Goal: Information Seeking & Learning: Learn about a topic

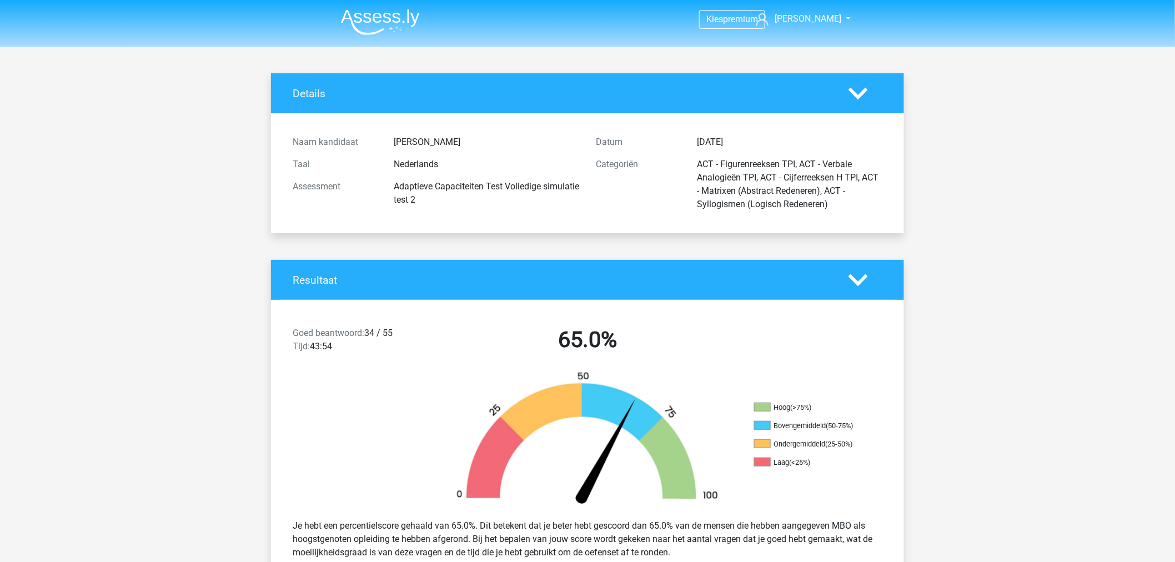
click at [402, 21] on img at bounding box center [380, 22] width 79 height 26
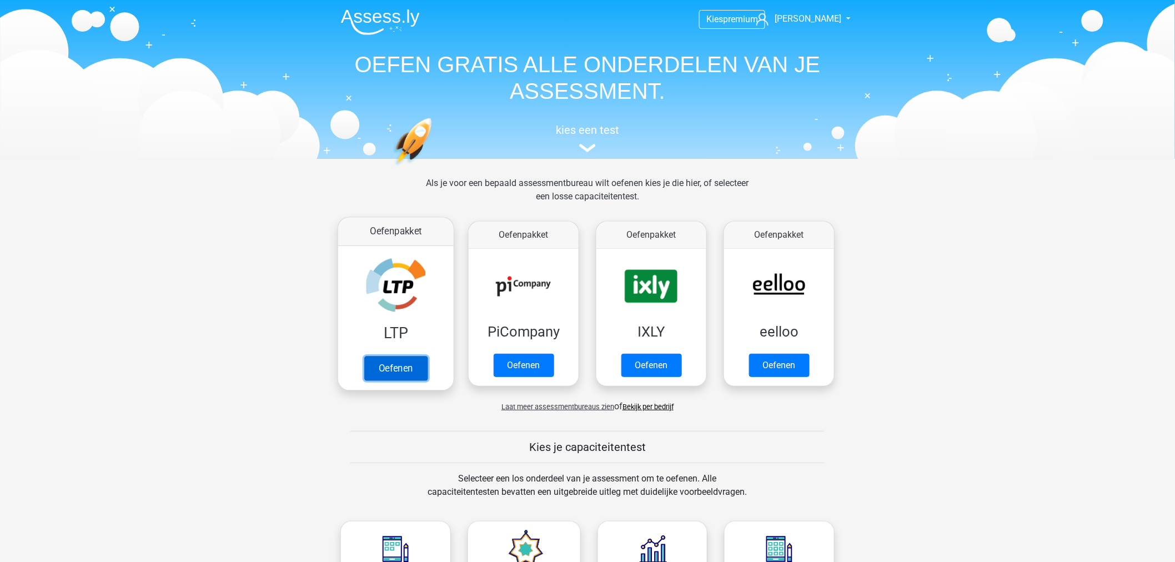
click at [402, 356] on link "Oefenen" at bounding box center [395, 368] width 63 height 24
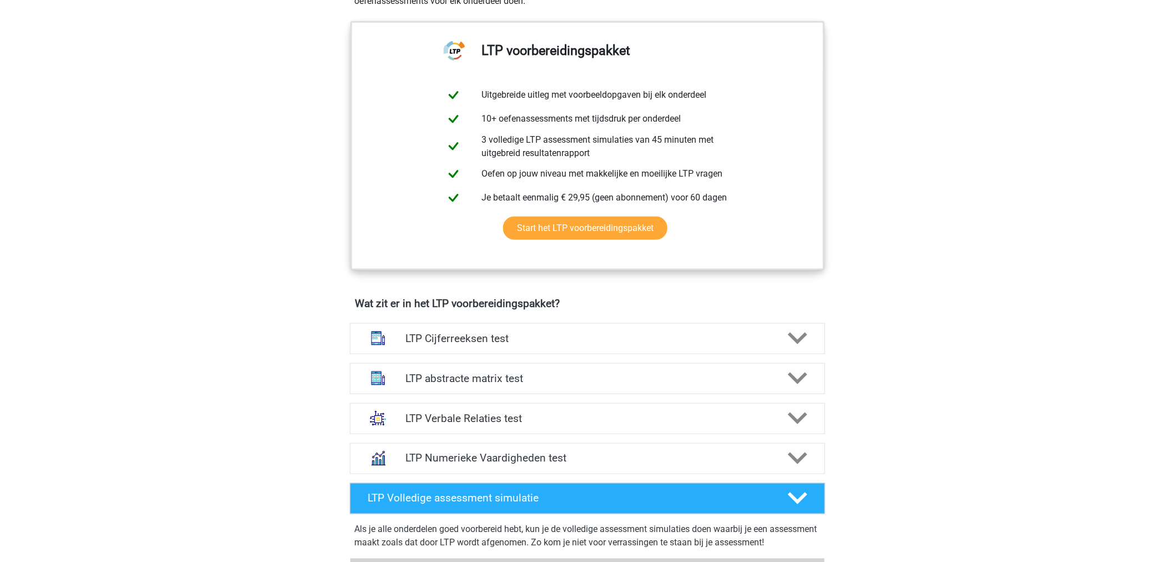
scroll to position [431, 0]
click at [551, 325] on div "LTP Cijferreeksen test" at bounding box center [587, 338] width 475 height 31
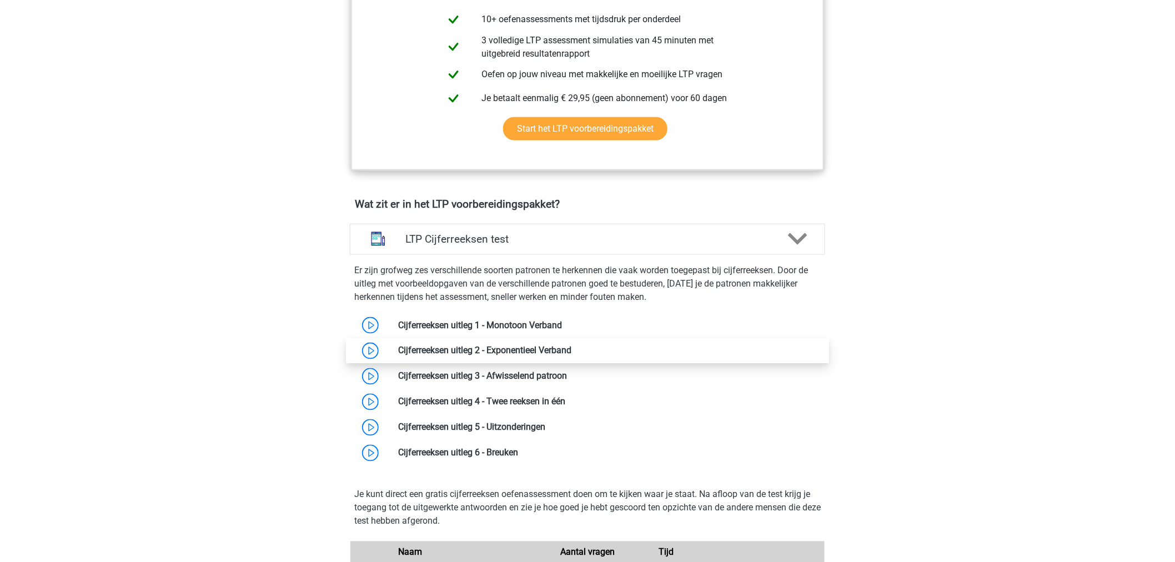
scroll to position [555, 0]
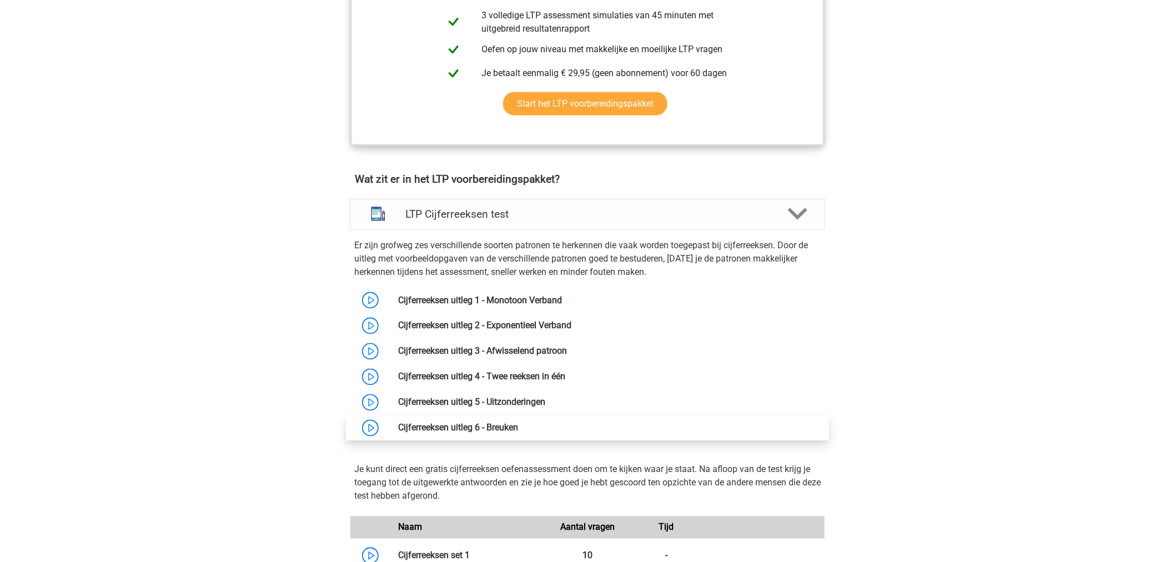
click at [518, 422] on link at bounding box center [518, 427] width 0 height 11
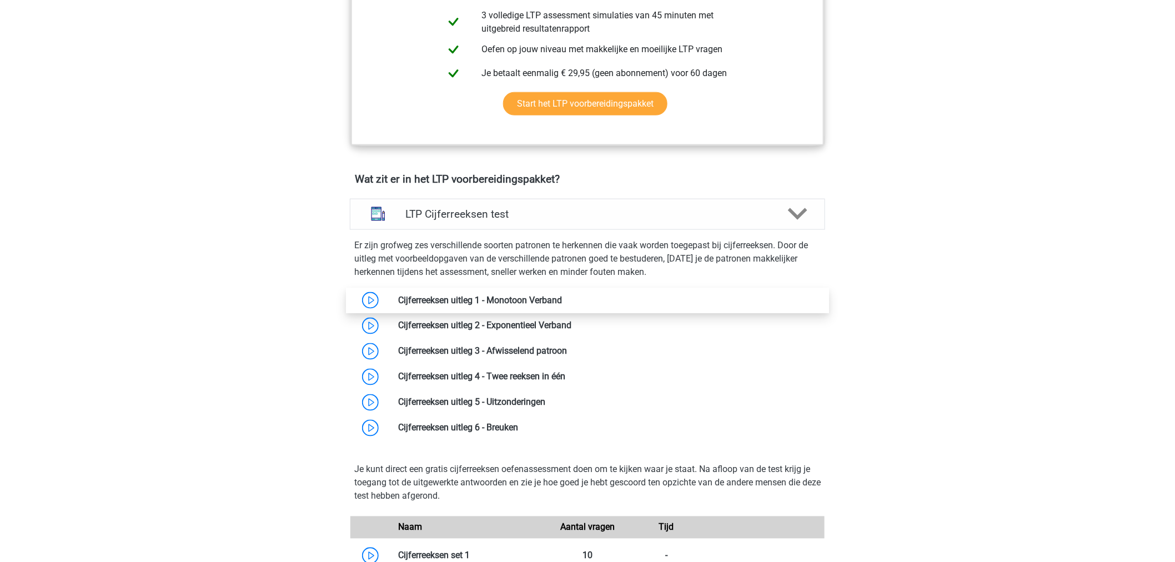
click at [562, 299] on link at bounding box center [562, 300] width 0 height 11
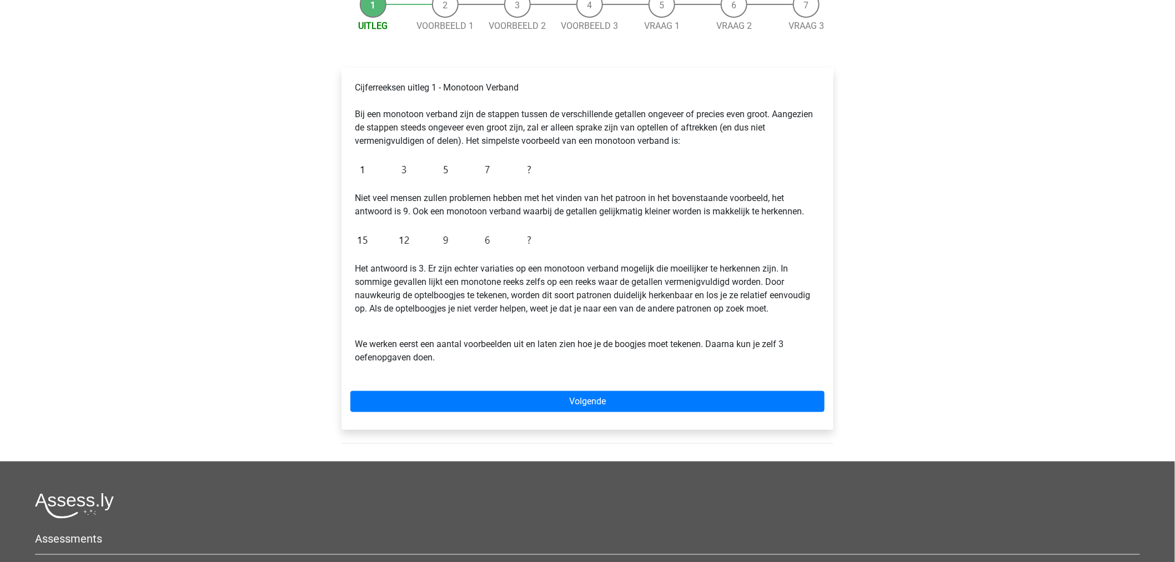
scroll to position [62, 0]
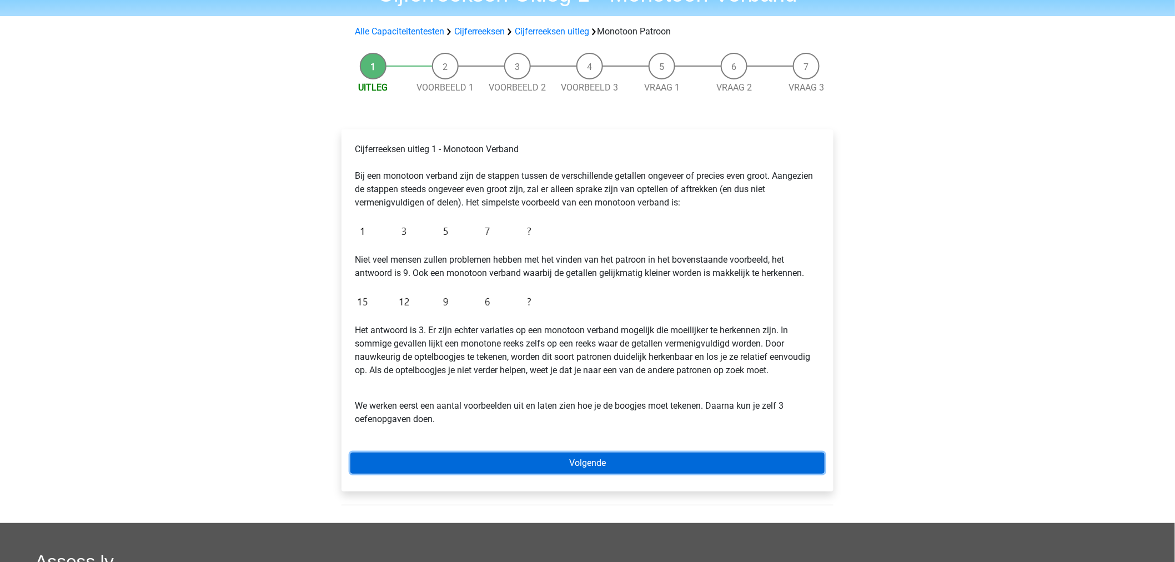
click at [570, 453] on link "Volgende" at bounding box center [587, 462] width 474 height 21
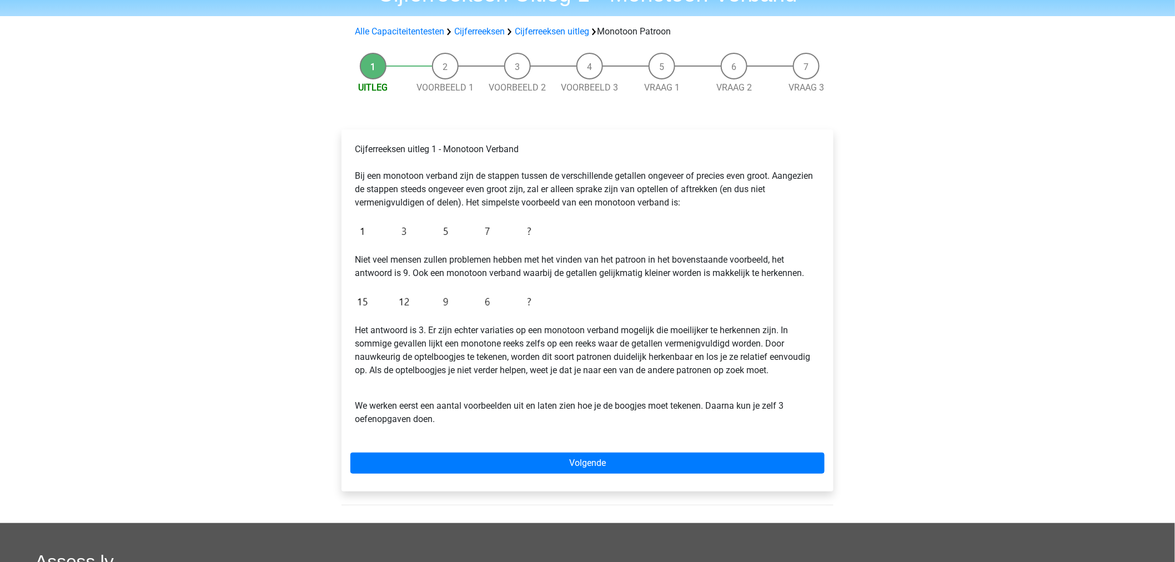
drag, startPoint x: 796, startPoint y: 57, endPoint x: 796, endPoint y: 63, distance: 6.1
drag, startPoint x: 796, startPoint y: 63, endPoint x: 550, endPoint y: 195, distance: 279.7
click at [550, 195] on p "Cijferreeksen uitleg 1 - Monotoon Verband Bij een monotoon verband zijn de stap…" at bounding box center [587, 176] width 465 height 67
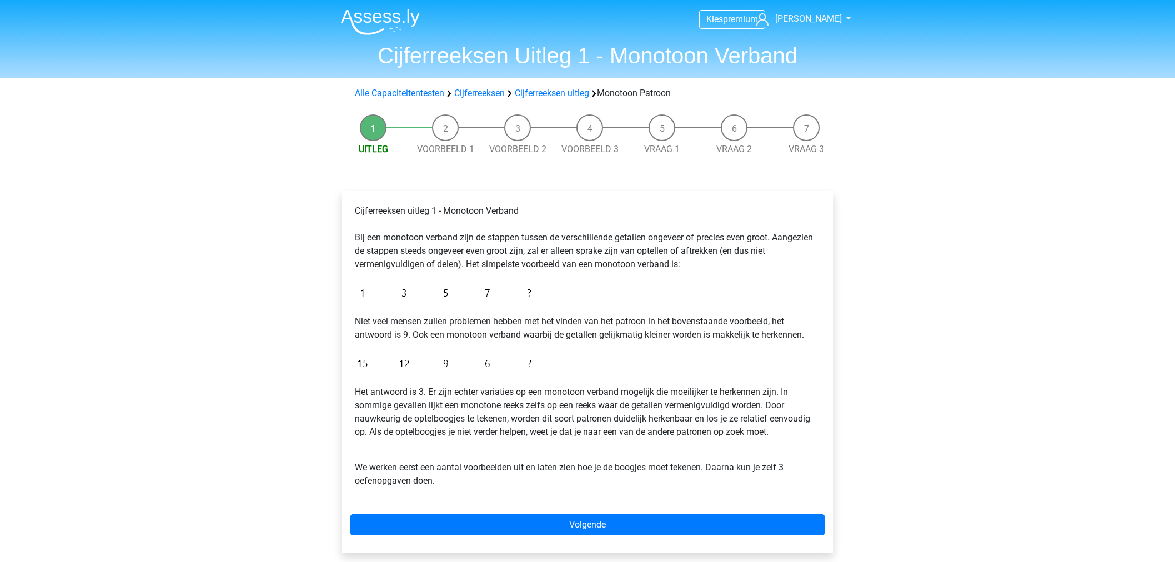
scroll to position [62, 0]
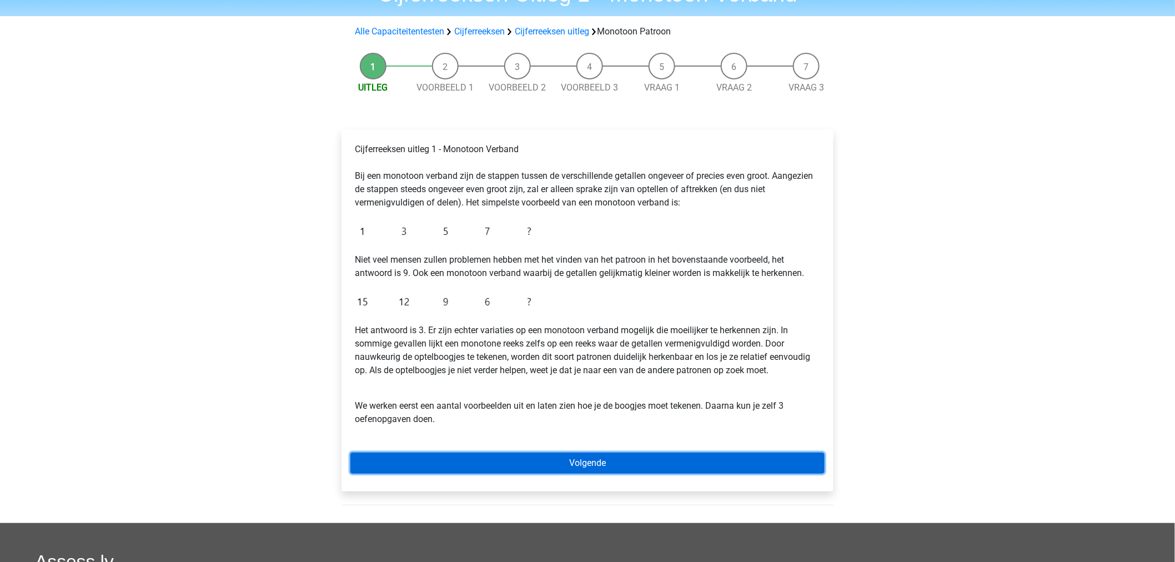
click at [575, 457] on link "Volgende" at bounding box center [587, 462] width 474 height 21
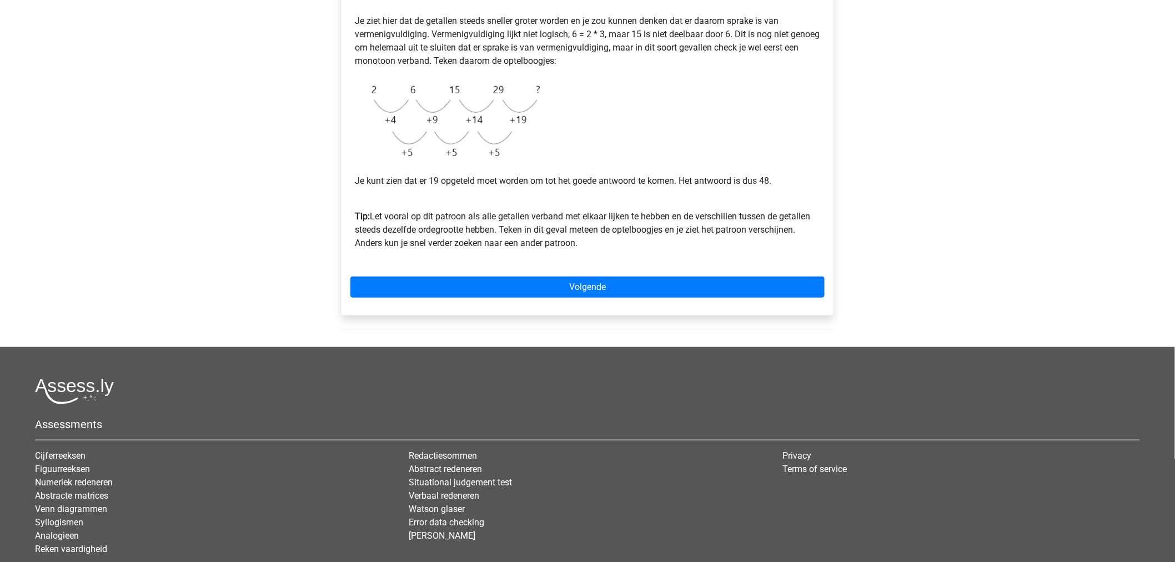
scroll to position [62, 0]
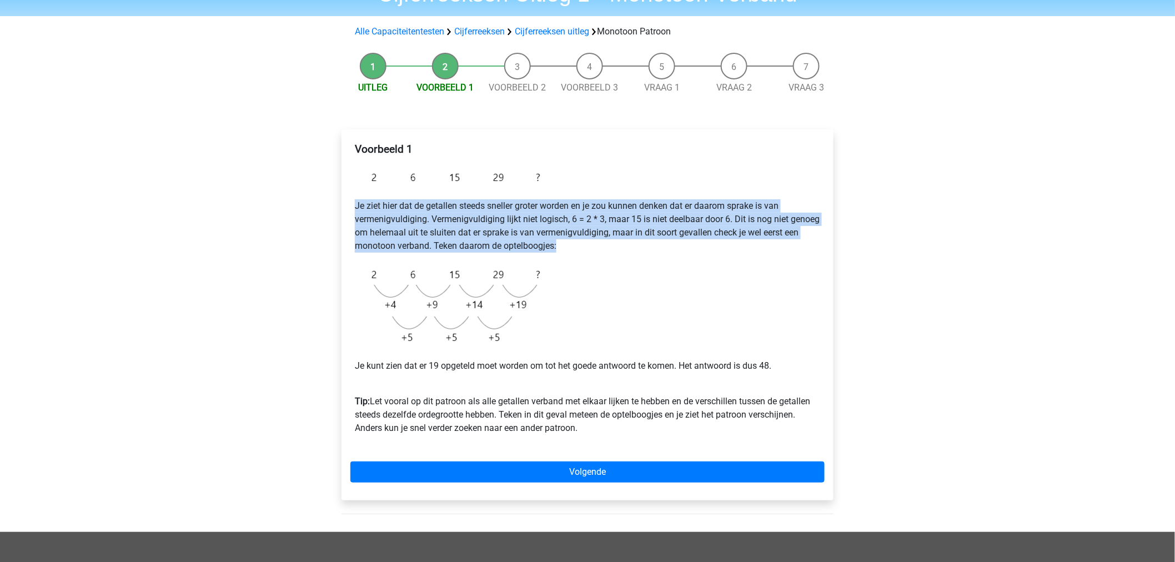
drag, startPoint x: 350, startPoint y: 193, endPoint x: 712, endPoint y: 246, distance: 365.4
click at [712, 246] on div "Voorbeeld 1 Je ziet hier dat de getallen steeds sneller groter worden en je zou…" at bounding box center [587, 293] width 474 height 310
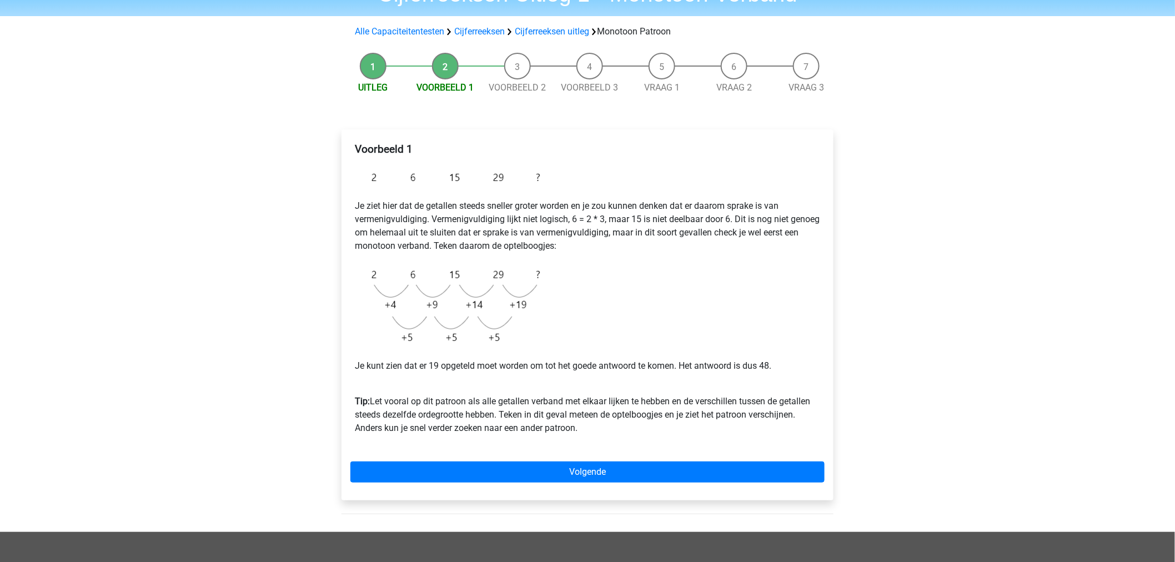
click at [630, 265] on div "Voorbeeld 1 Je ziet hier dat de getallen steeds sneller groter worden en je zou…" at bounding box center [587, 293] width 474 height 310
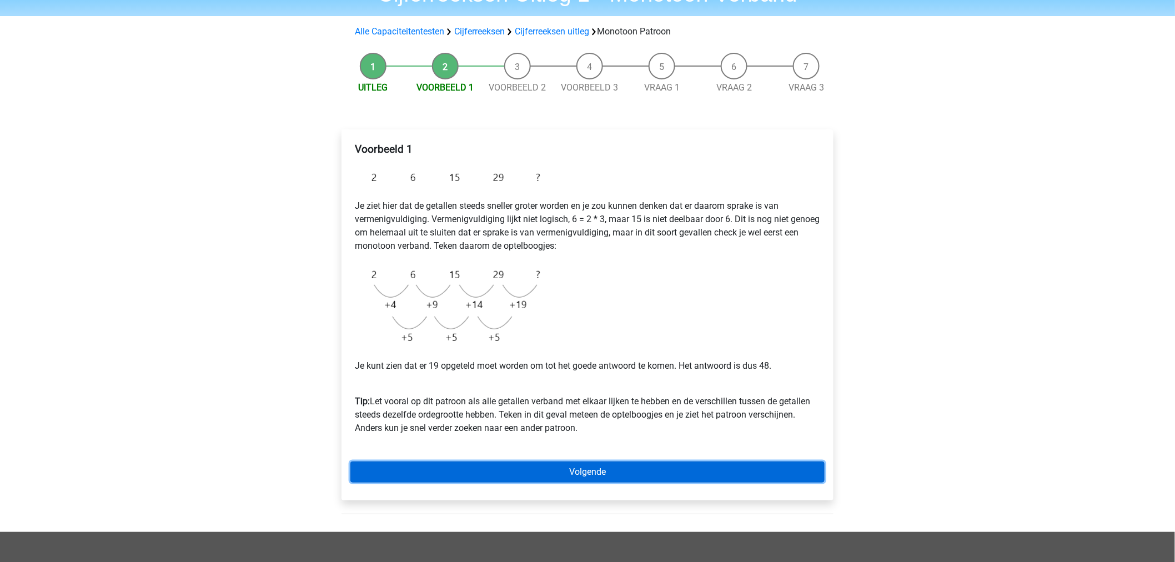
click at [536, 461] on link "Volgende" at bounding box center [587, 471] width 474 height 21
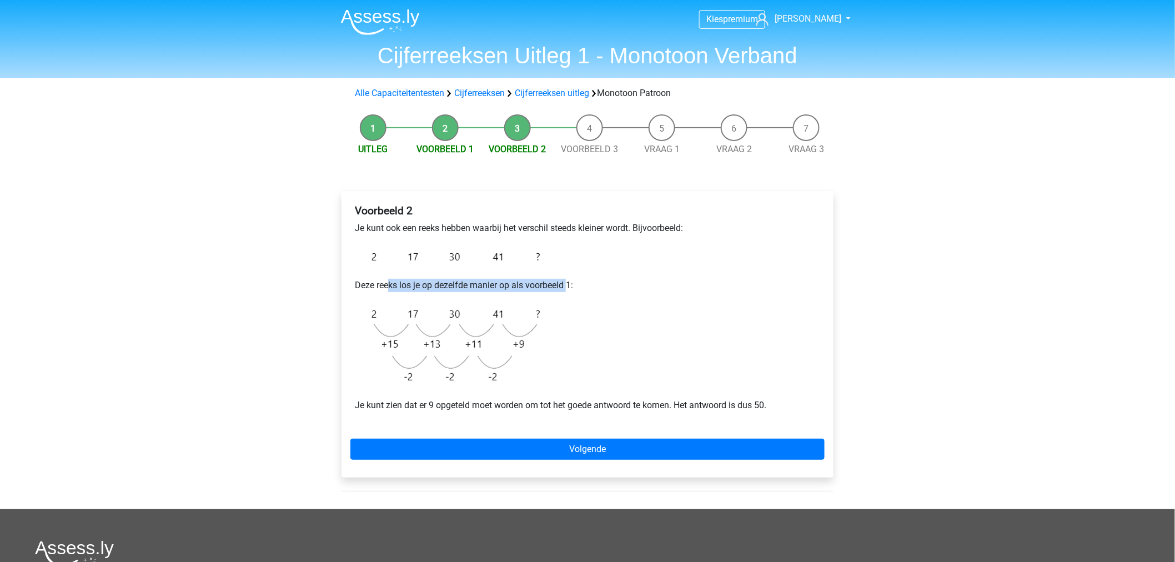
drag, startPoint x: 389, startPoint y: 285, endPoint x: 570, endPoint y: 285, distance: 181.5
click at [570, 285] on p "Deze reeks los je op dezelfde manier op als voorbeeld 1:" at bounding box center [587, 285] width 465 height 13
click at [481, 405] on p "Je kunt zien dat er 9 opgeteld moet worden om tot het goede antwoord te komen. …" at bounding box center [587, 405] width 465 height 13
click at [1142, 379] on div "Kies premium Dylan Dylan2012@gmail.com" at bounding box center [587, 401] width 1175 height 802
drag, startPoint x: 612, startPoint y: 289, endPoint x: 420, endPoint y: 275, distance: 192.0
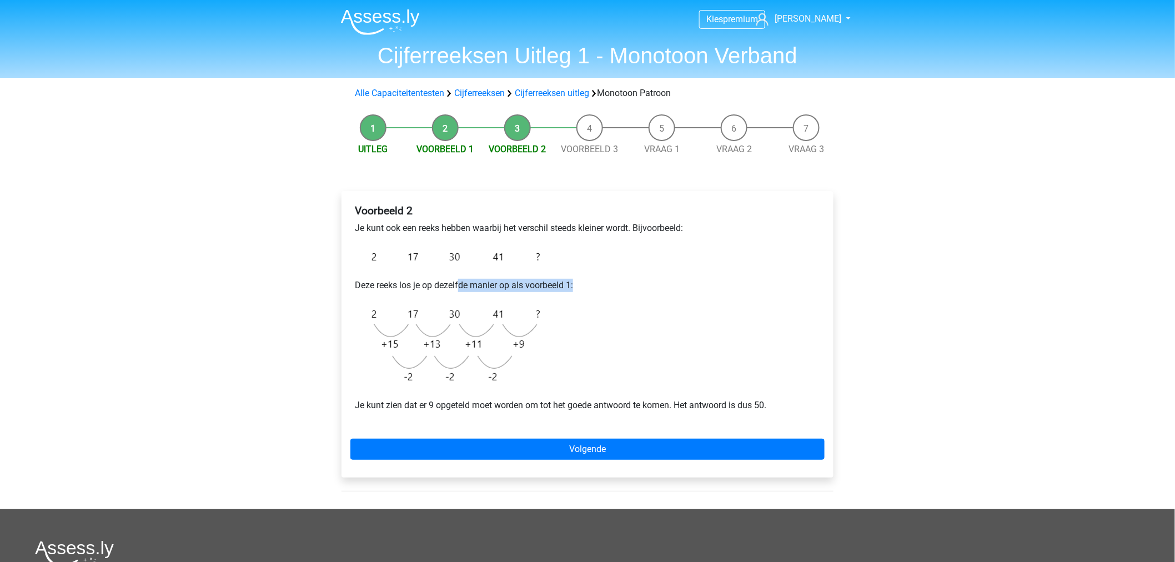
click at [433, 275] on div "Voorbeeld 2 Je kunt ook een reeks hebben waarbij het verschil steeds kleiner wo…" at bounding box center [587, 312] width 474 height 225
click at [588, 295] on div "Voorbeeld 2 Je kunt ook een reeks hebben waarbij het verschil steeds kleiner wo…" at bounding box center [587, 312] width 474 height 225
drag, startPoint x: 590, startPoint y: 292, endPoint x: 268, endPoint y: 285, distance: 322.6
click at [268, 285] on div "Kies premium Dylan Dylan2012@gmail.com" at bounding box center [587, 401] width 1175 height 802
click at [306, 281] on div "Kies premium Dylan Dylan2012@gmail.com" at bounding box center [587, 401] width 1175 height 802
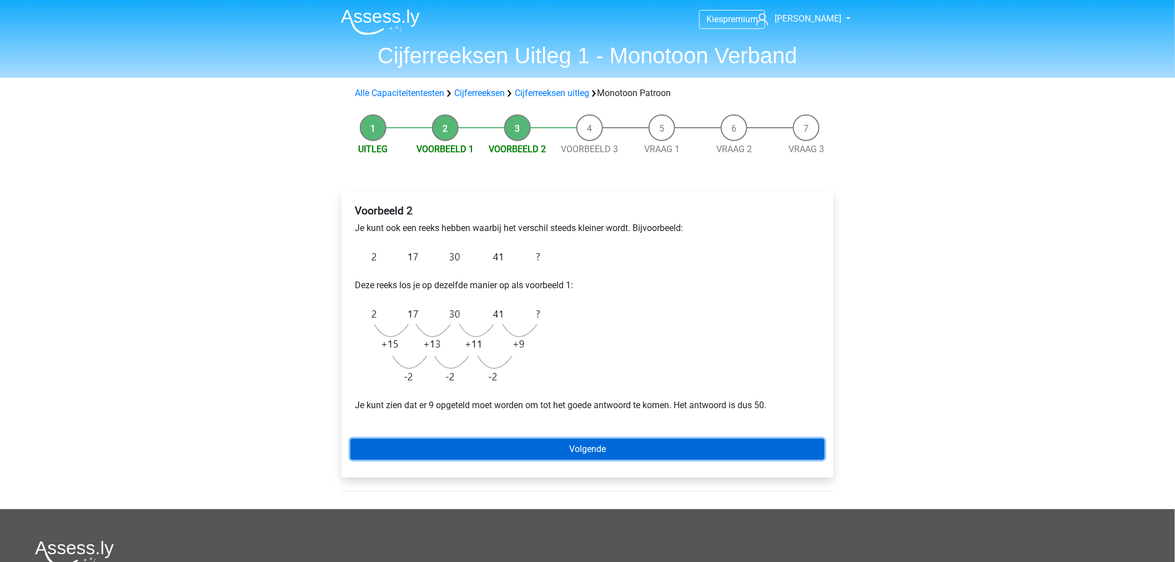
click at [486, 441] on link "Volgende" at bounding box center [587, 449] width 474 height 21
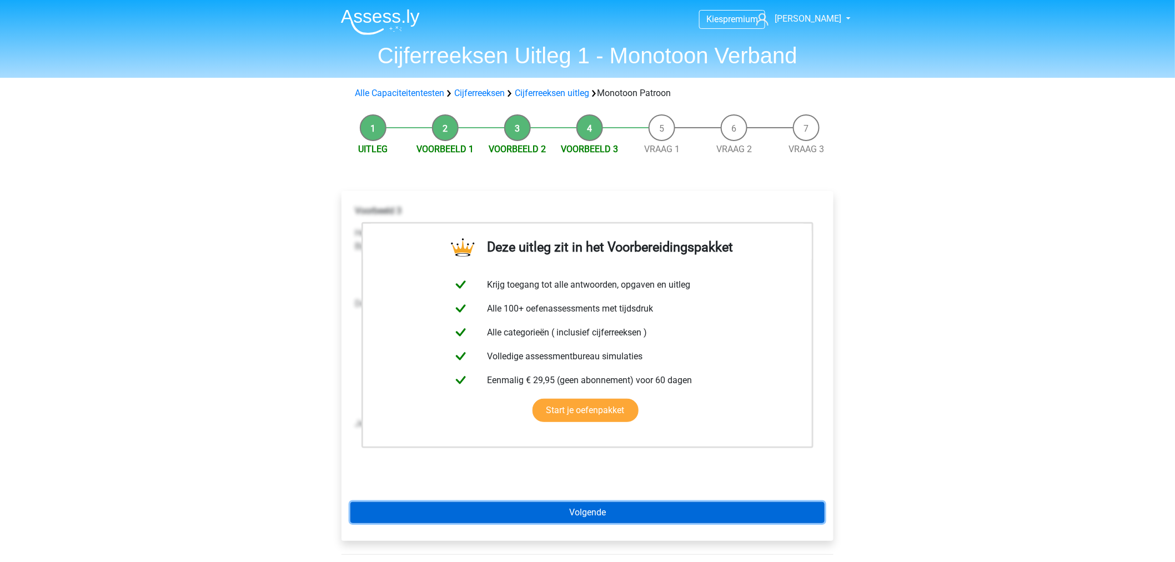
click at [617, 520] on link "Volgende" at bounding box center [587, 512] width 474 height 21
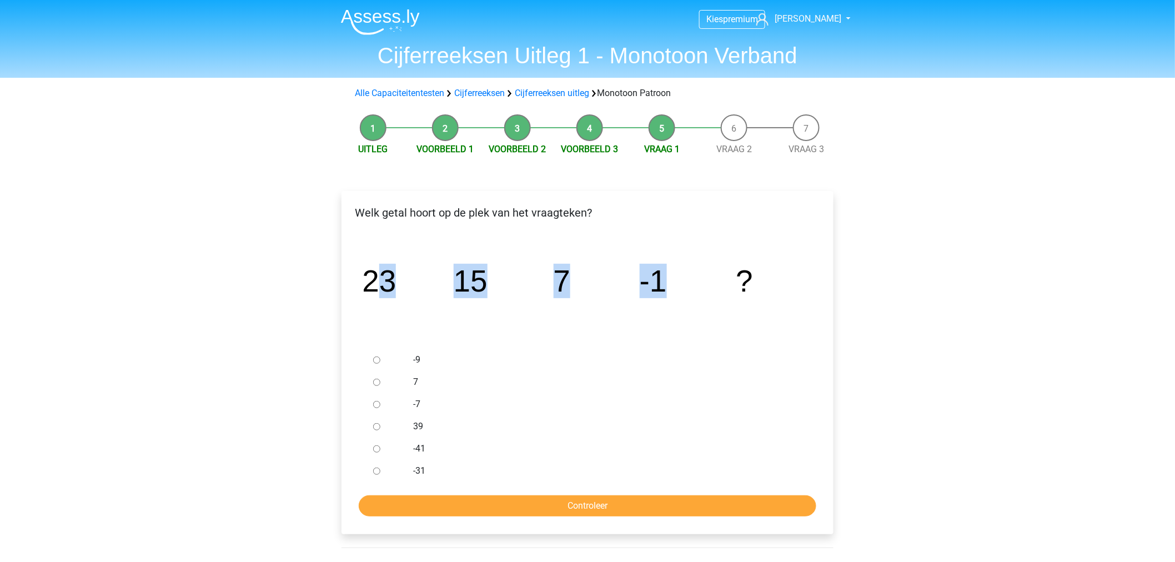
drag, startPoint x: 374, startPoint y: 284, endPoint x: 763, endPoint y: 290, distance: 389.8
click at [756, 290] on icon "image/svg+xml 23 15 7 -1 ?" at bounding box center [587, 291] width 456 height 114
click at [748, 301] on icon "image/svg+xml 23 15 7 -1 ?" at bounding box center [587, 291] width 456 height 114
drag, startPoint x: 677, startPoint y: 296, endPoint x: 390, endPoint y: 291, distance: 287.1
click at [390, 291] on icon "image/svg+xml 23 15 7 -1 ?" at bounding box center [587, 291] width 456 height 114
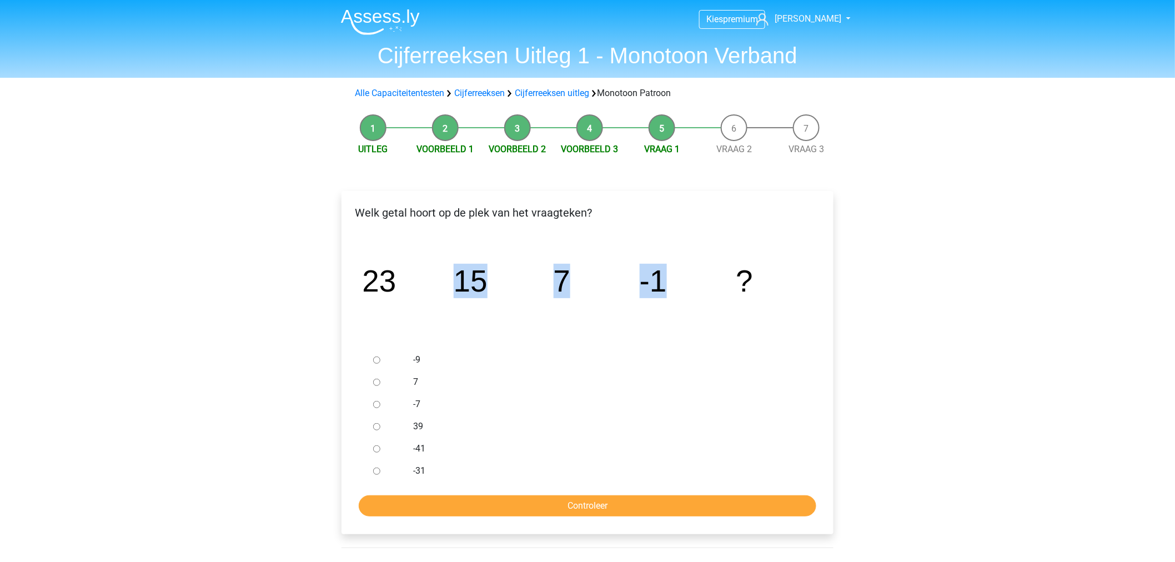
click at [506, 423] on label "39" at bounding box center [606, 426] width 384 height 13
click at [380, 423] on input "39" at bounding box center [376, 426] width 7 height 7
radio input "true"
click at [506, 424] on label "39" at bounding box center [606, 426] width 384 height 13
click at [380, 424] on input "39" at bounding box center [376, 426] width 7 height 7
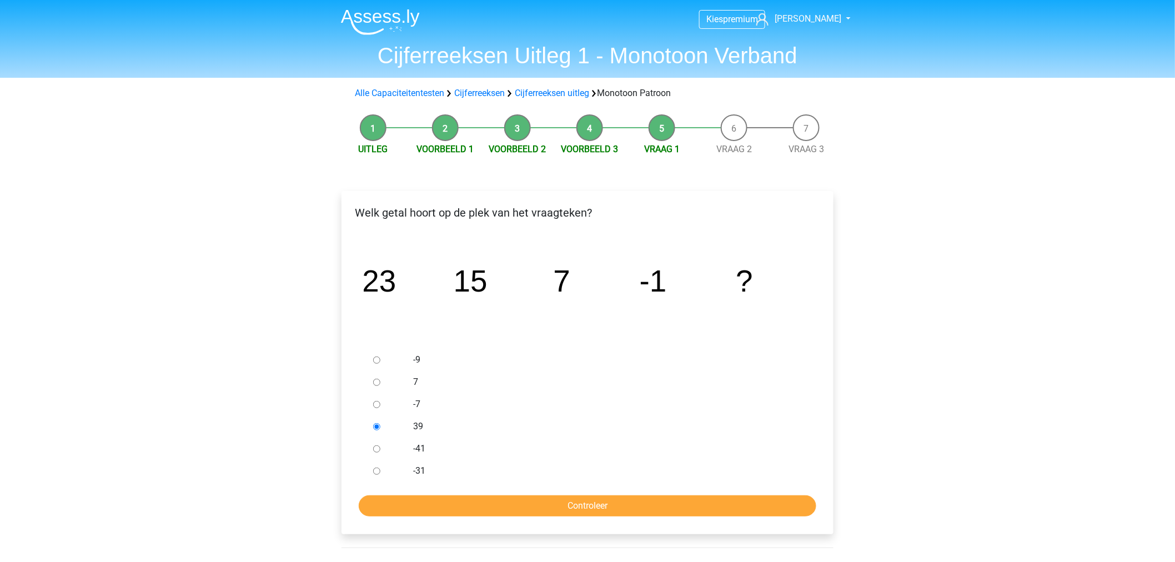
click at [506, 424] on label "39" at bounding box center [606, 426] width 384 height 13
click at [380, 424] on input "39" at bounding box center [376, 426] width 7 height 7
click at [506, 424] on label "39" at bounding box center [606, 426] width 384 height 13
click at [380, 424] on input "39" at bounding box center [376, 426] width 7 height 7
drag, startPoint x: 510, startPoint y: 419, endPoint x: 508, endPoint y: 387, distance: 31.1
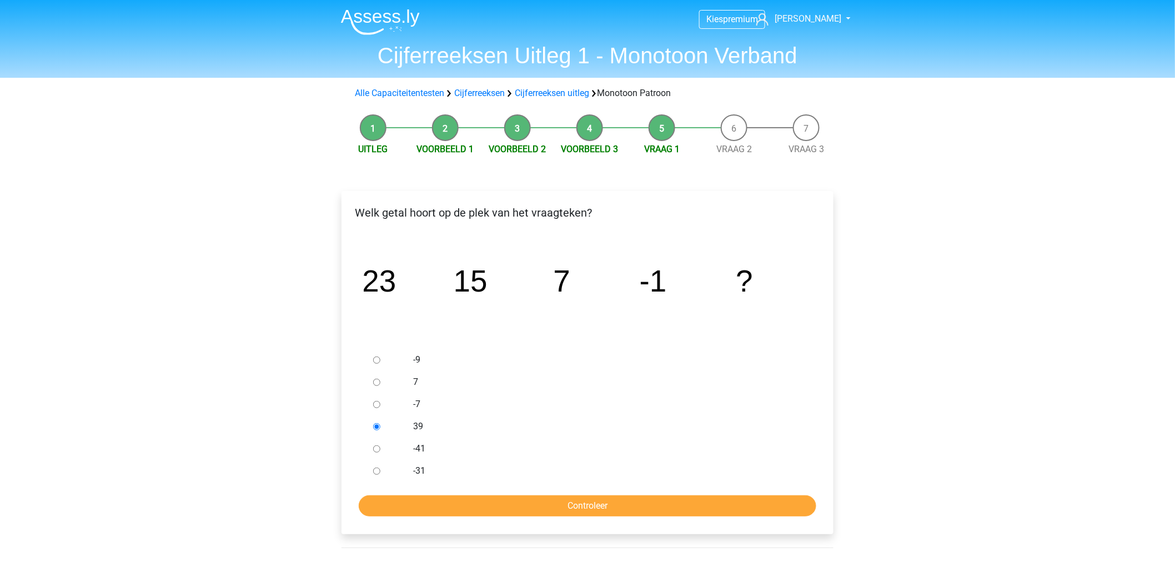
click at [510, 418] on div "39" at bounding box center [605, 426] width 401 height 22
click at [508, 387] on label "7" at bounding box center [606, 381] width 384 height 13
click at [380, 386] on input "7" at bounding box center [376, 382] width 7 height 7
radio input "true"
click at [508, 387] on label "7" at bounding box center [606, 381] width 384 height 13
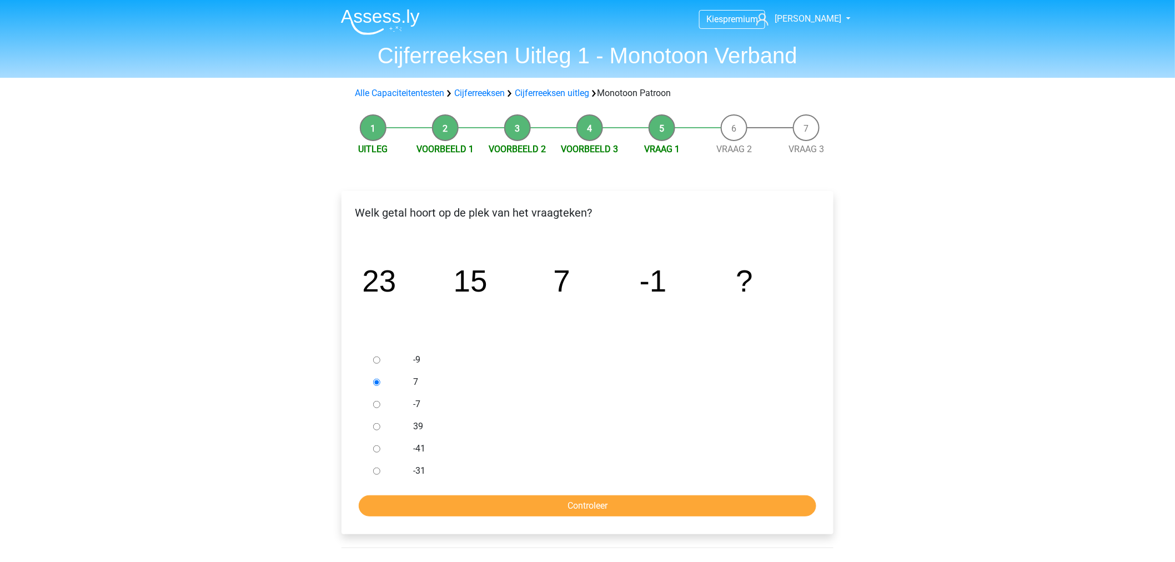
click at [380, 386] on input "7" at bounding box center [376, 382] width 7 height 7
click at [501, 411] on div "-7" at bounding box center [605, 404] width 401 height 22
click at [501, 404] on label "-7" at bounding box center [606, 403] width 384 height 13
click at [380, 404] on input "-7" at bounding box center [376, 404] width 7 height 7
radio input "true"
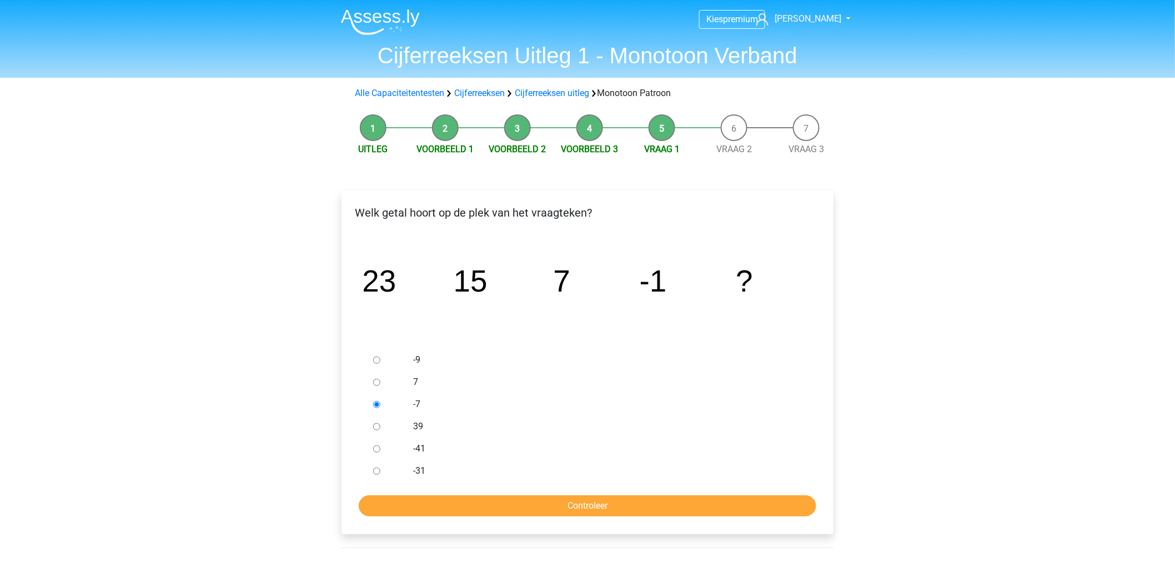
click at [452, 353] on label "-9" at bounding box center [606, 359] width 384 height 13
click at [380, 356] on input "-9" at bounding box center [376, 359] width 7 height 7
radio input "true"
click at [517, 509] on input "Controleer" at bounding box center [587, 505] width 457 height 21
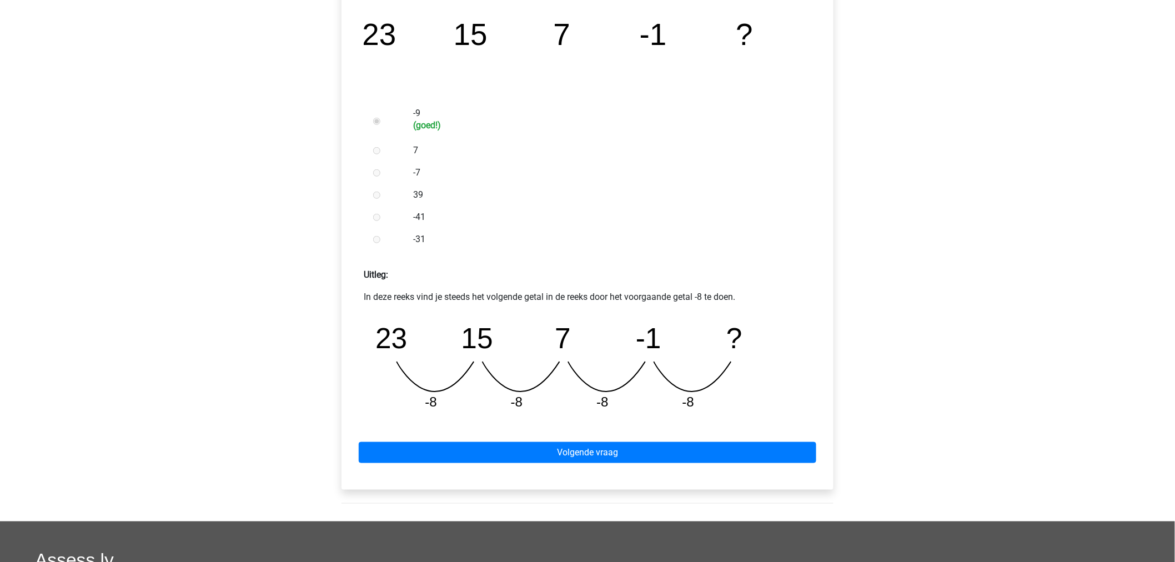
scroll to position [185, 0]
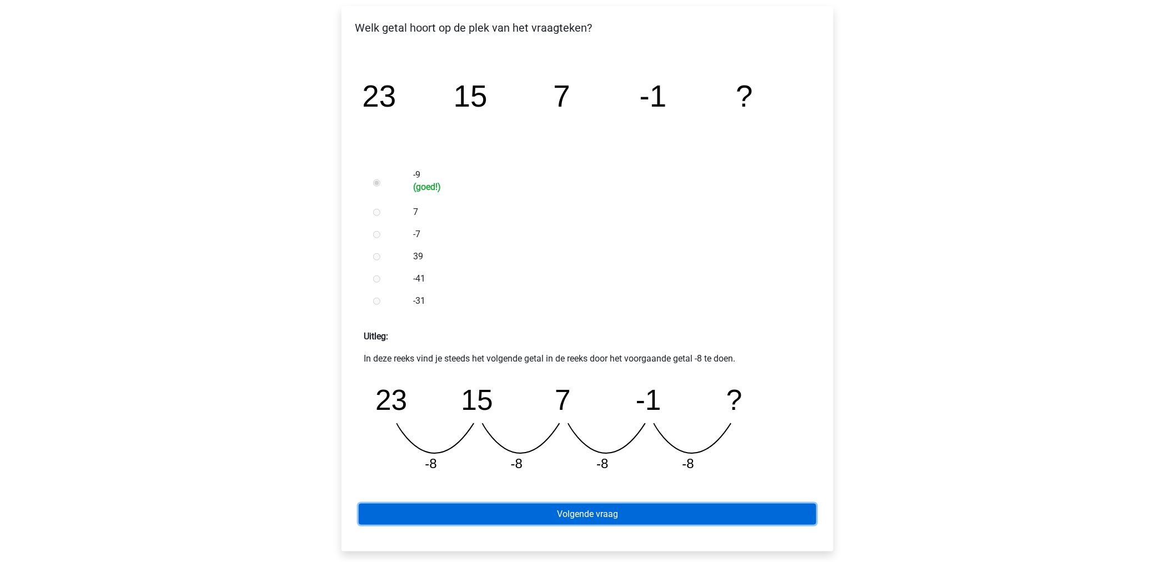
click at [519, 520] on link "Volgende vraag" at bounding box center [587, 514] width 457 height 21
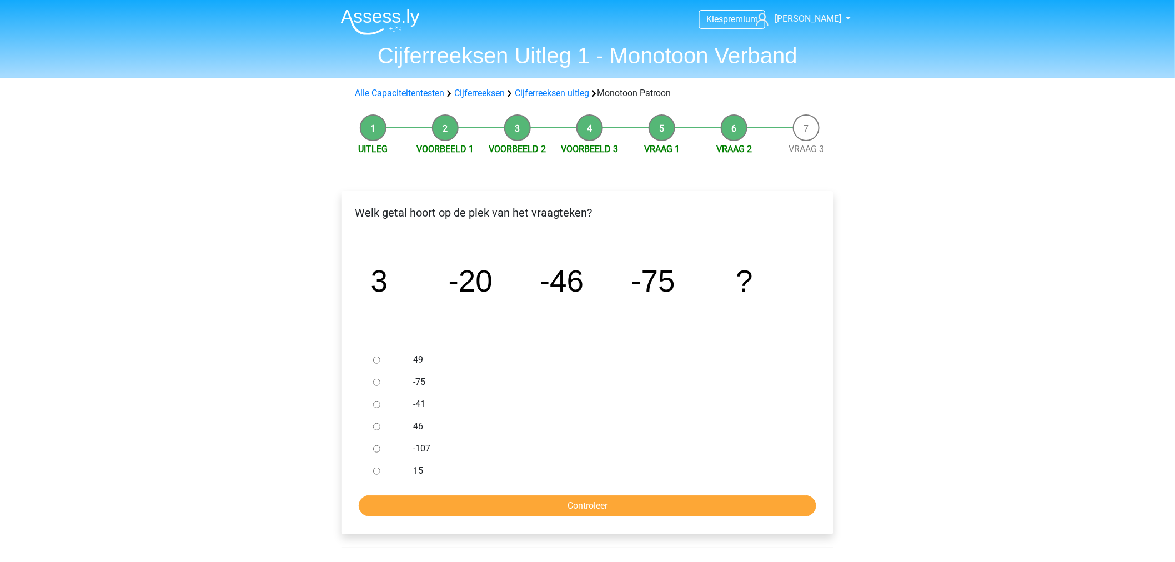
click at [400, 452] on div at bounding box center [387, 448] width 37 height 22
click at [380, 451] on input "-107" at bounding box center [376, 448] width 7 height 7
radio input "true"
click at [420, 508] on input "Controleer" at bounding box center [587, 505] width 457 height 21
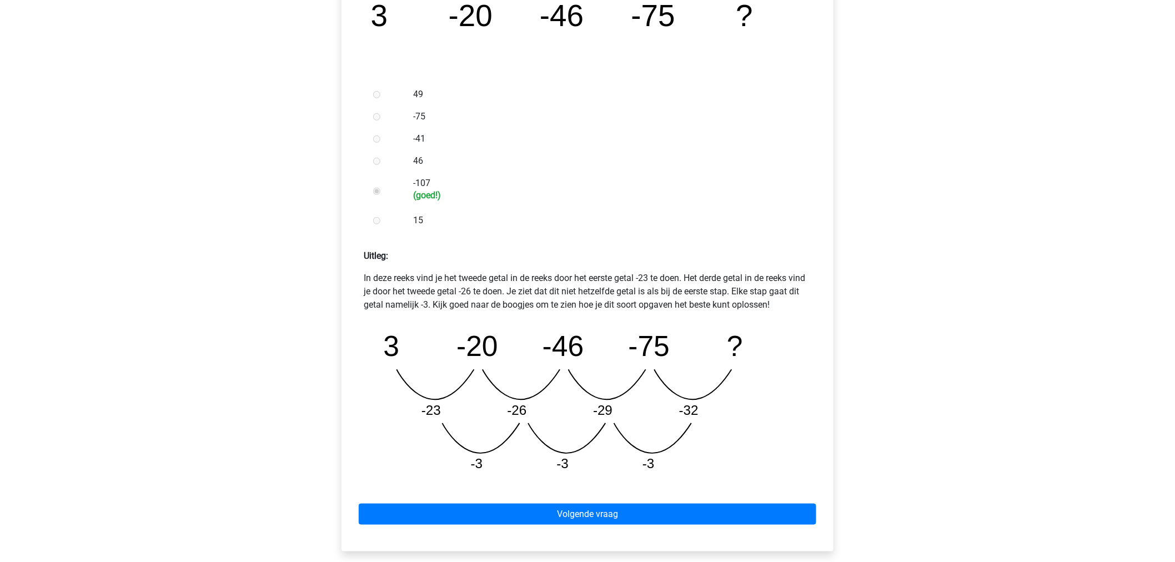
scroll to position [246, 0]
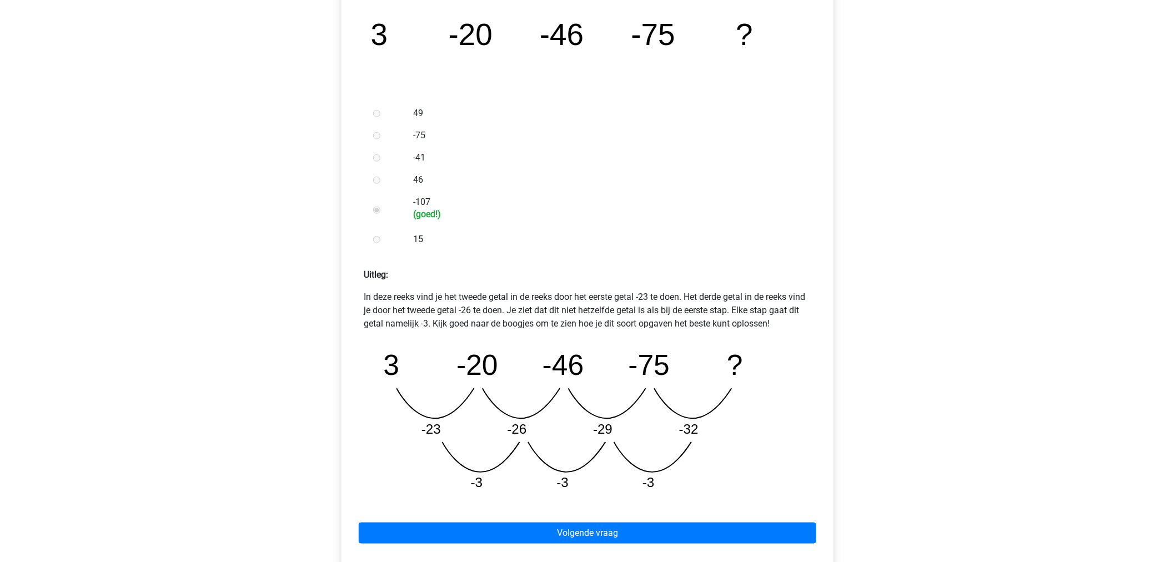
drag, startPoint x: 523, startPoint y: 299, endPoint x: 753, endPoint y: 326, distance: 232.1
click at [753, 326] on p "In deze reeks vind je het tweede getal in de reeks door het eerste getal -23 te…" at bounding box center [587, 310] width 447 height 40
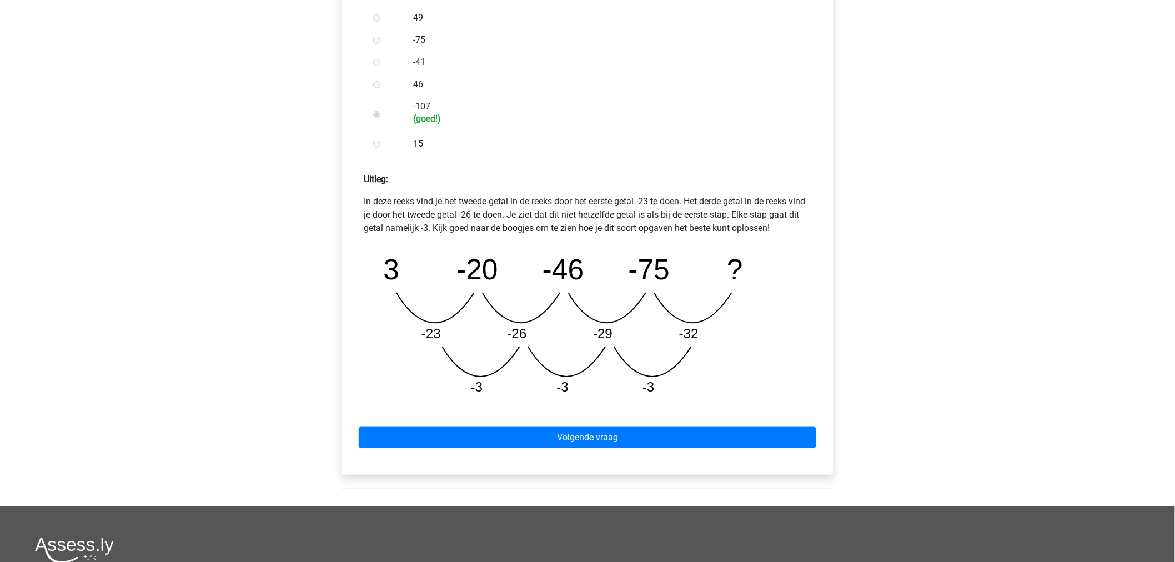
scroll to position [431, 0]
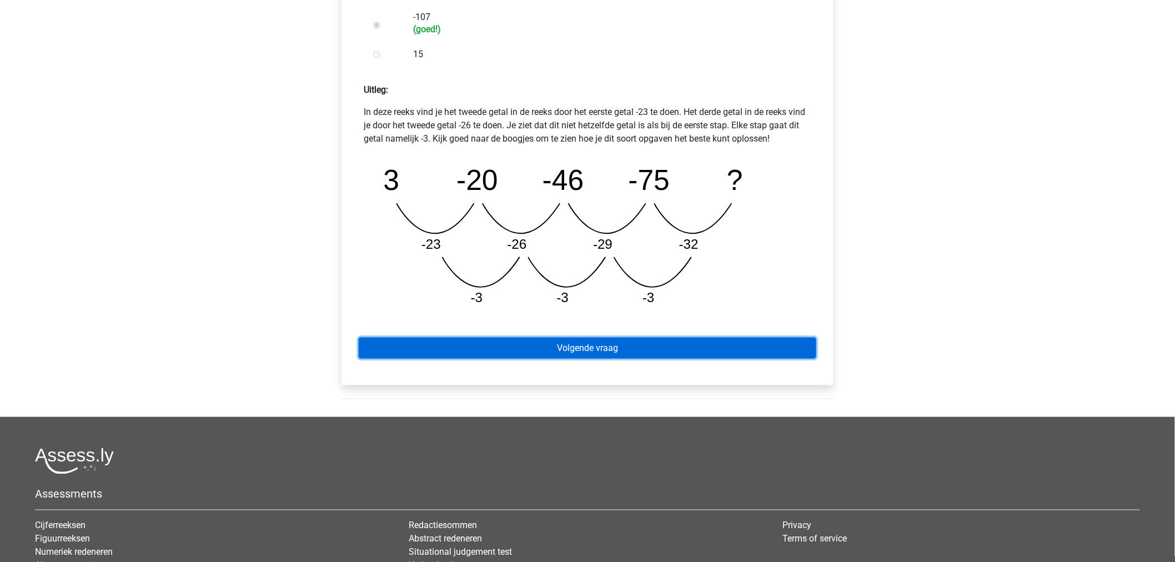
click at [462, 341] on link "Volgende vraag" at bounding box center [587, 348] width 457 height 21
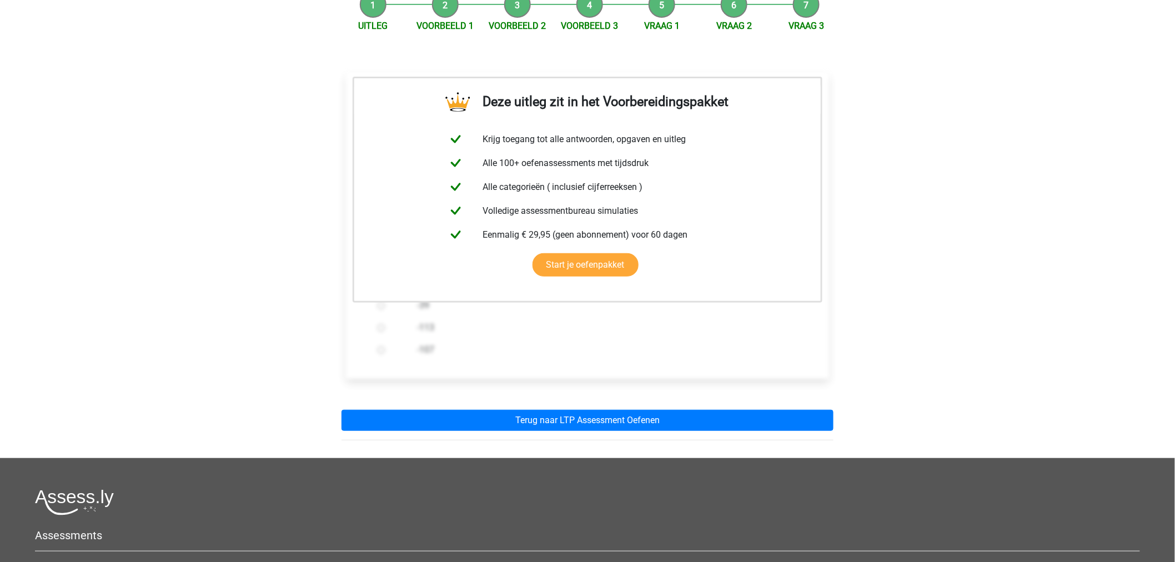
scroll to position [62, 0]
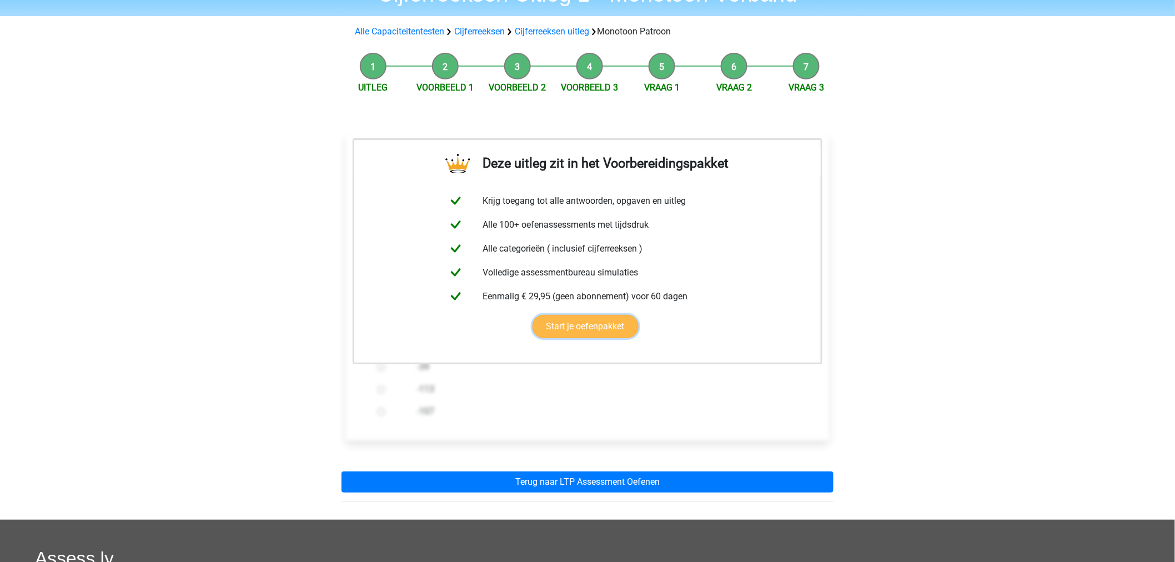
click at [548, 315] on link "Start je oefenpakket" at bounding box center [585, 326] width 106 height 23
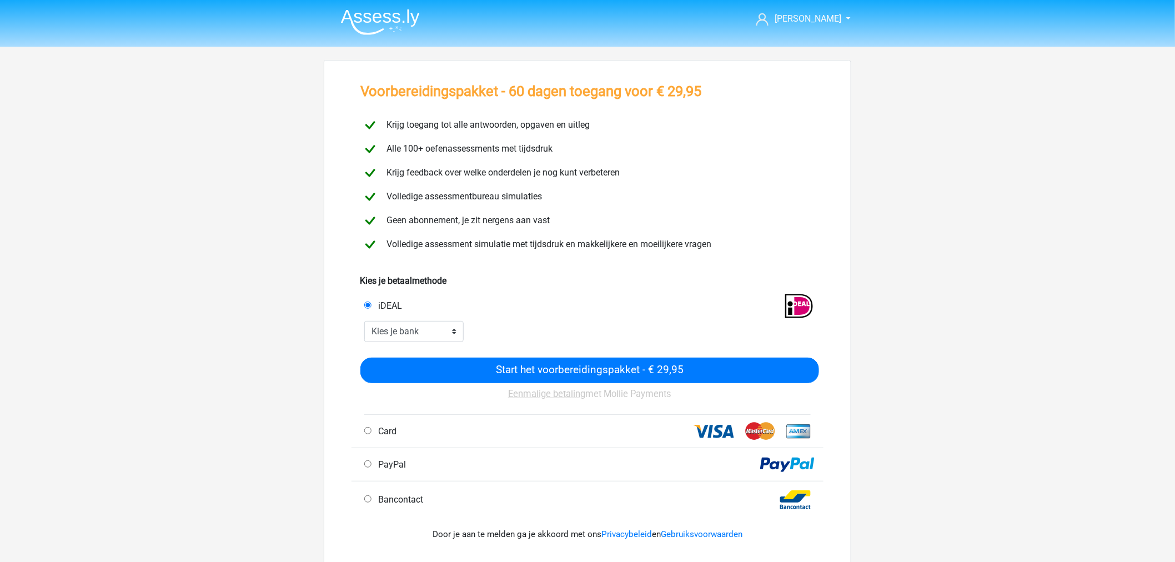
click at [367, 40] on header "Dylan Dylan2012@gmail.com" at bounding box center [587, 23] width 1175 height 47
click at [389, 23] on img at bounding box center [380, 22] width 79 height 26
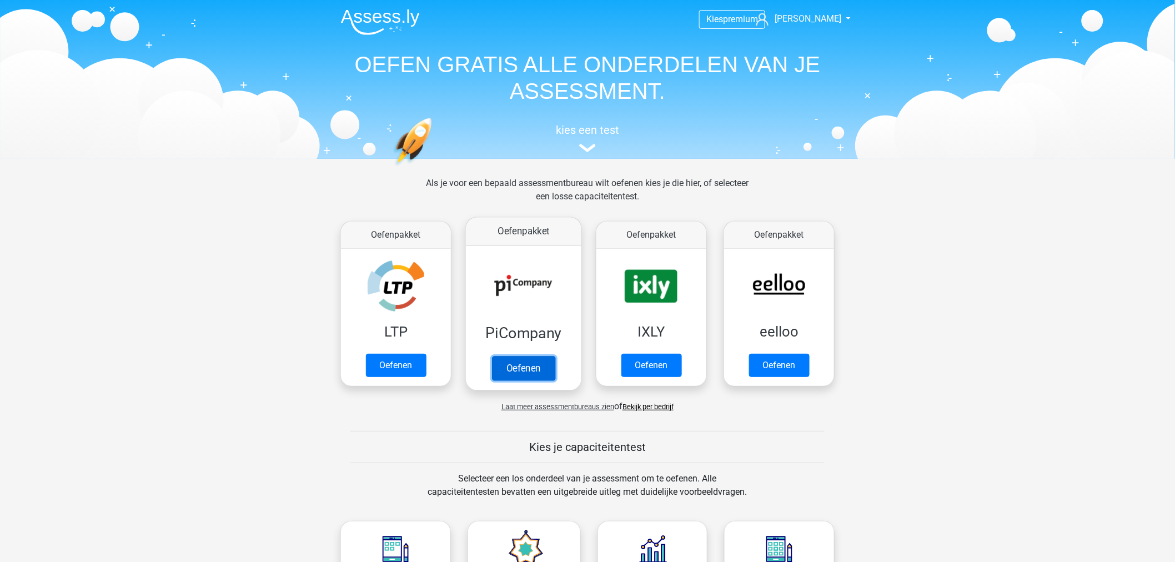
click at [541, 366] on link "Oefenen" at bounding box center [523, 368] width 63 height 24
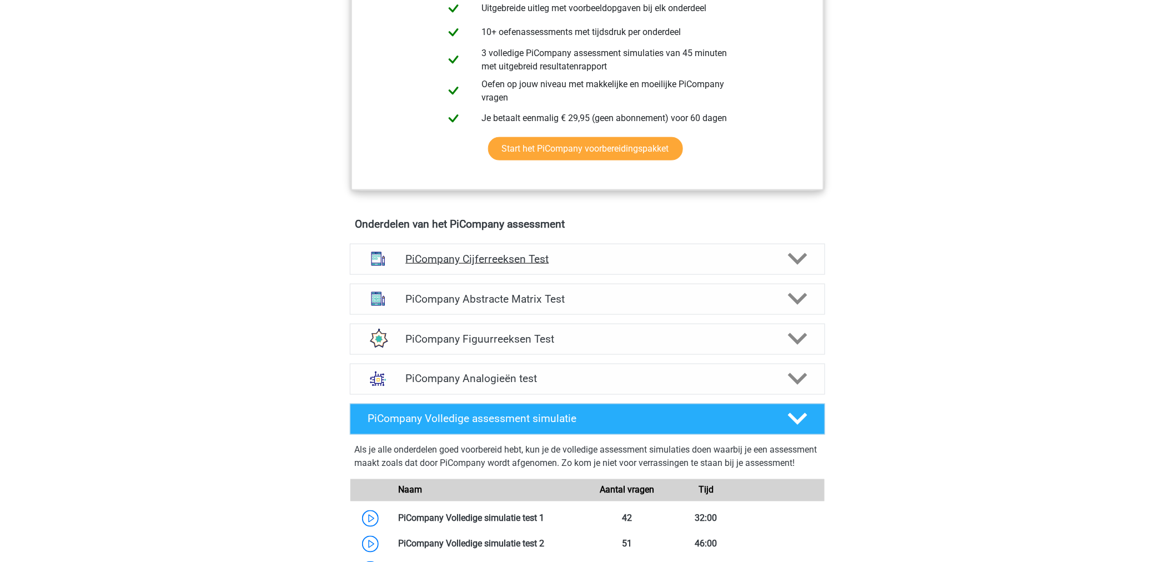
scroll to position [678, 0]
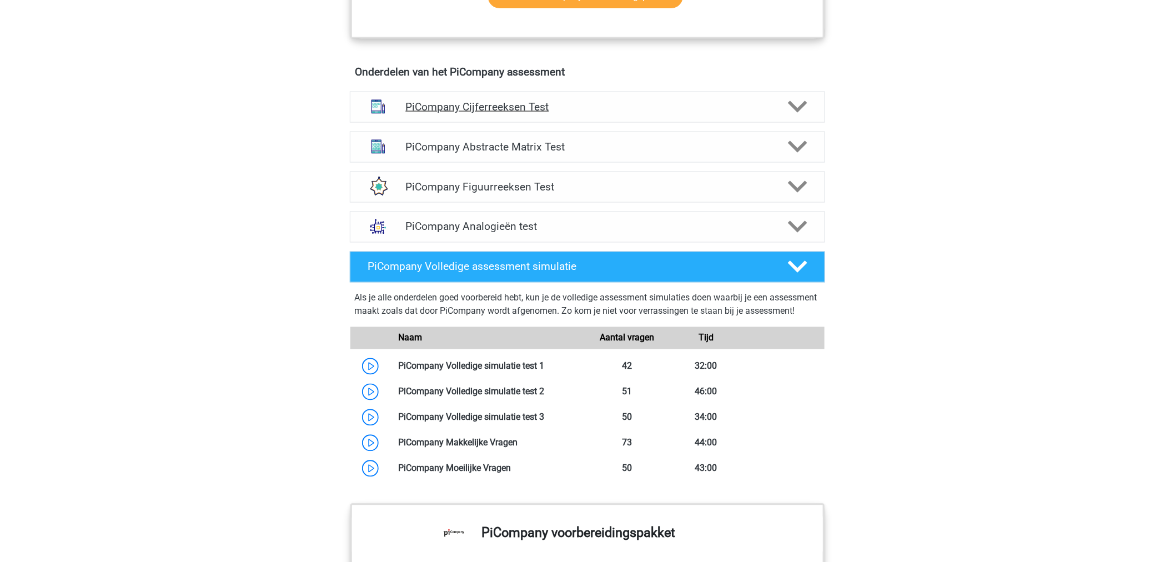
click at [530, 113] on h4 "PiCompany Cijferreeksen Test" at bounding box center [587, 106] width 364 height 13
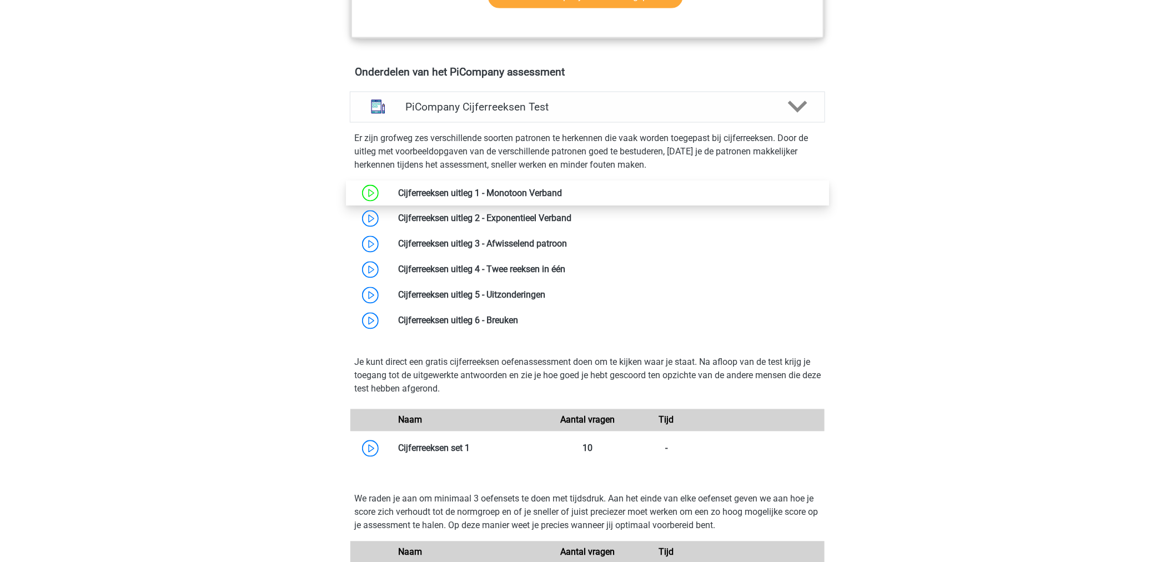
click at [562, 198] on link at bounding box center [562, 193] width 0 height 11
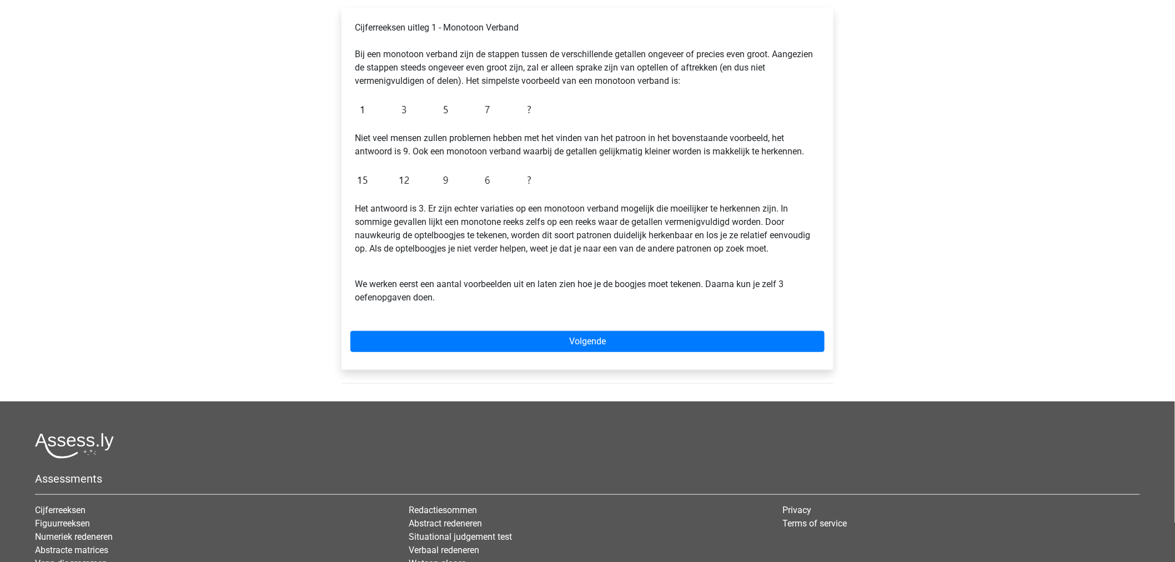
scroll to position [123, 0]
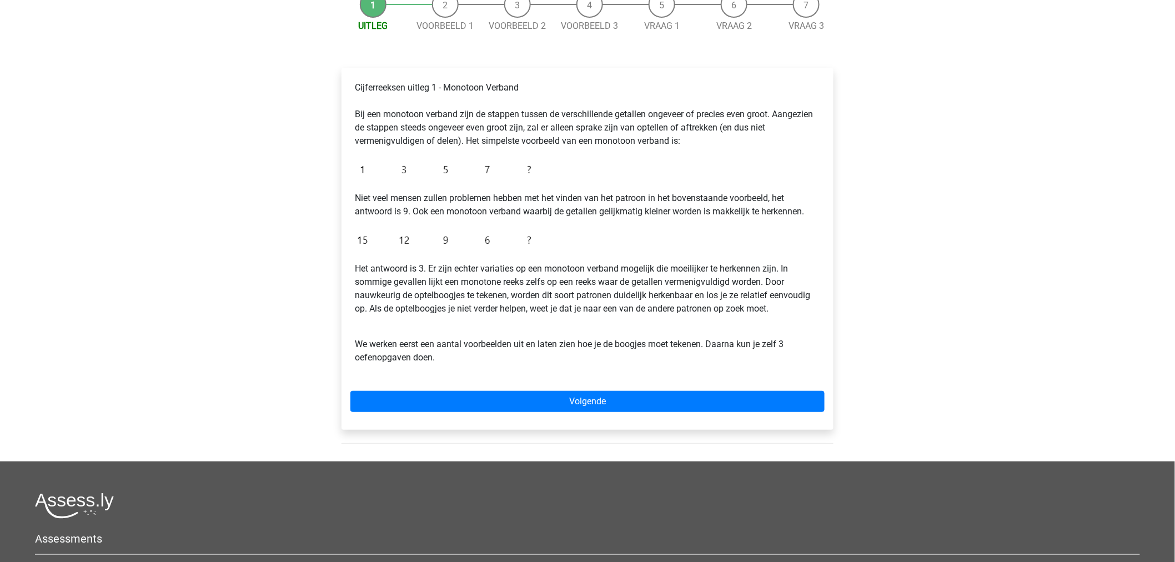
click at [571, 387] on div "Cijferreeksen uitleg 1 - Monotoon Verband Bij een monotoon verband zijn de stap…" at bounding box center [587, 249] width 492 height 362
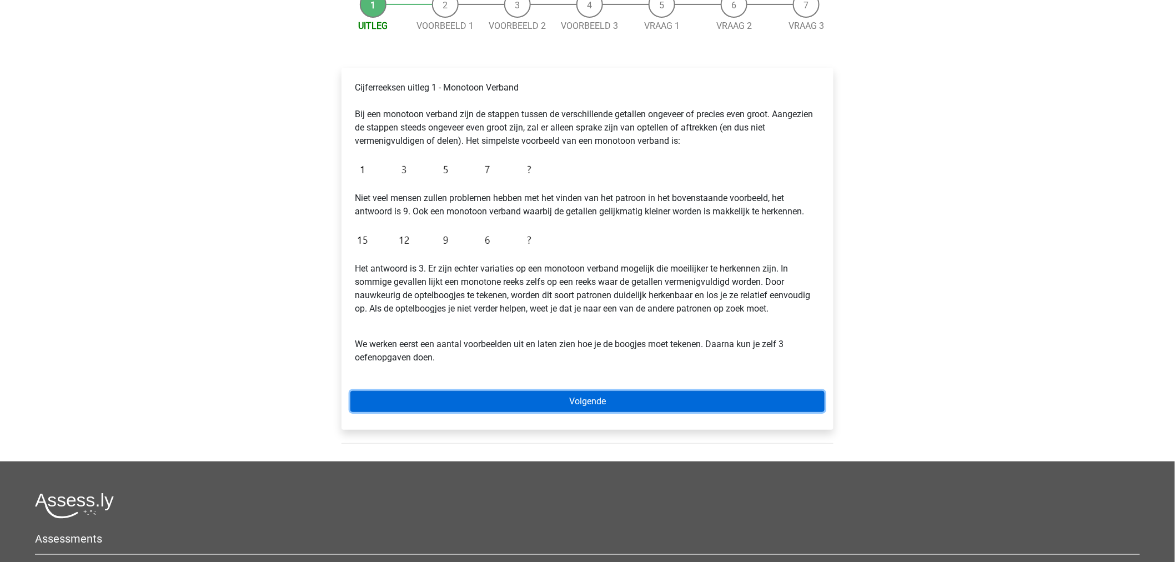
click at [571, 397] on link "Volgende" at bounding box center [587, 401] width 474 height 21
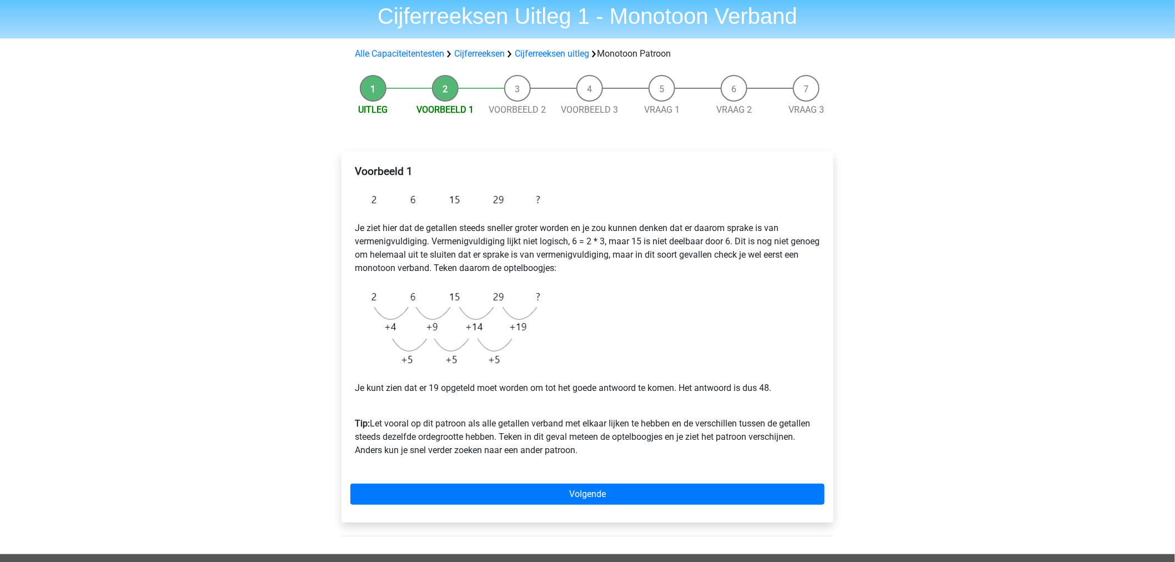
scroll to position [62, 0]
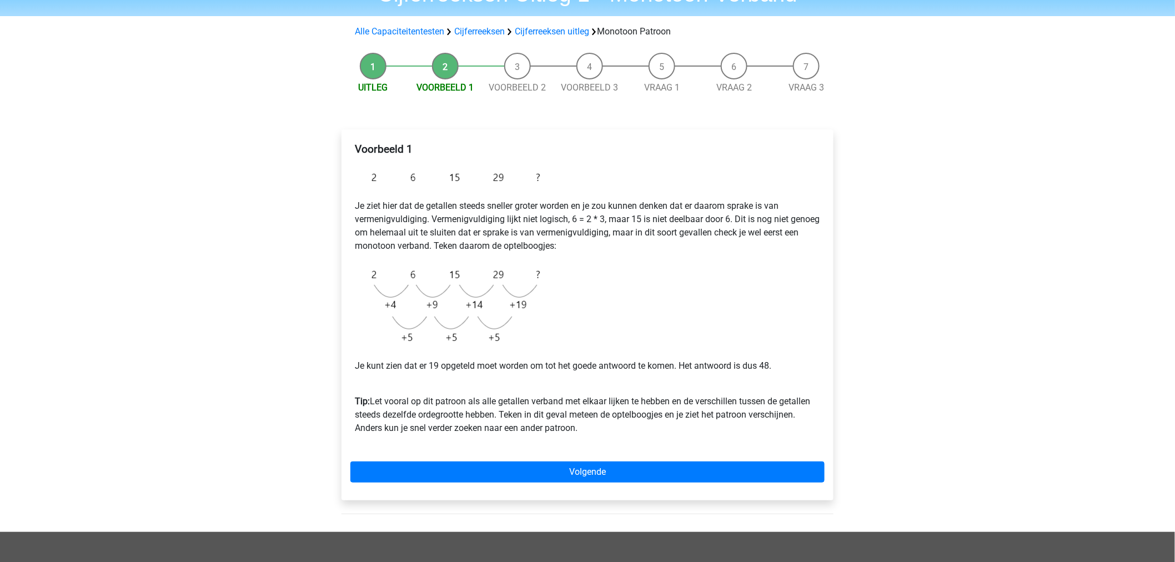
click at [521, 459] on div "Voorbeeld 1 Je ziet hier dat de getallen steeds sneller groter worden en je zou…" at bounding box center [587, 314] width 492 height 371
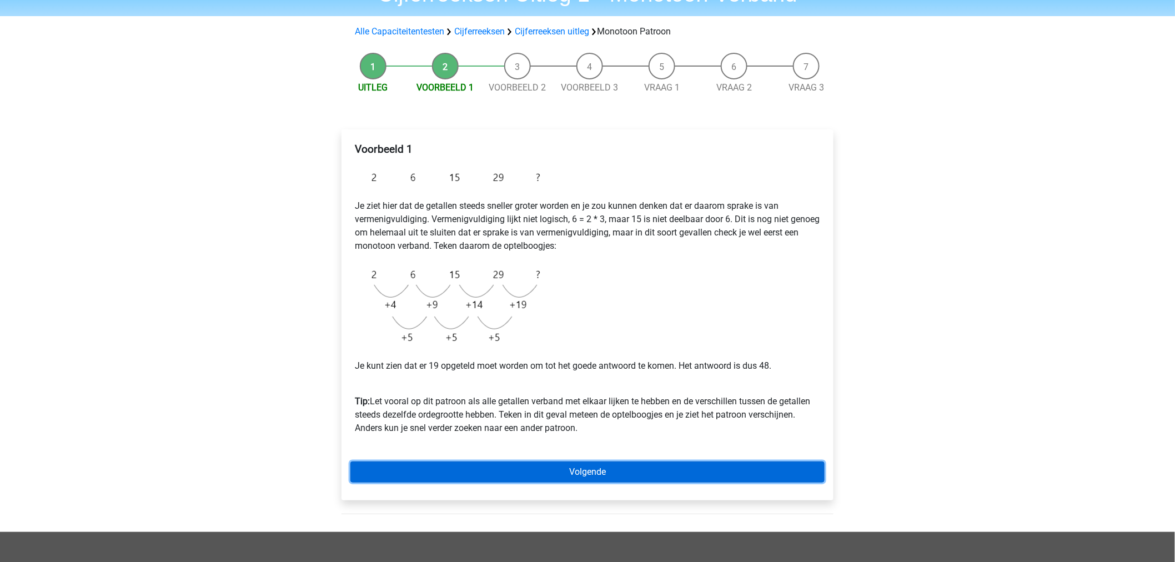
click at [525, 464] on link "Volgende" at bounding box center [587, 471] width 474 height 21
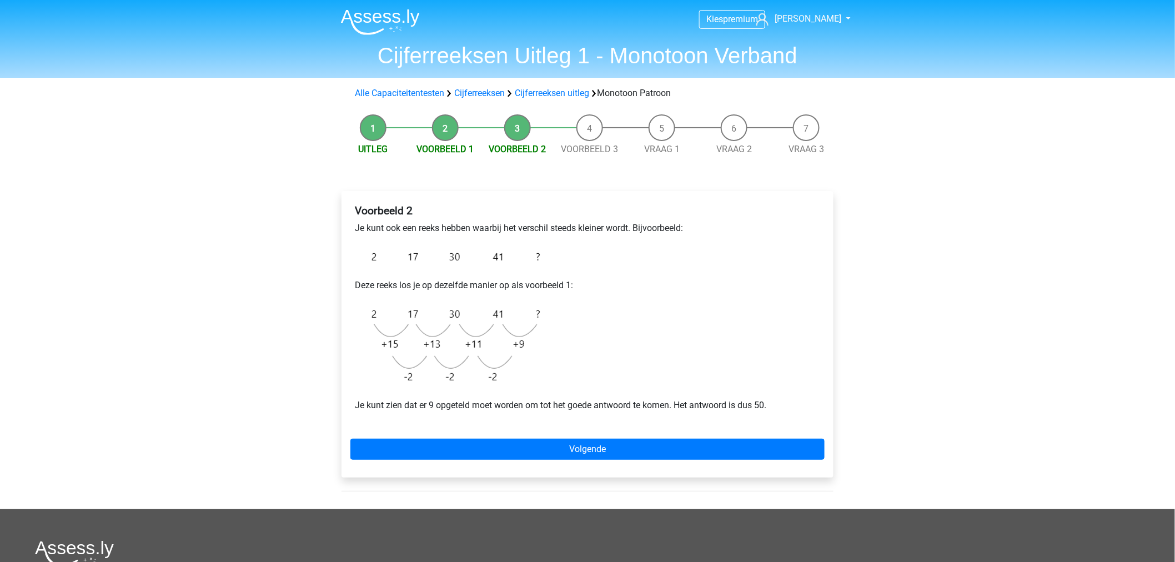
click at [641, 433] on div "Voorbeeld 2 Je kunt ook een reeks hebben waarbij het verschil steeds kleiner wo…" at bounding box center [587, 334] width 492 height 286
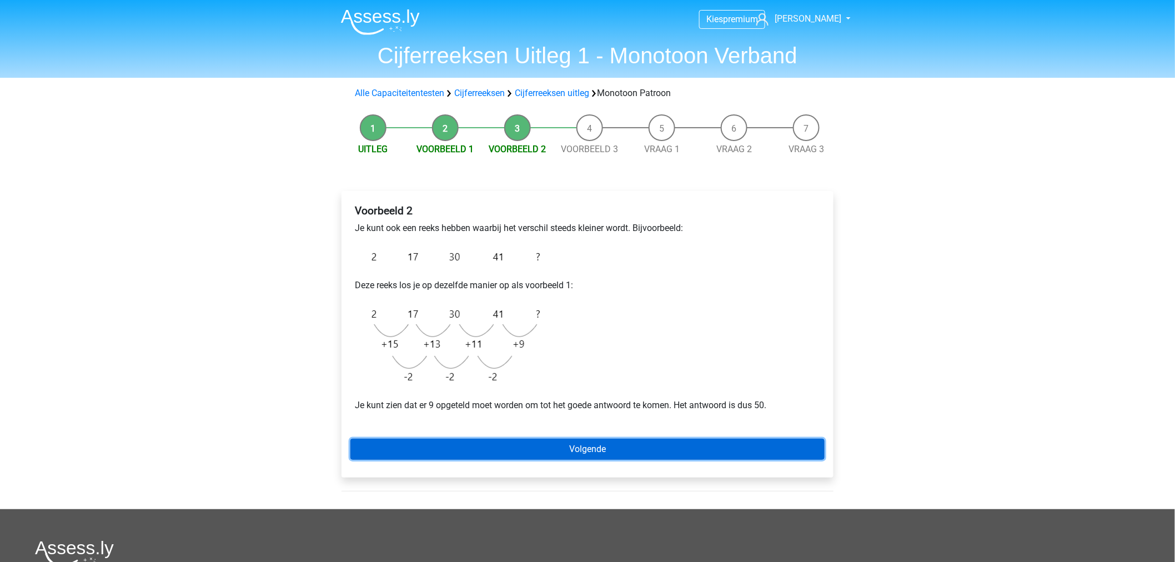
click at [645, 441] on link "Volgende" at bounding box center [587, 449] width 474 height 21
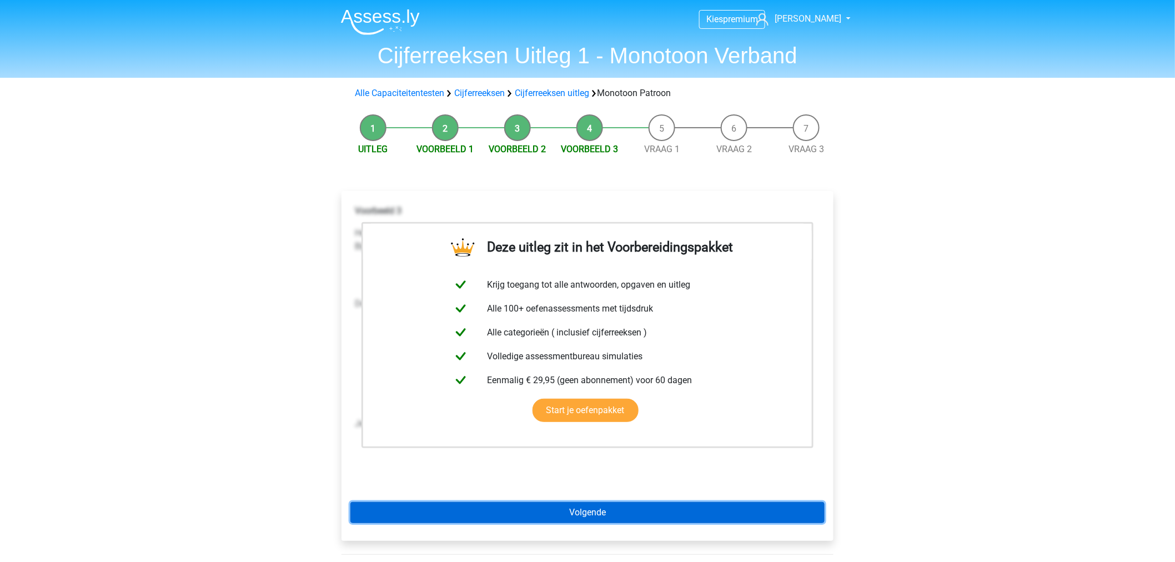
click at [597, 502] on link "Volgende" at bounding box center [587, 512] width 474 height 21
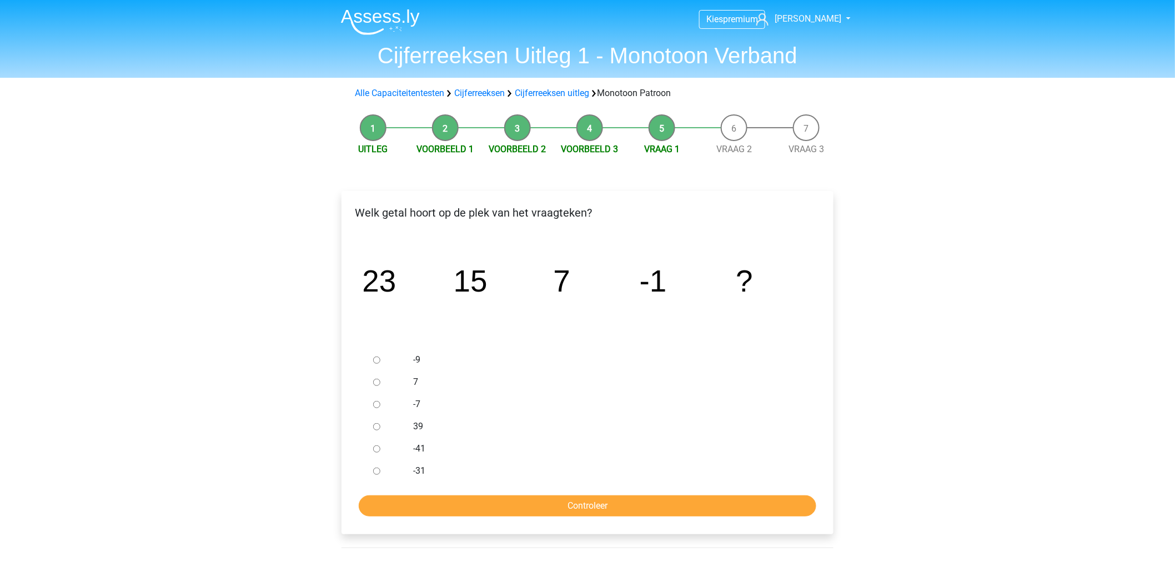
click at [412, 361] on div "-9" at bounding box center [605, 360] width 401 height 22
click at [376, 356] on input "-9" at bounding box center [376, 359] width 7 height 7
radio input "true"
click at [512, 513] on input "Controleer" at bounding box center [587, 505] width 457 height 21
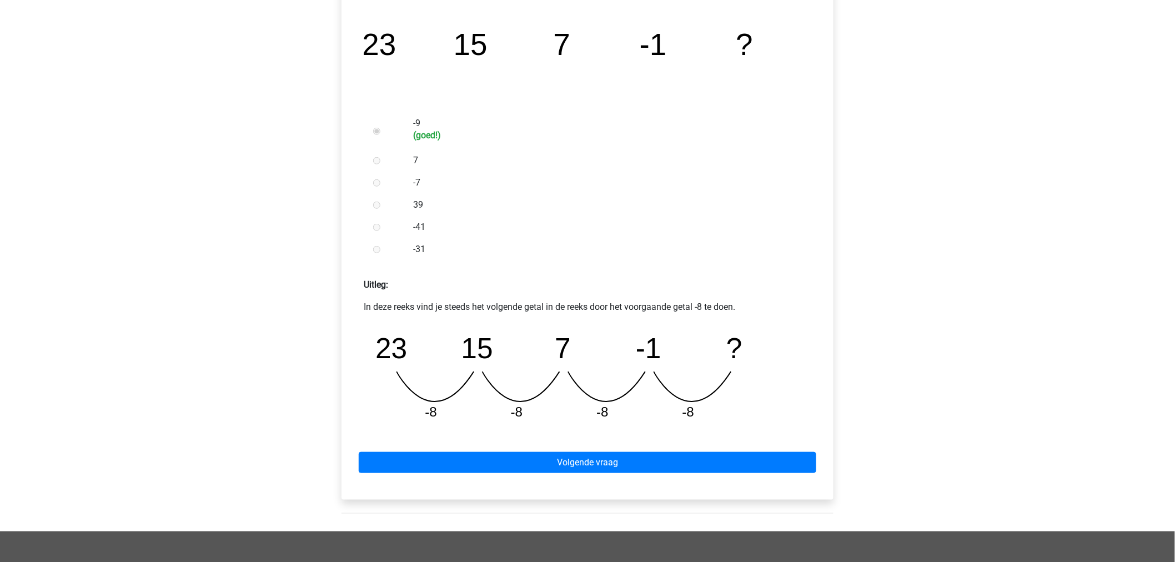
scroll to position [185, 0]
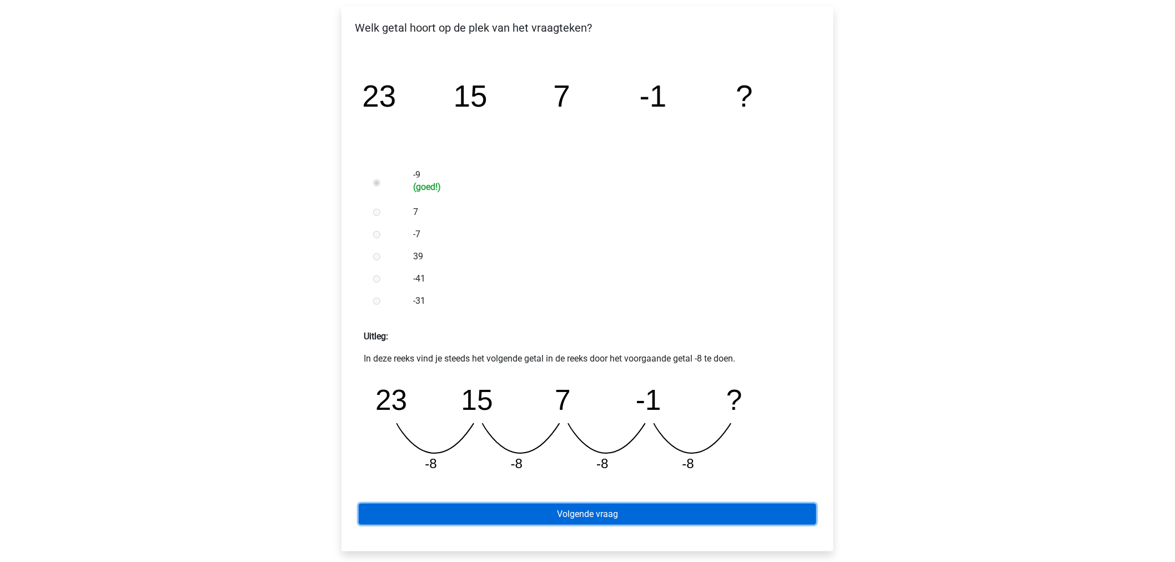
click at [621, 506] on link "Volgende vraag" at bounding box center [587, 514] width 457 height 21
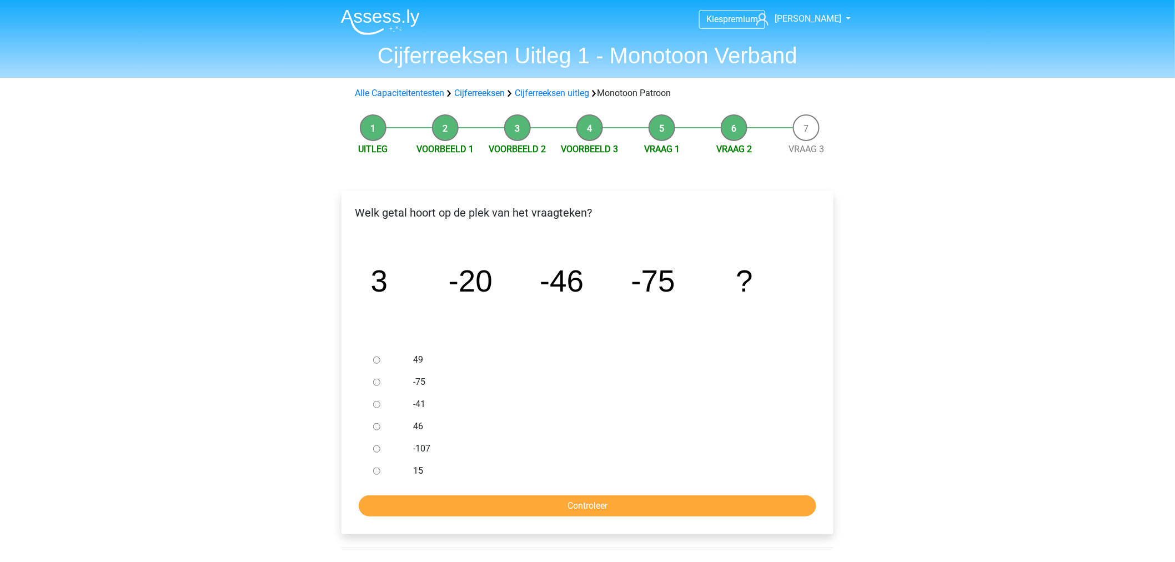
click at [422, 454] on label "-107" at bounding box center [606, 448] width 384 height 13
click at [380, 452] on input "-107" at bounding box center [376, 448] width 7 height 7
radio input "true"
click at [449, 497] on input "Controleer" at bounding box center [587, 505] width 457 height 21
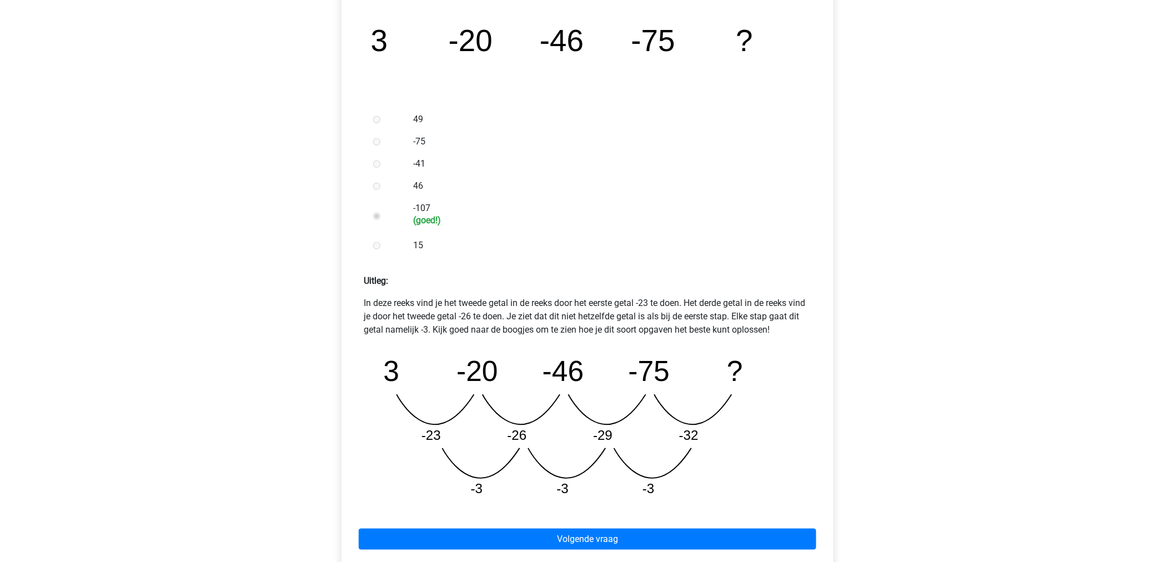
scroll to position [308, 0]
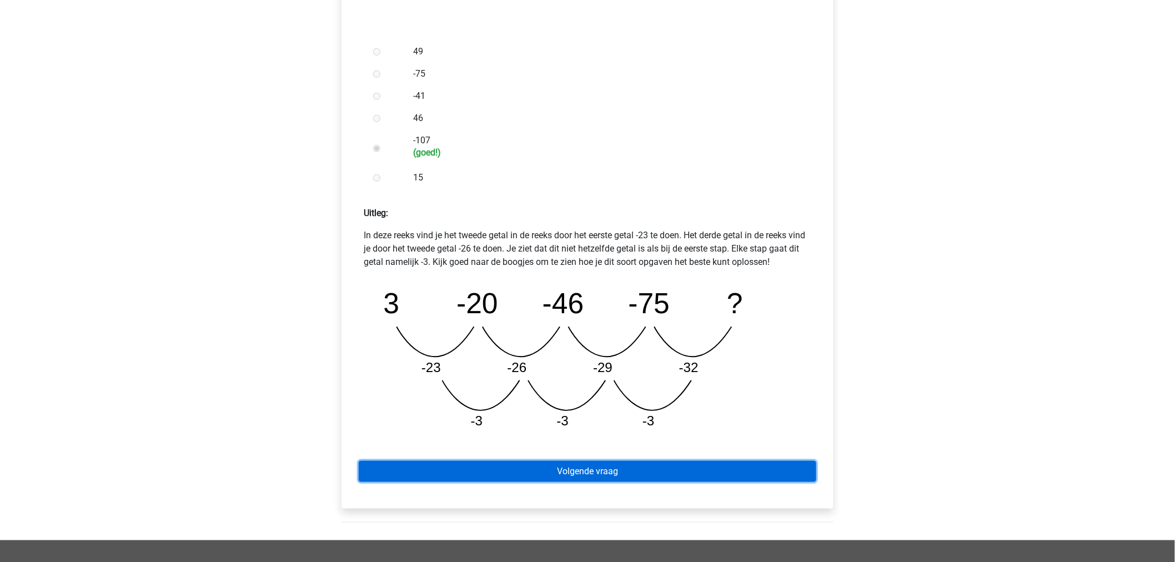
click at [613, 472] on link "Volgende vraag" at bounding box center [587, 471] width 457 height 21
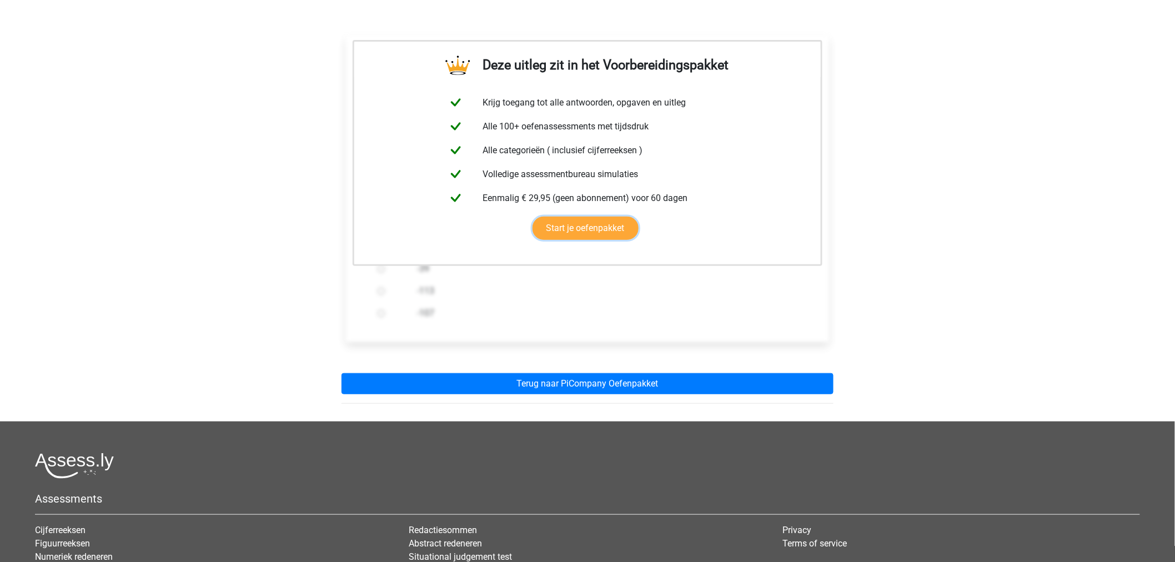
scroll to position [312, 0]
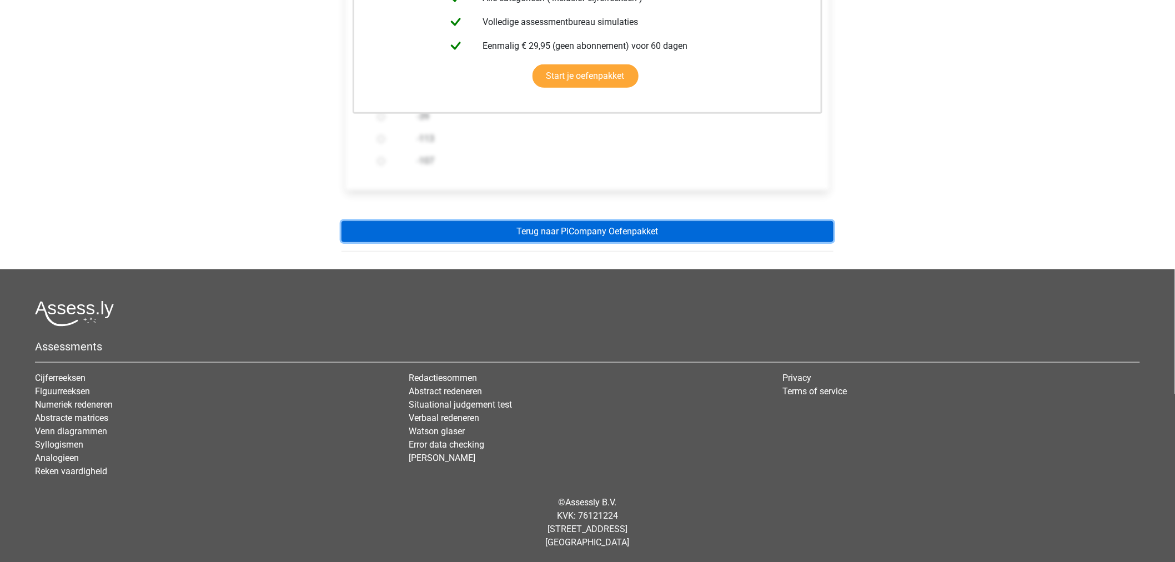
click at [541, 221] on link "Terug naar PiCompany Oefenpakket" at bounding box center [587, 231] width 492 height 21
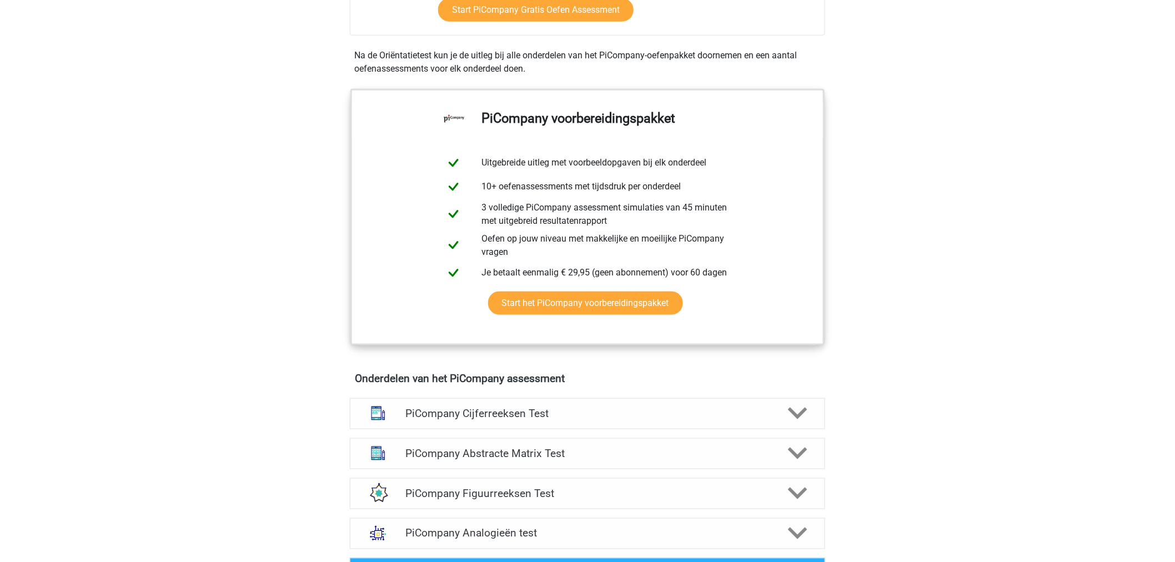
scroll to position [370, 0]
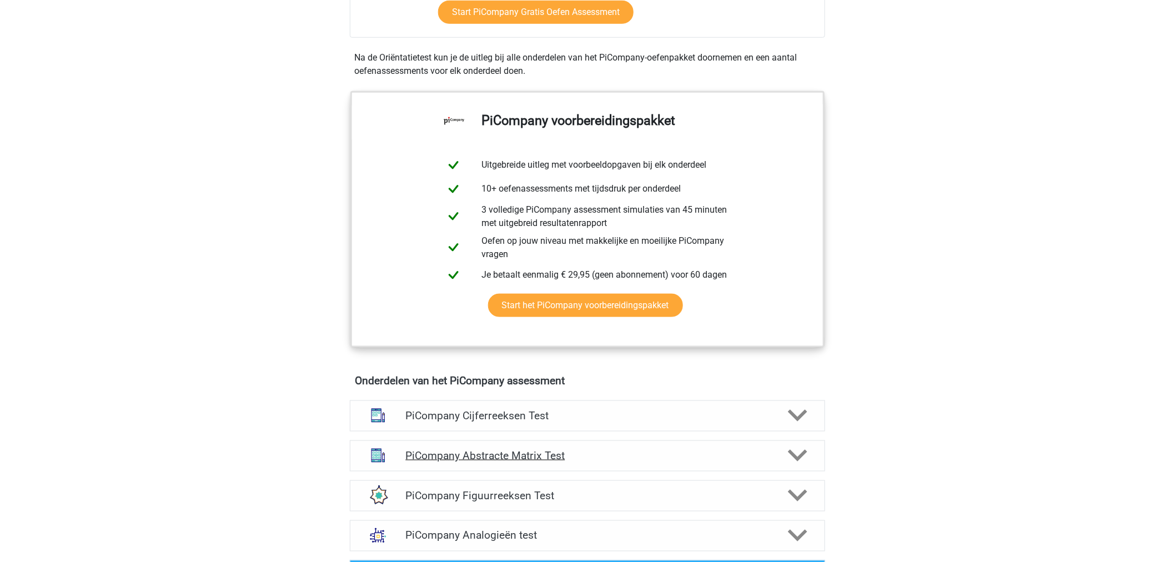
click at [566, 462] on h4 "PiCompany Abstracte Matrix Test" at bounding box center [587, 455] width 364 height 13
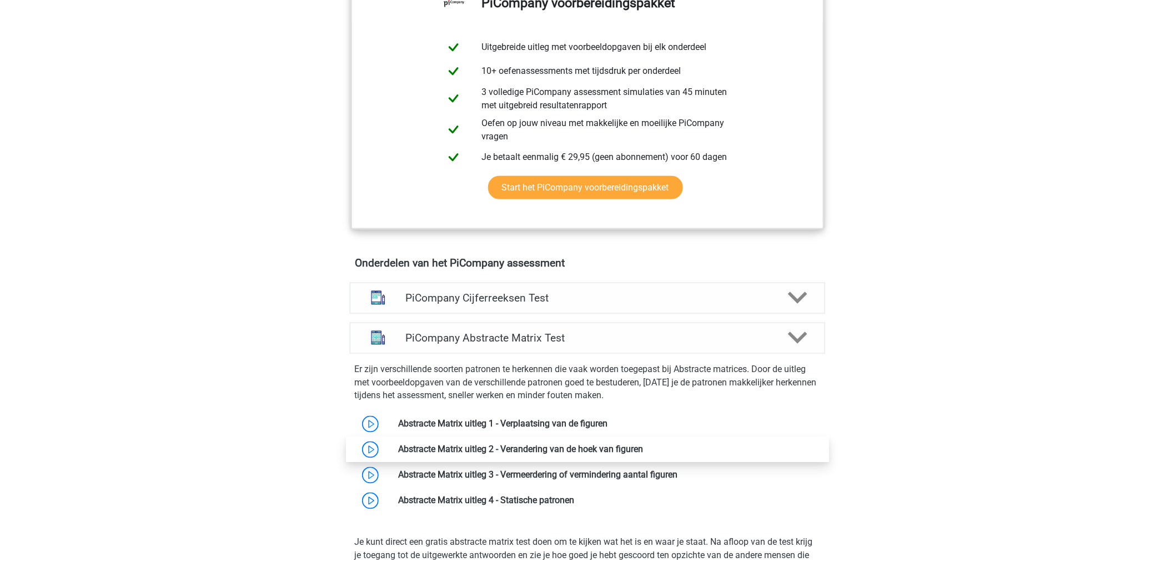
scroll to position [493, 0]
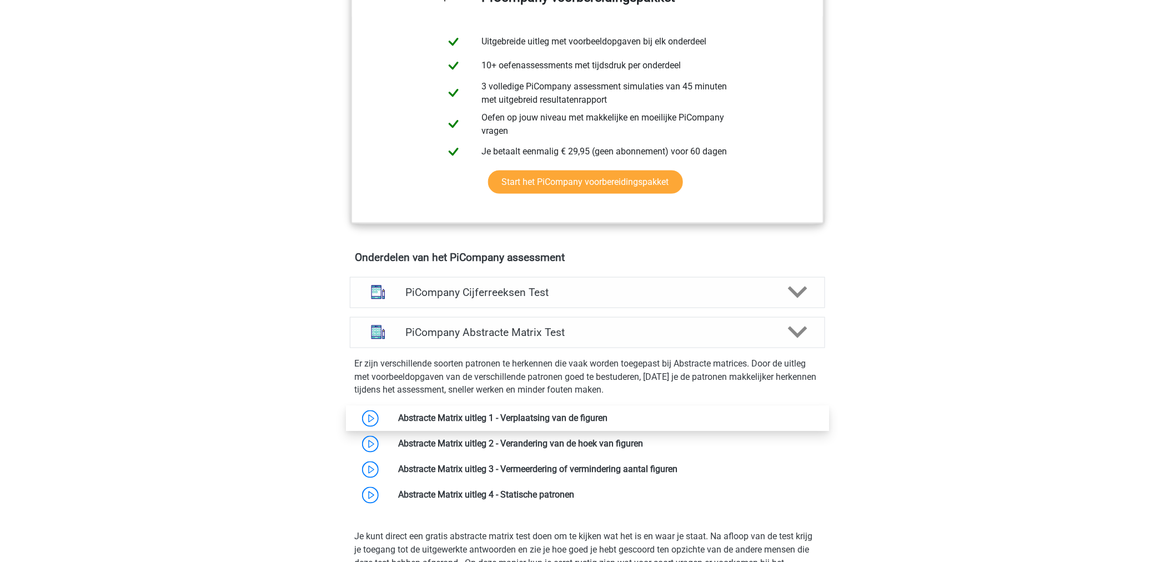
click at [607, 424] on link at bounding box center [607, 418] width 0 height 11
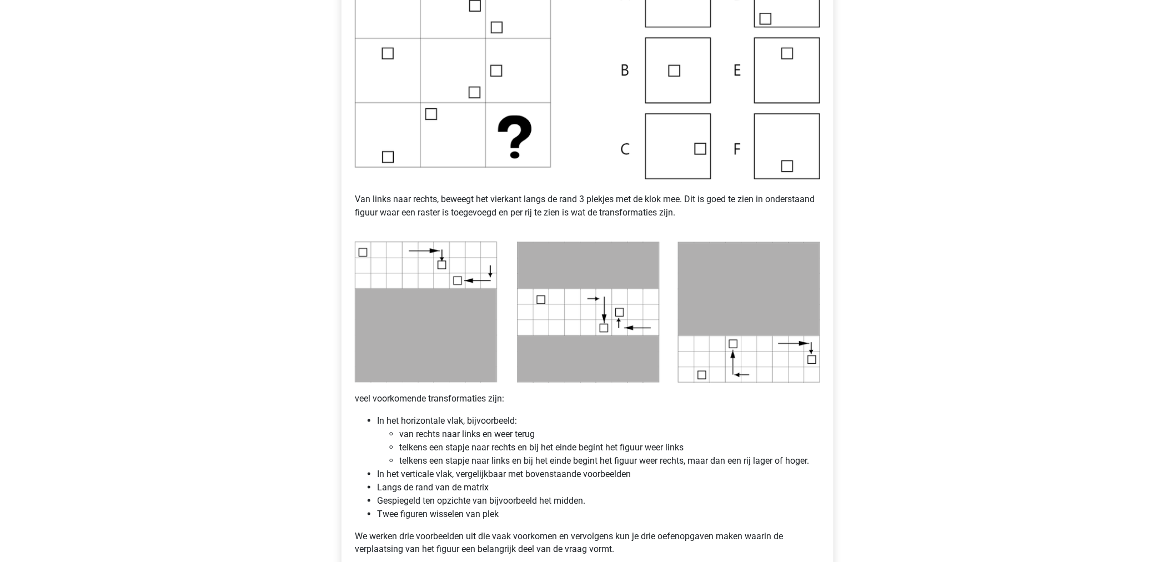
scroll to position [185, 0]
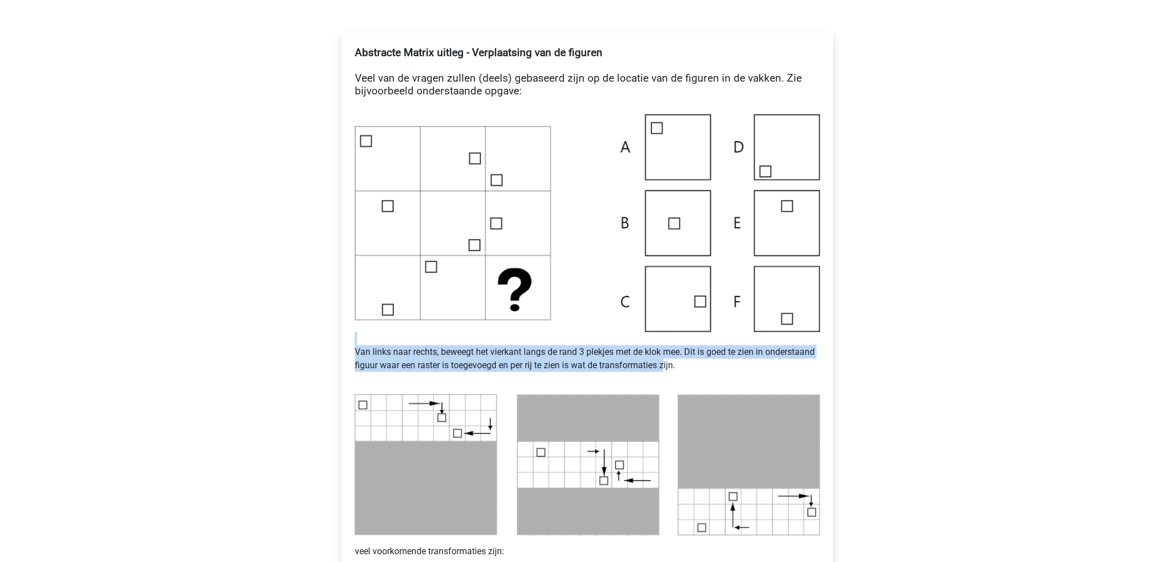
drag, startPoint x: 665, startPoint y: 368, endPoint x: 375, endPoint y: 344, distance: 290.2
click at [372, 344] on p "Van links naar rechts, beweegt het vierkant langs de rand 3 plekjes met de klok…" at bounding box center [587, 358] width 465 height 53
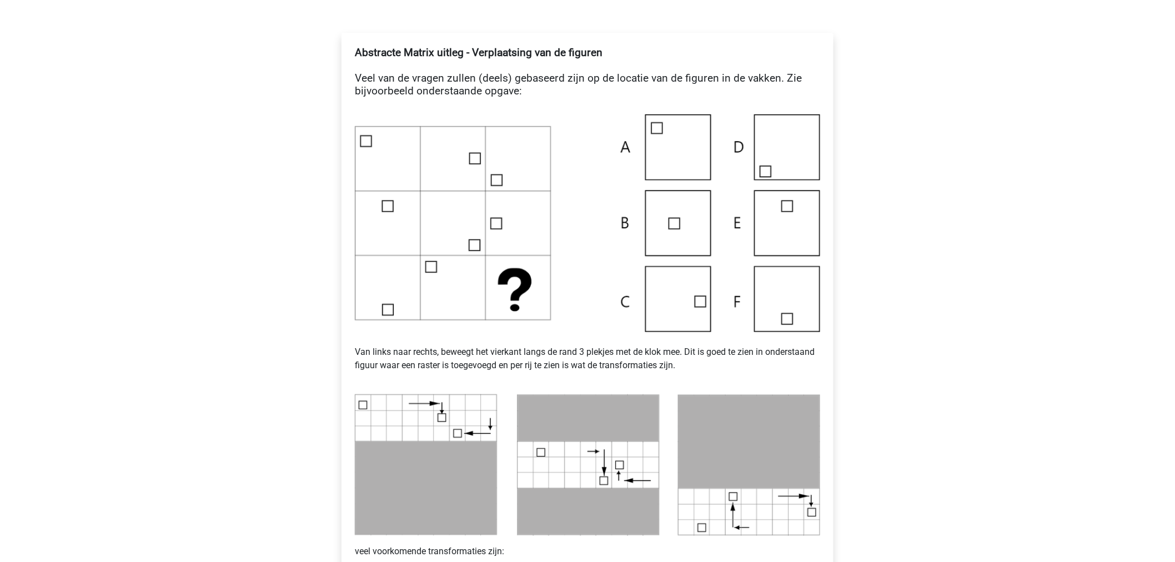
click at [673, 373] on p "Van links naar rechts, beweegt het vierkant langs de rand 3 plekjes met de klok…" at bounding box center [587, 358] width 465 height 53
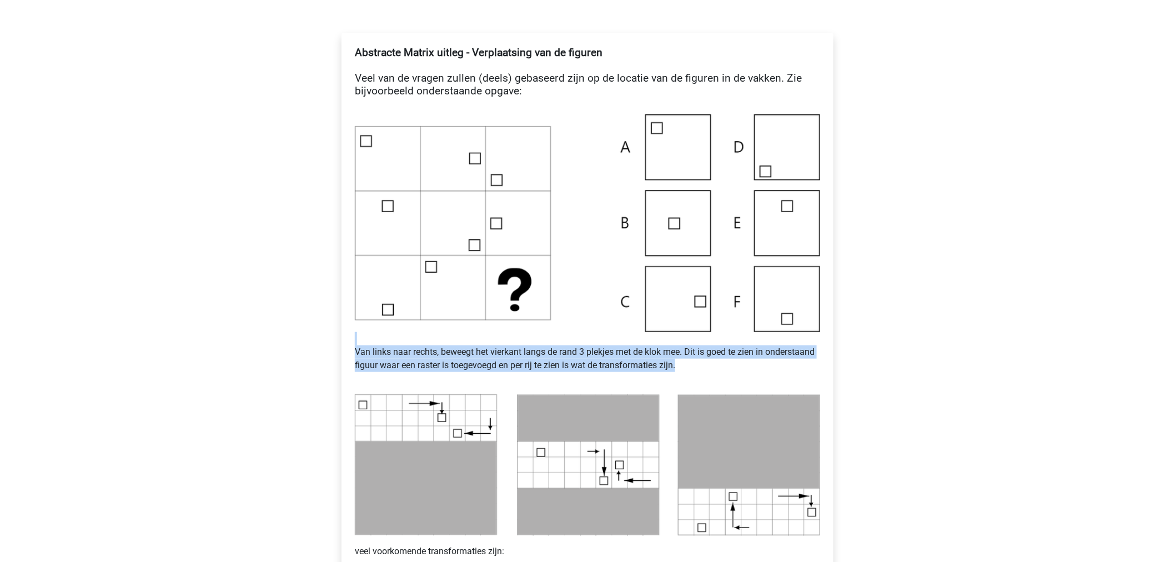
drag, startPoint x: 680, startPoint y: 364, endPoint x: 341, endPoint y: 340, distance: 338.9
click at [341, 340] on div "Abstracte Matrix uitleg - Verplaatsing van de figuren Veel van de vragen zullen…" at bounding box center [587, 403] width 492 height 741
click at [341, 334] on div "Abstracte Matrix uitleg - Verplaatsing van de figuren Veel van de vragen zullen…" at bounding box center [587, 403] width 492 height 741
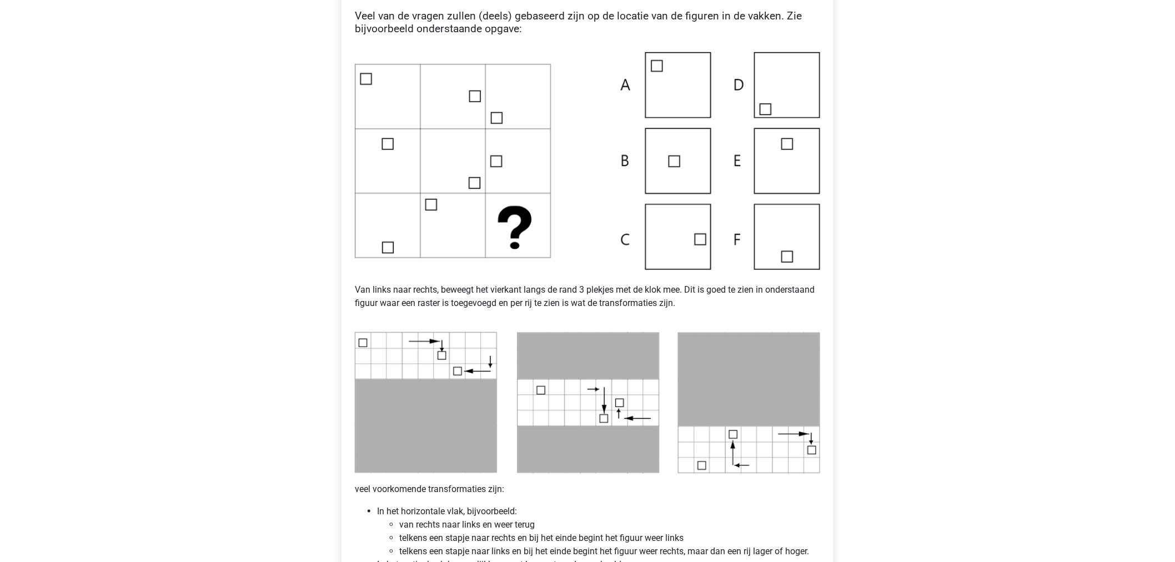
scroll to position [246, 0]
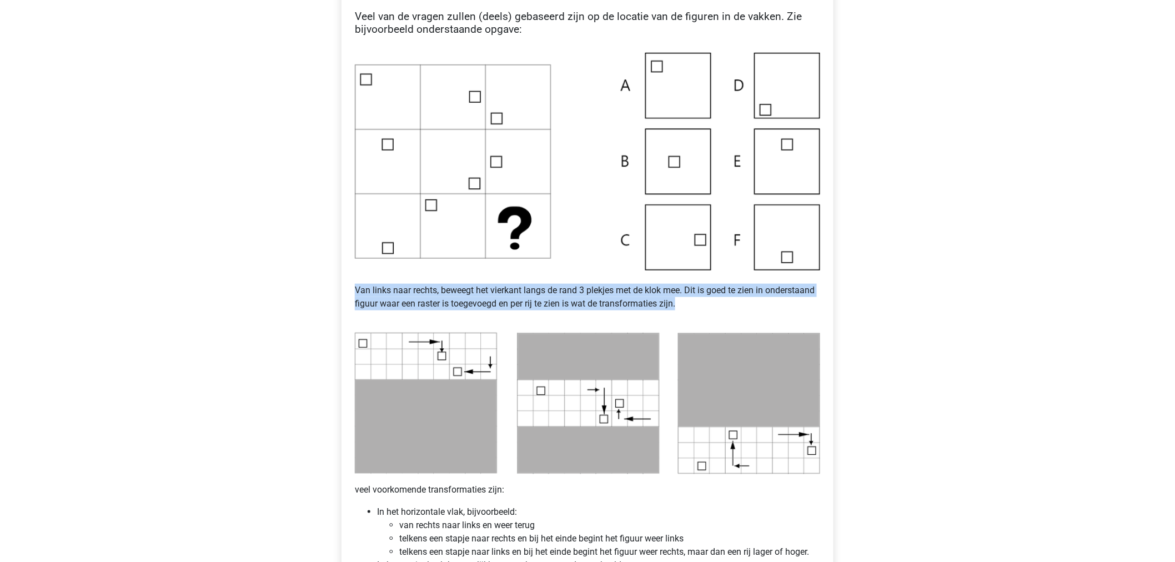
drag, startPoint x: 349, startPoint y: 288, endPoint x: 732, endPoint y: 301, distance: 383.3
click at [732, 301] on div "Abstracte Matrix uitleg - Verplaatsing van de figuren Veel van de vragen zullen…" at bounding box center [587, 341] width 492 height 741
click at [671, 220] on img at bounding box center [587, 162] width 465 height 218
click at [672, 221] on img at bounding box center [587, 162] width 465 height 218
click at [701, 228] on img at bounding box center [587, 162] width 465 height 218
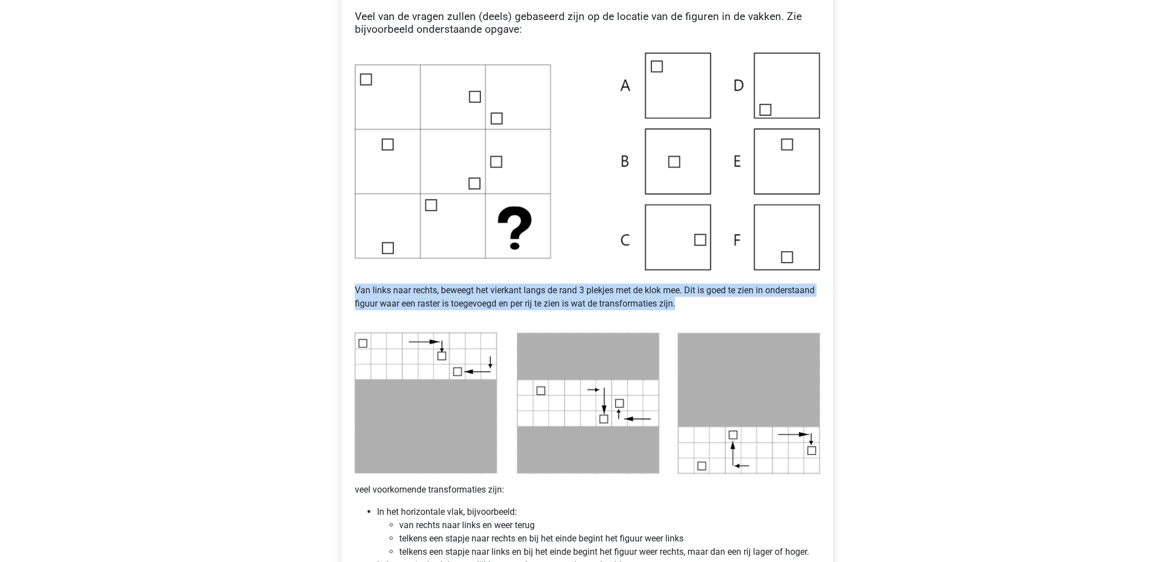
click at [701, 228] on img at bounding box center [587, 162] width 465 height 218
click at [602, 199] on img at bounding box center [587, 162] width 465 height 218
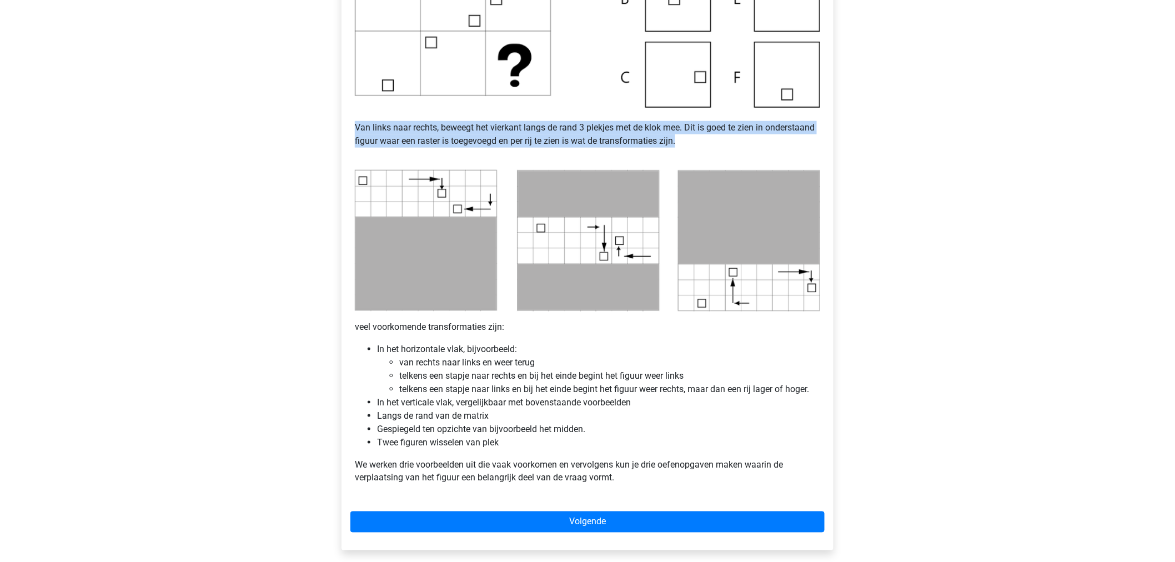
scroll to position [431, 0]
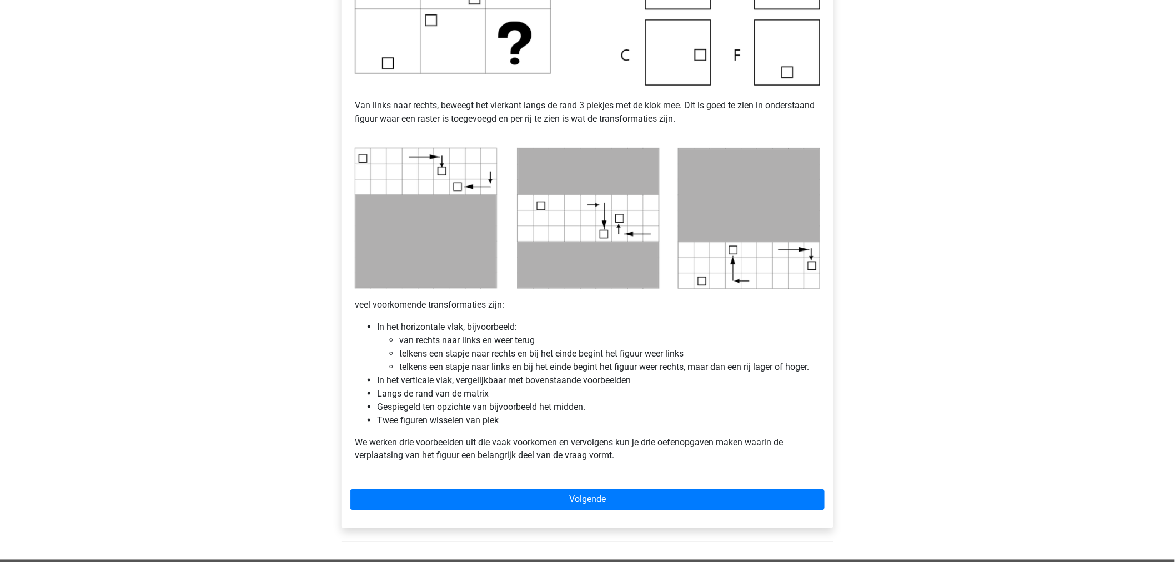
click at [598, 312] on div "Abstracte Matrix uitleg - Verplaatsing van de figuren Veel van de vragen zullen…" at bounding box center [587, 135] width 474 height 680
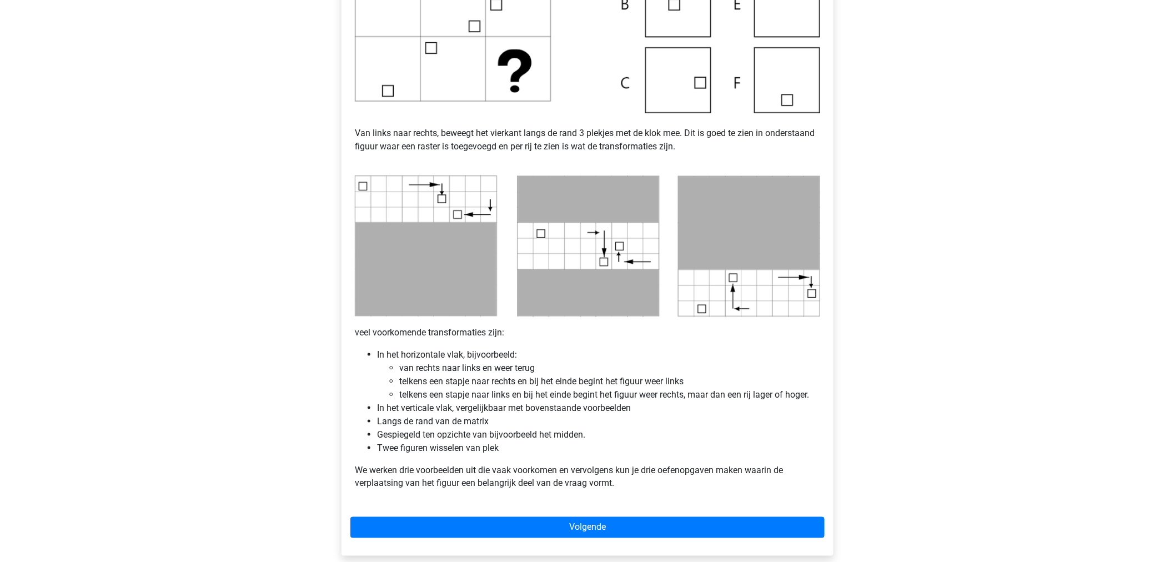
scroll to position [493, 0]
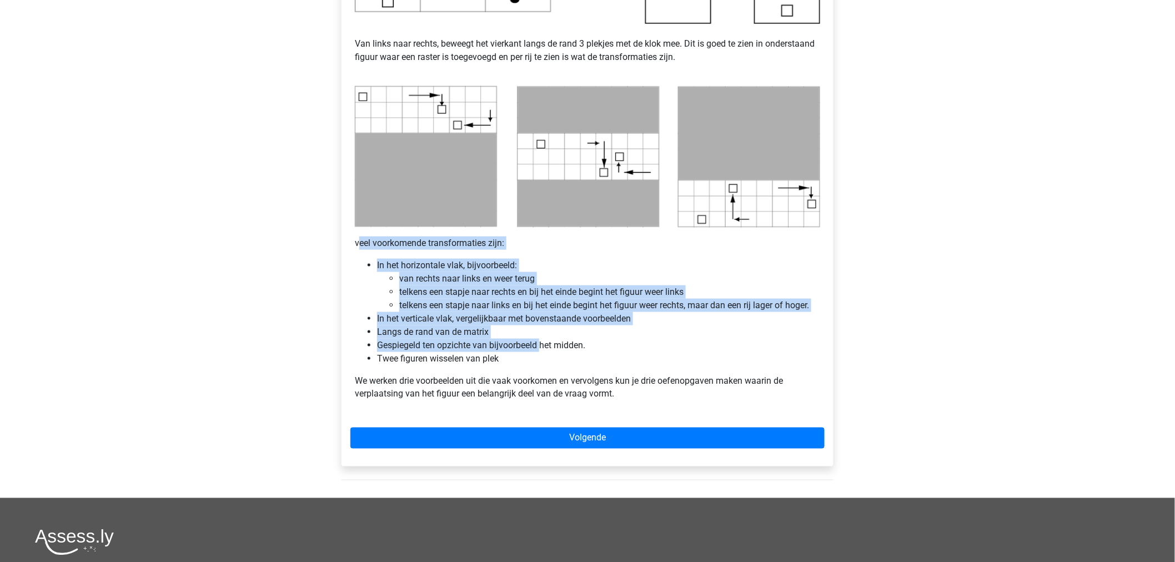
drag, startPoint x: 361, startPoint y: 238, endPoint x: 541, endPoint y: 341, distance: 207.7
click at [541, 341] on div "Abstracte Matrix uitleg - Verplaatsing van de figuren Veel van de vragen zullen…" at bounding box center [587, 74] width 474 height 680
click at [541, 341] on li "Gespiegeld ten opzichte van bijvoorbeeld het midden." at bounding box center [598, 345] width 443 height 13
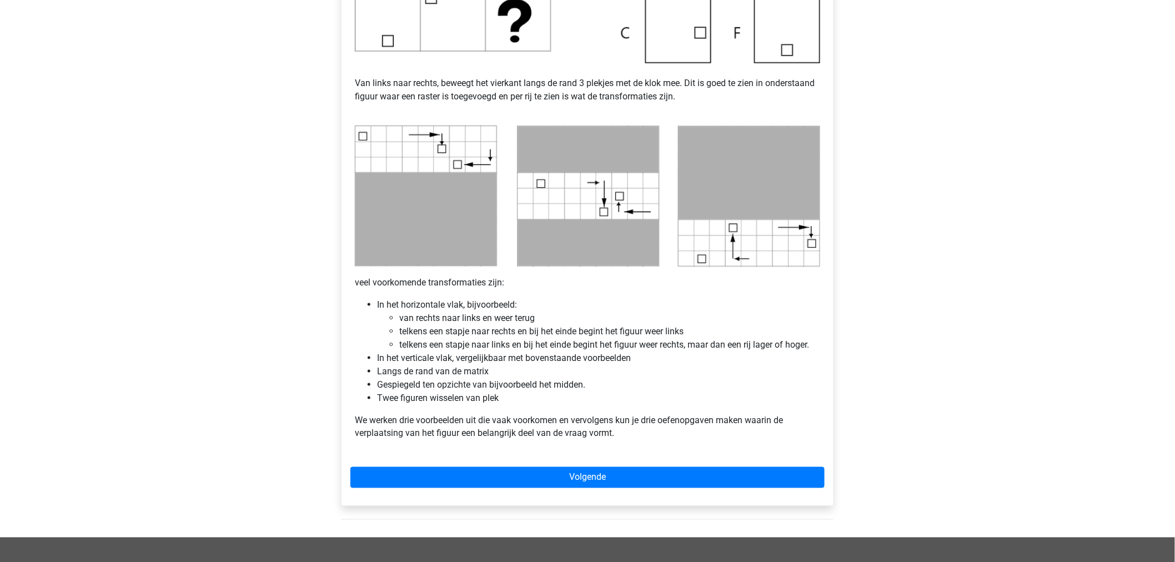
scroll to position [431, 0]
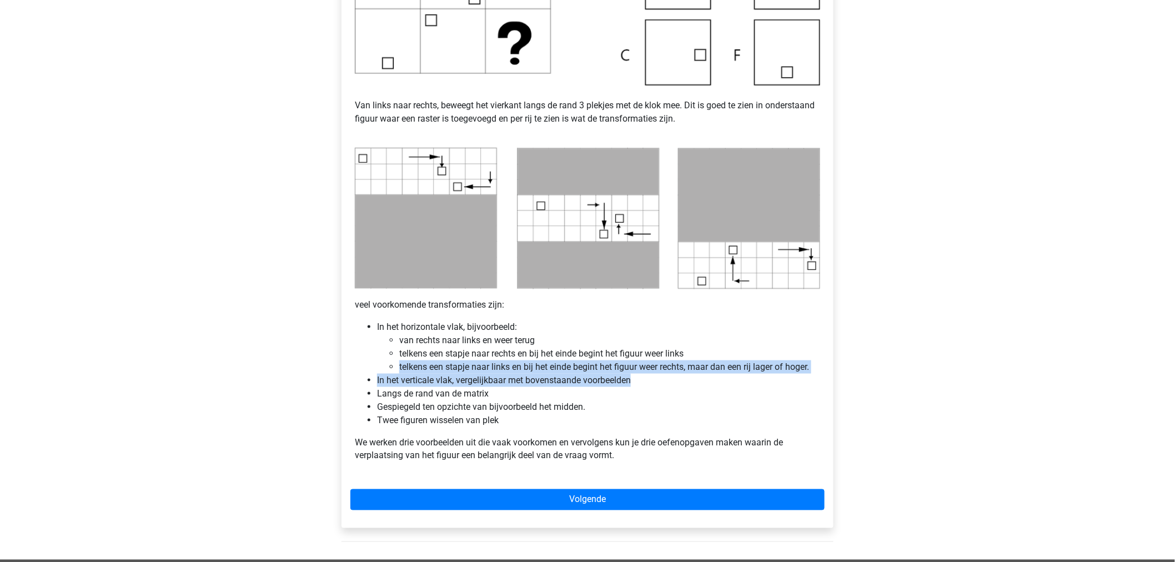
drag, startPoint x: 399, startPoint y: 363, endPoint x: 769, endPoint y: 380, distance: 370.7
click at [769, 380] on ul "In het horizontale vlak, bijvoorbeeld: van rechts naar links en weer terug telk…" at bounding box center [587, 373] width 465 height 107
click at [768, 380] on li "In het verticale vlak, vergelijkbaar met bovenstaande voorbeelden" at bounding box center [598, 380] width 443 height 13
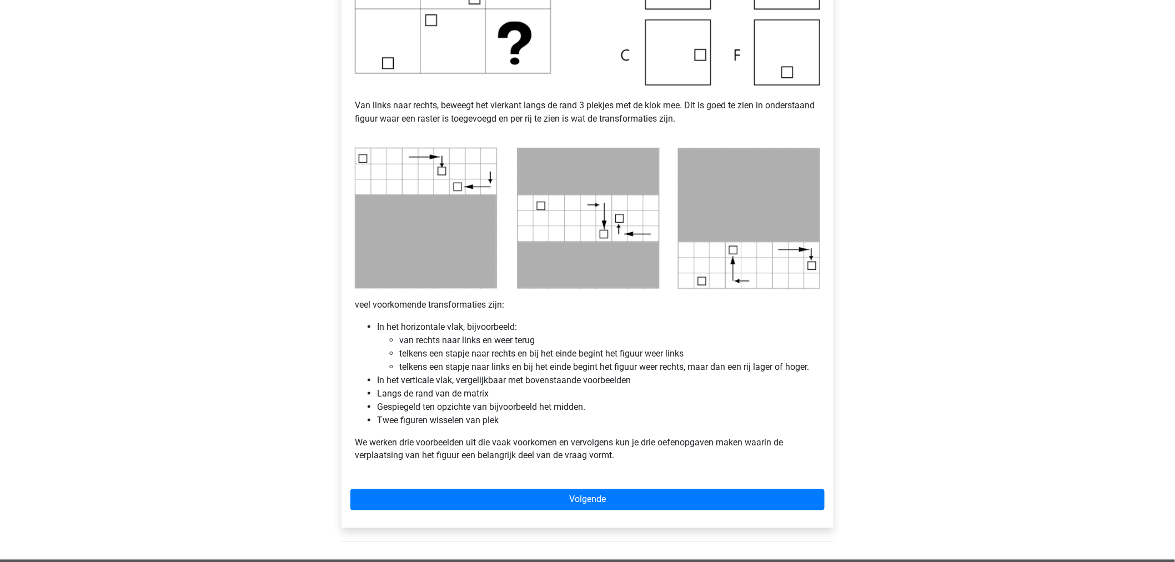
click at [647, 387] on li "Langs de rand van de matrix" at bounding box center [598, 393] width 443 height 13
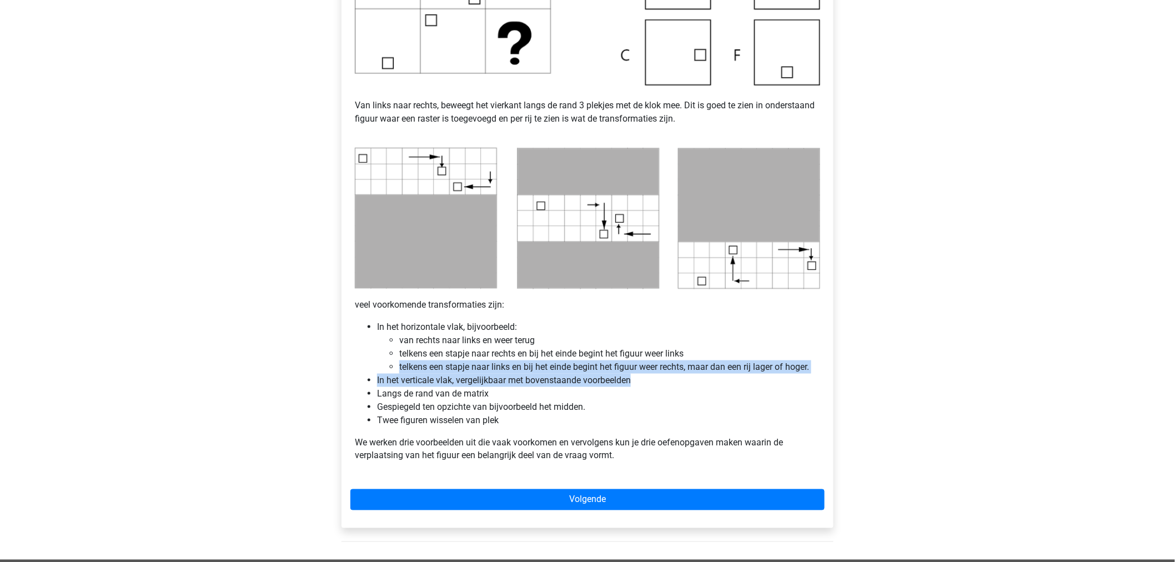
drag, startPoint x: 633, startPoint y: 384, endPoint x: 389, endPoint y: 365, distance: 245.0
click at [389, 365] on ul "In het horizontale vlak, bijvoorbeeld: van rechts naar links en weer terug telk…" at bounding box center [587, 373] width 465 height 107
click at [406, 374] on li "In het verticale vlak, vergelijkbaar met bovenstaande voorbeelden" at bounding box center [598, 380] width 443 height 13
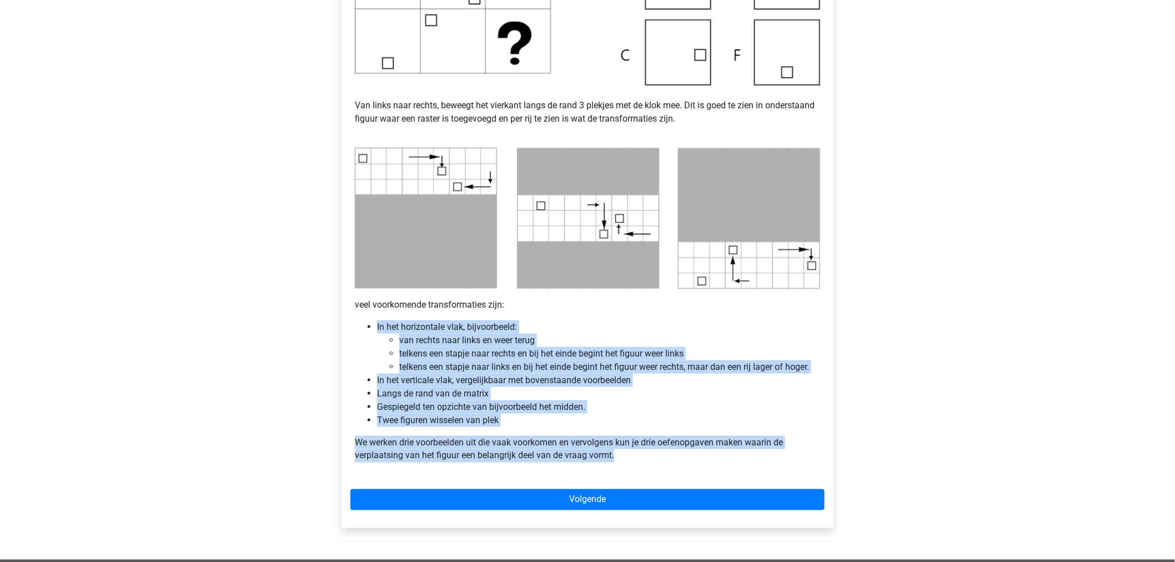
drag, startPoint x: 374, startPoint y: 321, endPoint x: 696, endPoint y: 462, distance: 351.0
click at [696, 462] on div "Abstracte Matrix uitleg - Verplaatsing van de figuren Veel van de vragen zullen…" at bounding box center [587, 135] width 474 height 680
click at [574, 426] on li "Twee figuren wisselen van plek" at bounding box center [598, 420] width 443 height 13
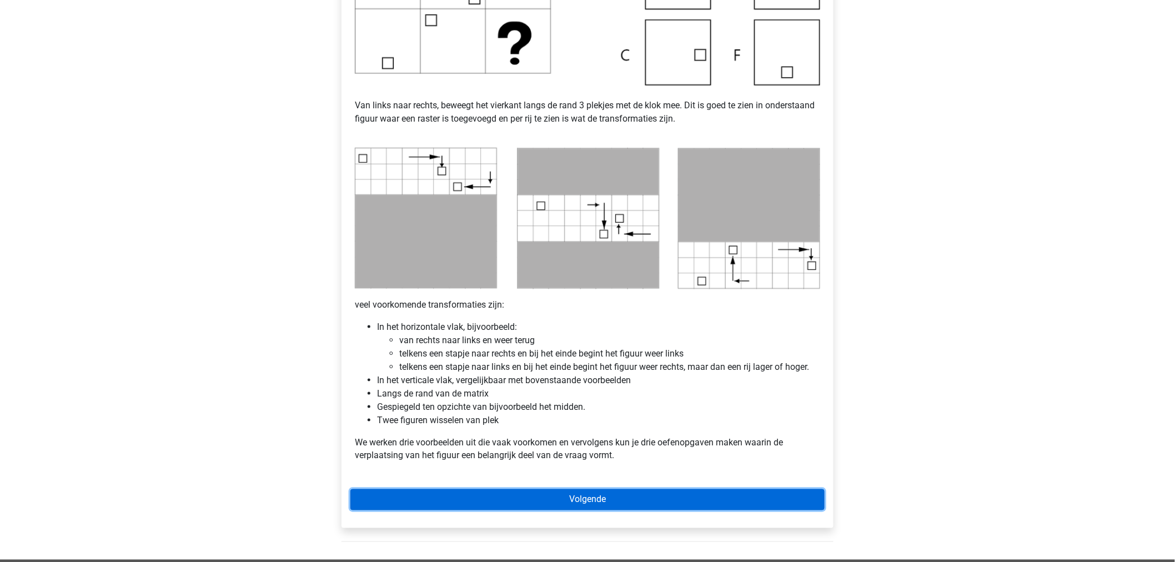
click at [566, 497] on link "Volgende" at bounding box center [587, 499] width 474 height 21
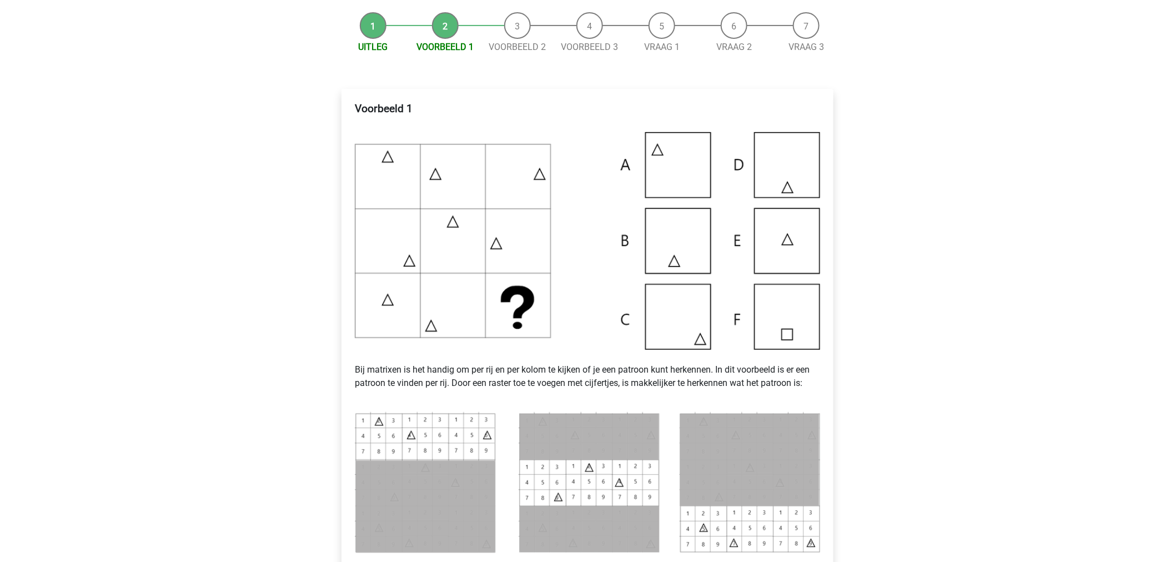
scroll to position [123, 0]
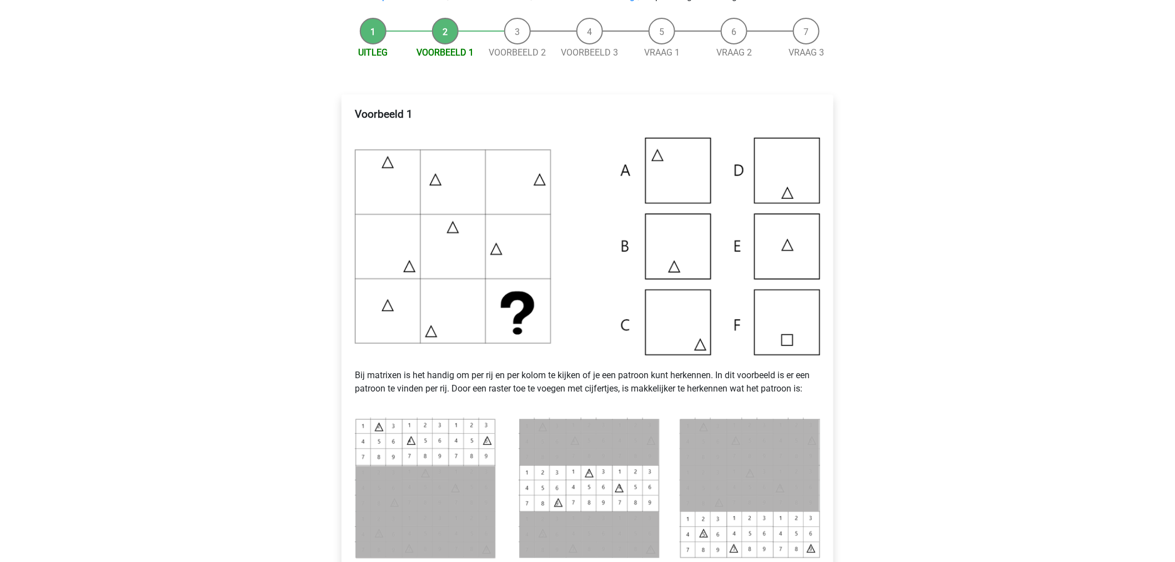
click at [678, 178] on img at bounding box center [587, 247] width 465 height 218
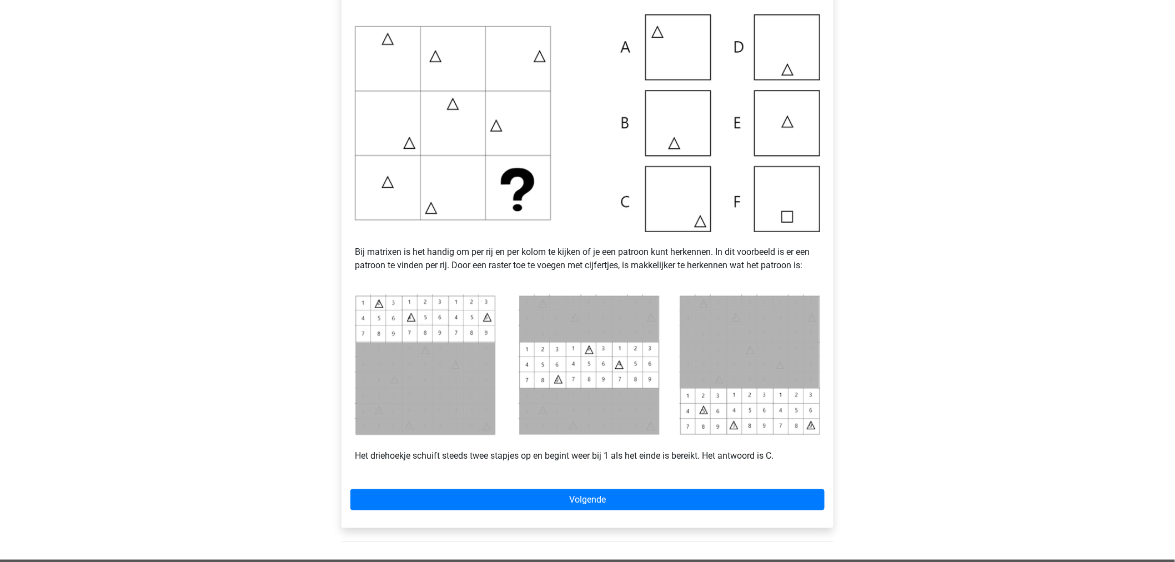
scroll to position [185, 0]
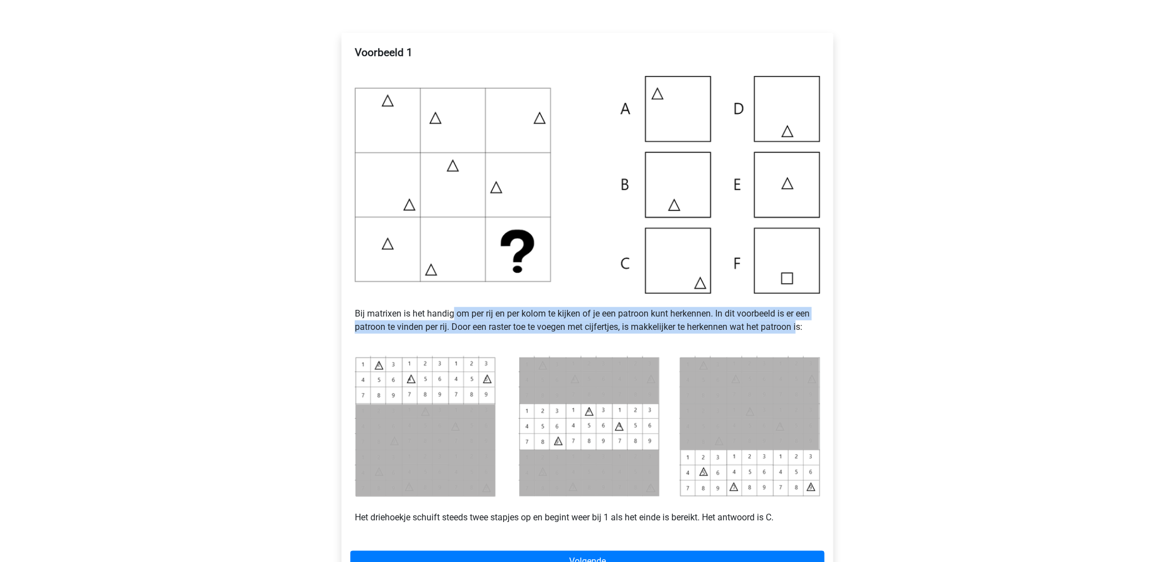
drag, startPoint x: 452, startPoint y: 319, endPoint x: 803, endPoint y: 331, distance: 351.1
click at [803, 331] on p "Bij matrixen is het handig om per rij en per kolom te kijken of je een patroon …" at bounding box center [587, 320] width 465 height 53
drag, startPoint x: 364, startPoint y: 305, endPoint x: 799, endPoint y: 320, distance: 436.1
click at [799, 320] on p "Bij matrixen is het handig om per rij en per kolom te kijken of je een patroon …" at bounding box center [587, 320] width 465 height 53
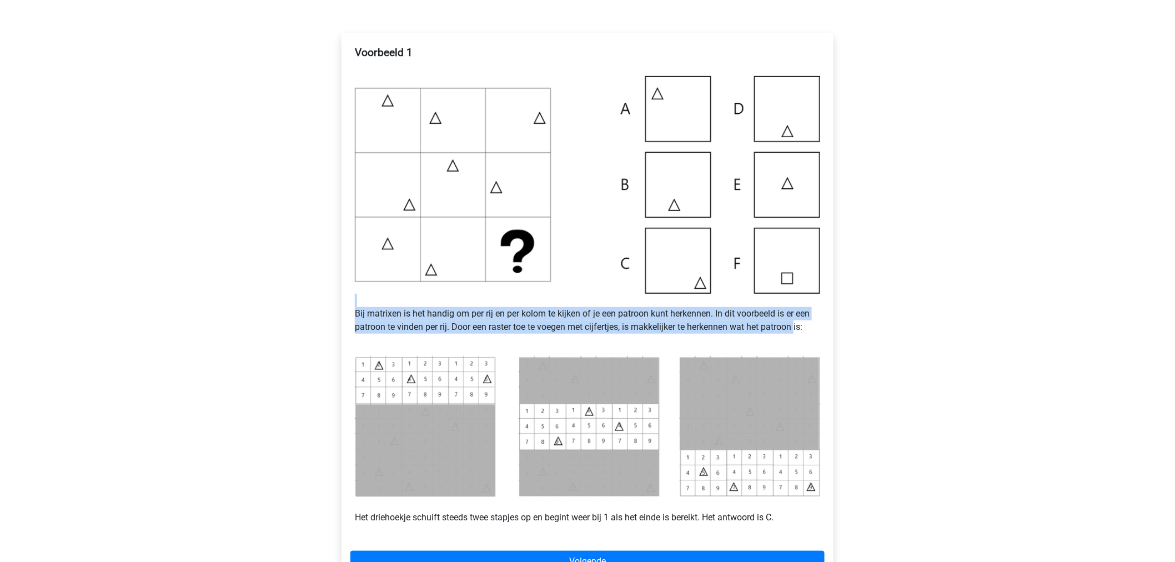
click at [447, 317] on p "Bij matrixen is het handig om per rij en per kolom te kijken of je een patroon …" at bounding box center [587, 320] width 465 height 53
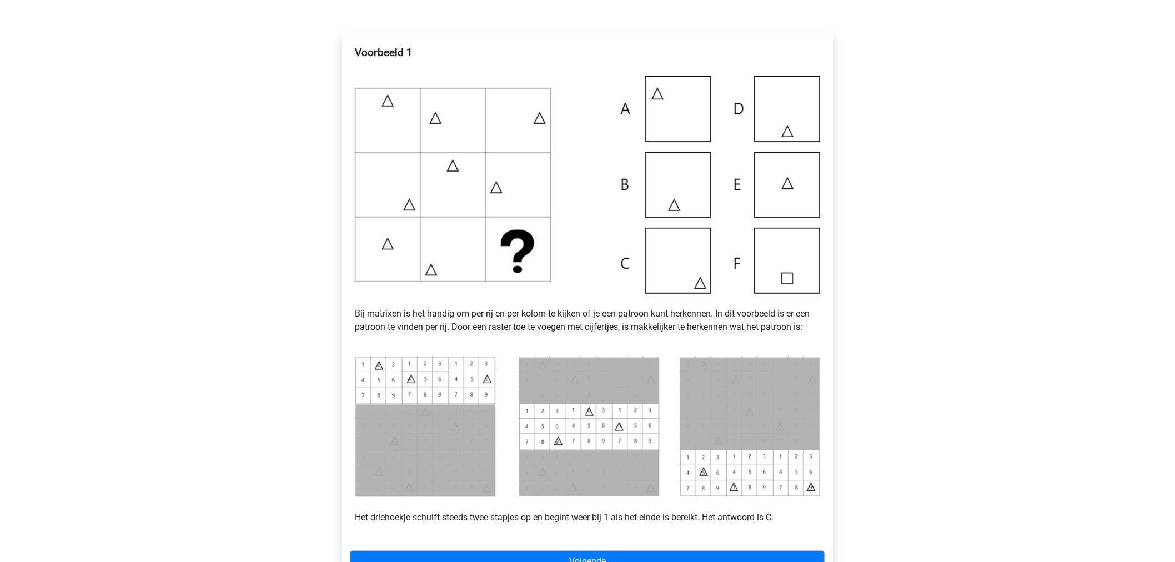
click at [358, 359] on img at bounding box center [587, 427] width 465 height 142
click at [376, 365] on img at bounding box center [587, 427] width 465 height 142
click at [395, 365] on img at bounding box center [587, 427] width 465 height 142
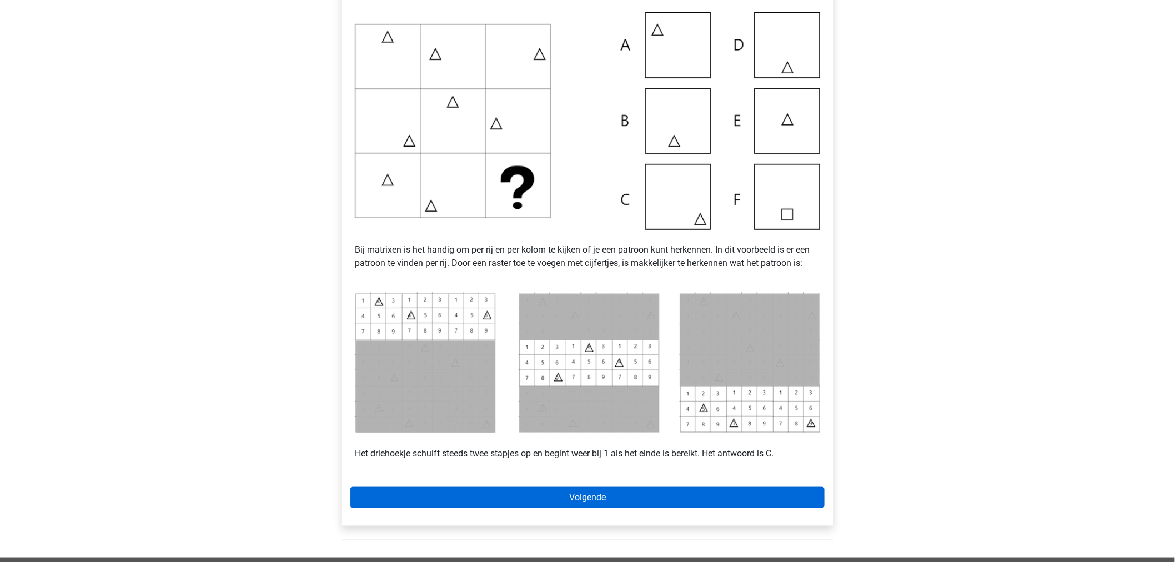
scroll to position [308, 0]
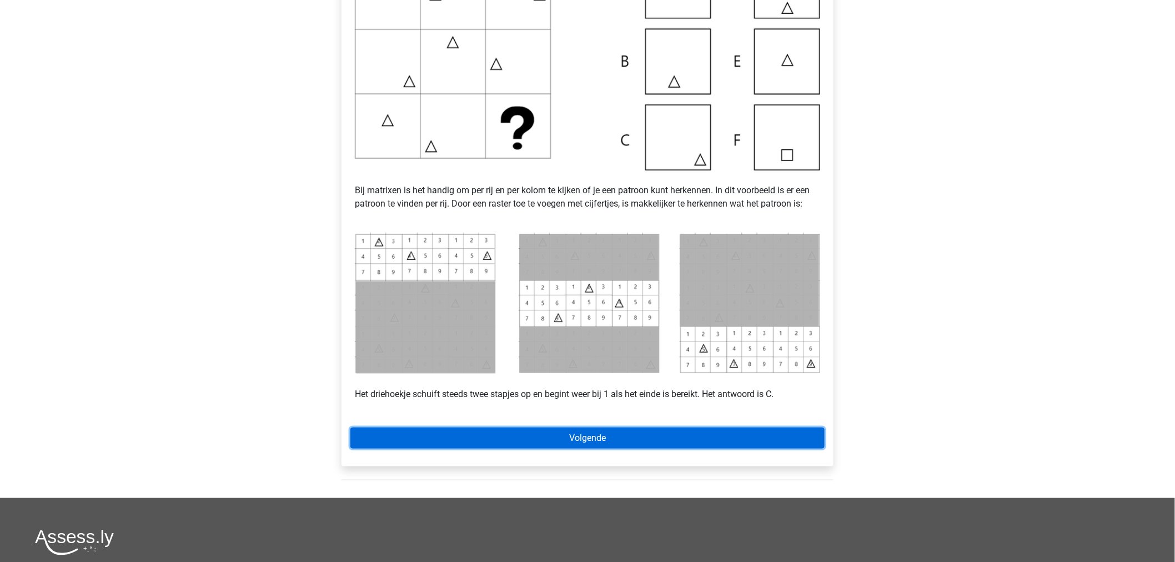
click at [534, 434] on link "Volgende" at bounding box center [587, 437] width 474 height 21
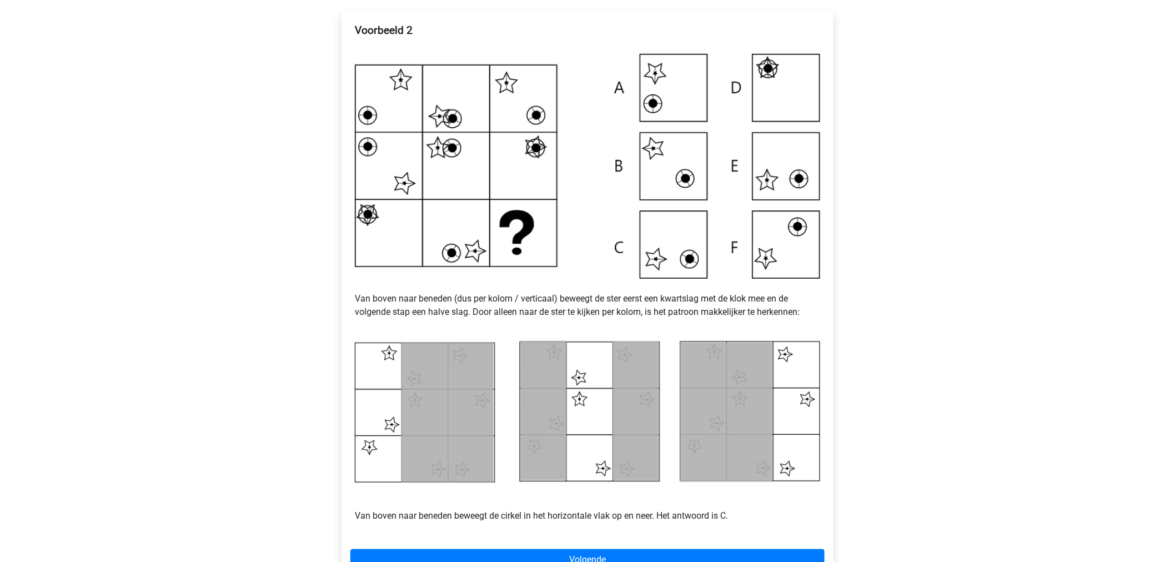
scroll to position [185, 0]
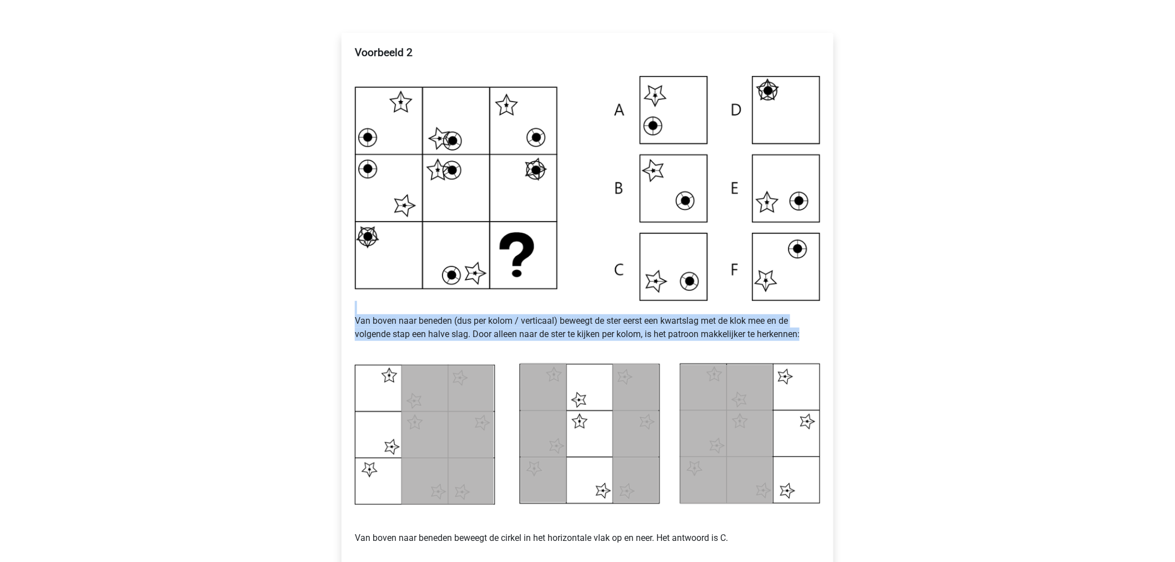
drag, startPoint x: 803, startPoint y: 334, endPoint x: 535, endPoint y: 293, distance: 270.7
click at [562, 296] on div "Voorbeeld 2 Van boven naar beneden (dus per kolom / verticaal) beweegt de ster …" at bounding box center [587, 300] width 474 height 516
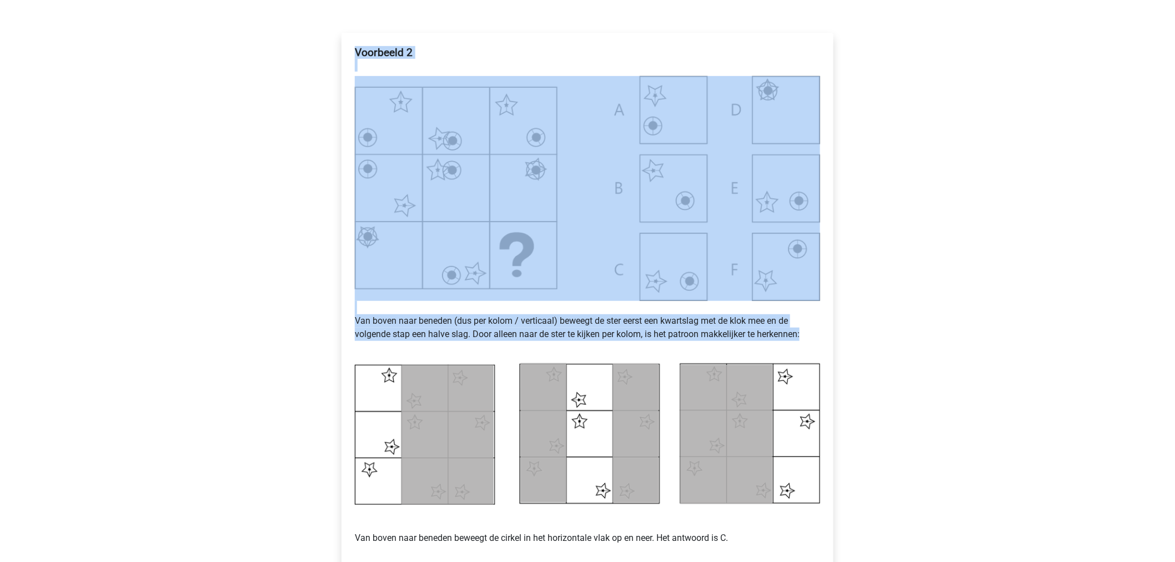
click at [389, 303] on p "Van boven naar beneden (dus per kolom / verticaal) beweegt de ster eerst een kw…" at bounding box center [587, 327] width 465 height 53
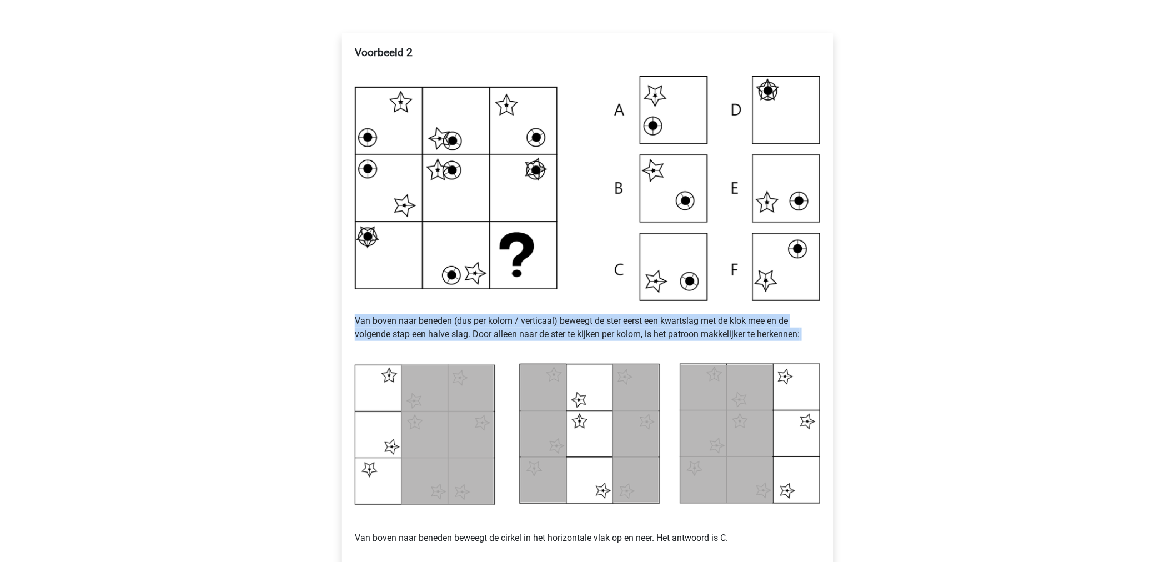
drag, startPoint x: 351, startPoint y: 315, endPoint x: 756, endPoint y: 340, distance: 406.0
click at [756, 340] on div "Voorbeeld 2 Van boven naar beneden (dus per kolom / verticaal) beweegt de ster …" at bounding box center [587, 300] width 474 height 516
click at [420, 103] on img at bounding box center [587, 188] width 465 height 224
click at [363, 314] on p "Van boven naar beneden (dus per kolom / verticaal) beweegt de ster eerst een kw…" at bounding box center [587, 327] width 465 height 53
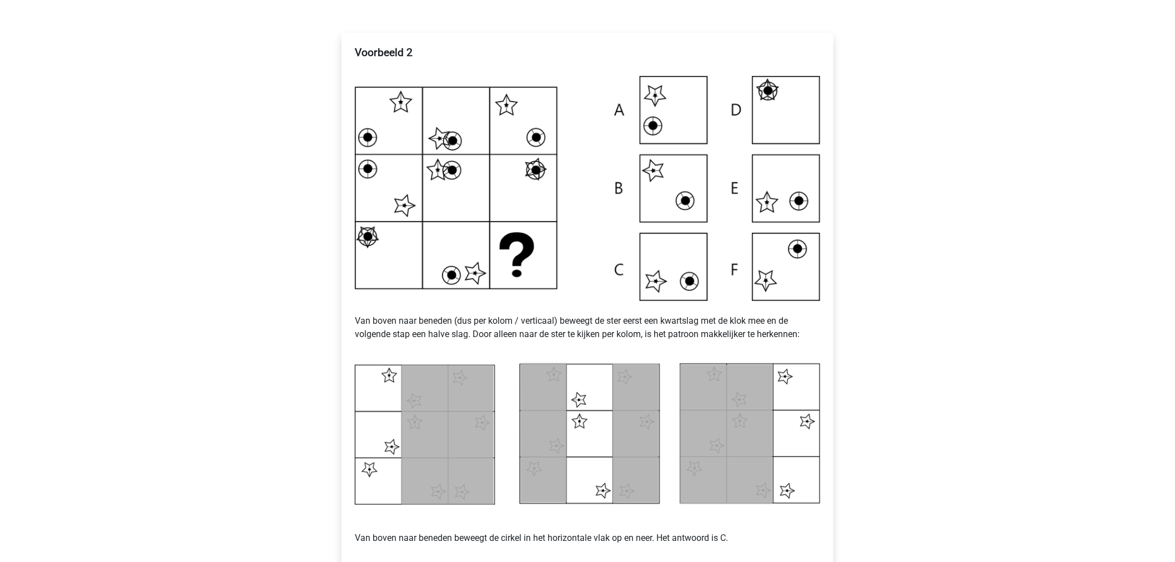
click at [299, 367] on div "Kies premium Dylan Dylan2012@gmail.com" at bounding box center [587, 375] width 1175 height 1120
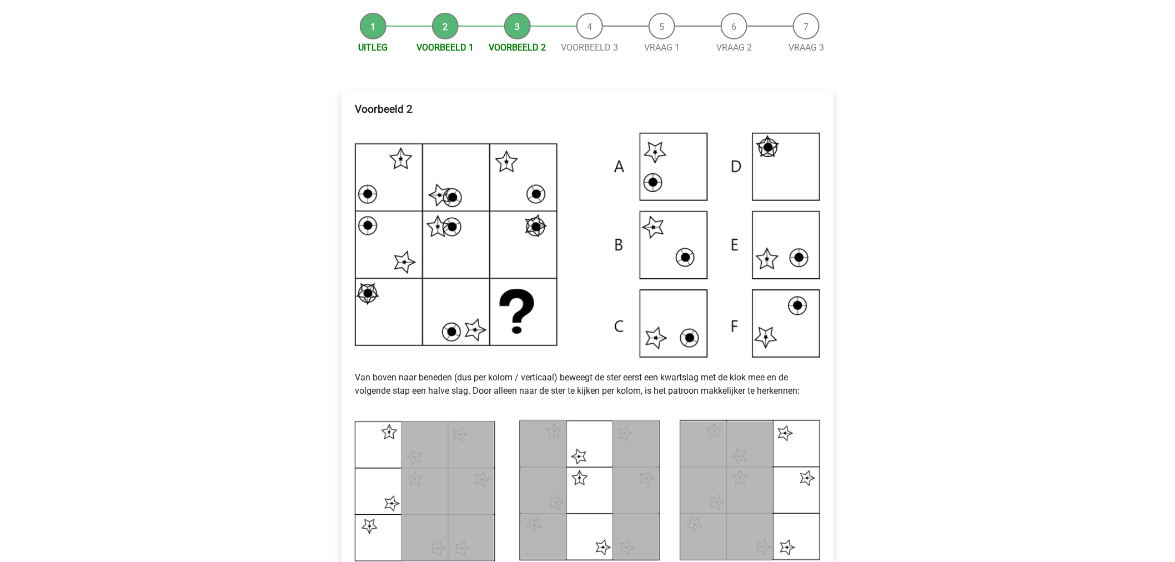
scroll to position [123, 0]
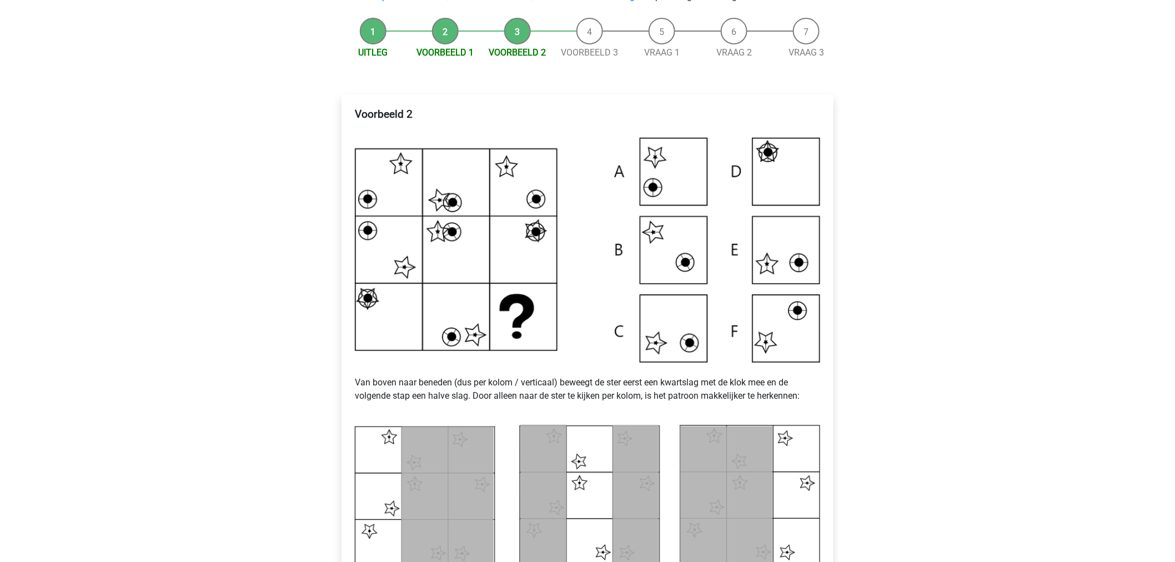
click at [640, 336] on img at bounding box center [587, 250] width 465 height 224
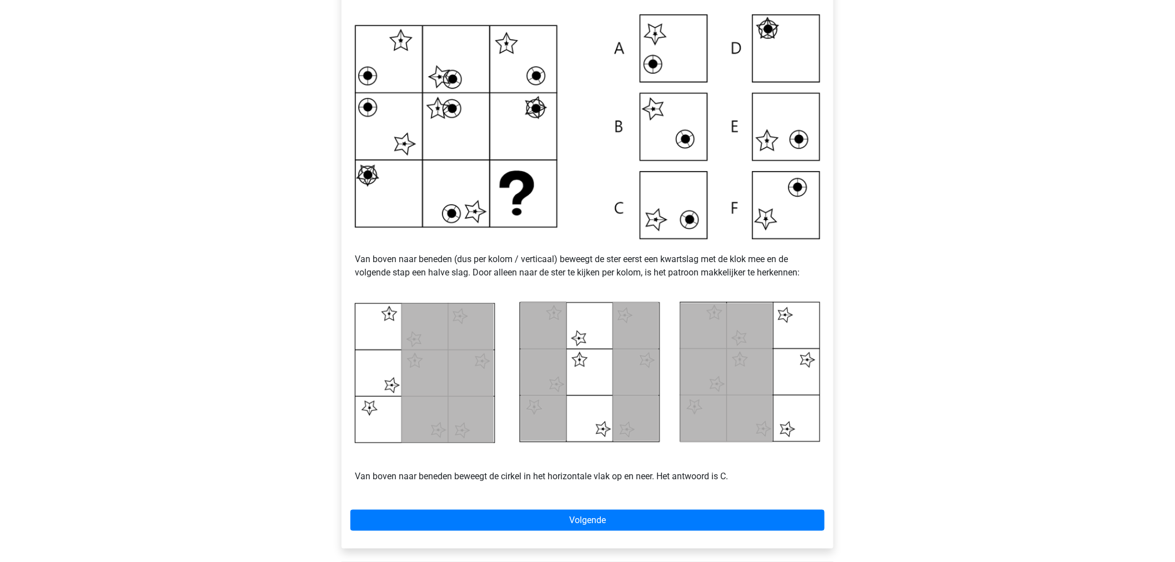
scroll to position [308, 0]
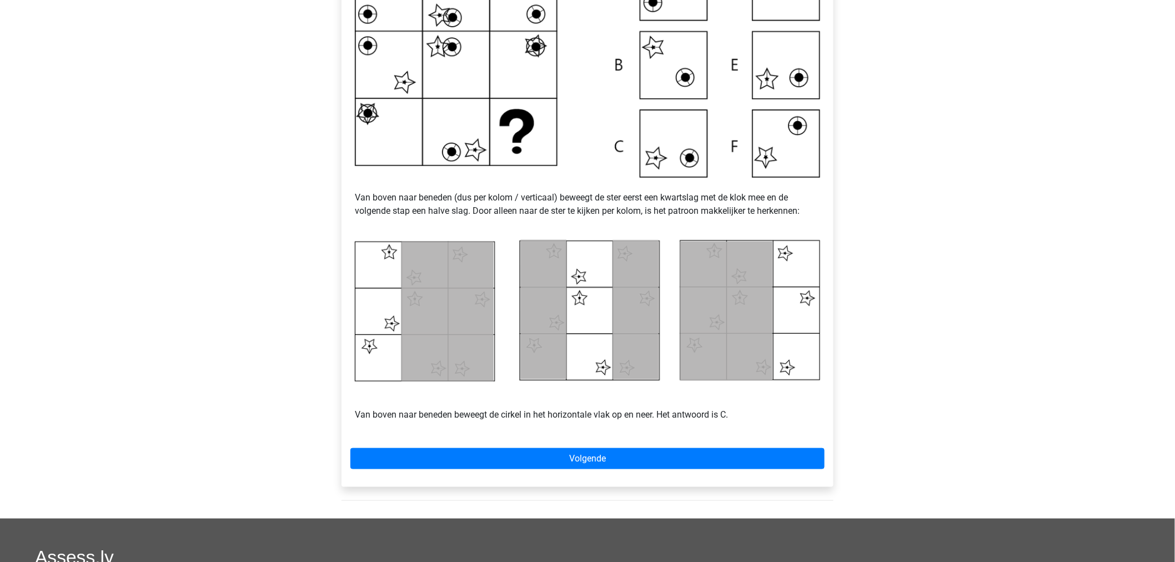
click at [557, 469] on div "Voorbeeld 2 Van boven naar beneden (dus per kolom / verticaal) beweegt de ster …" at bounding box center [587, 198] width 492 height 577
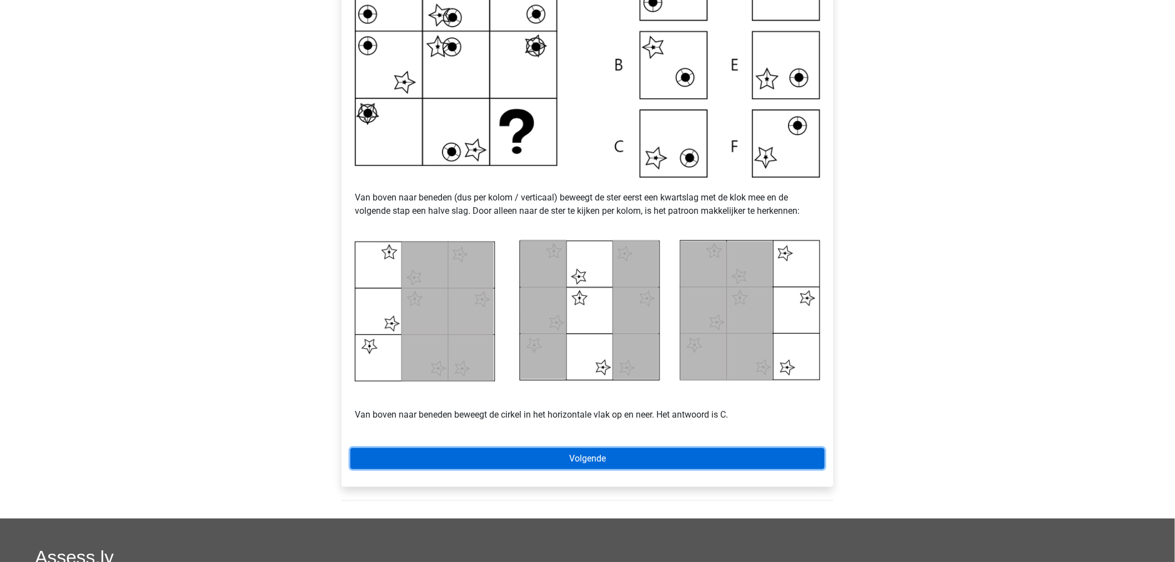
click at [558, 459] on link "Volgende" at bounding box center [587, 458] width 474 height 21
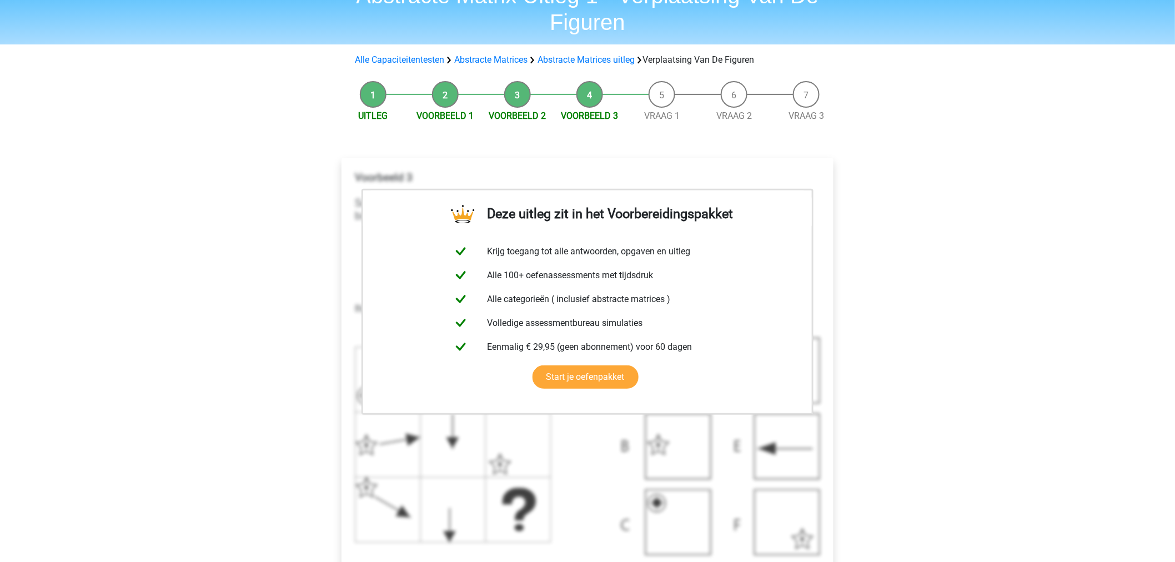
scroll to position [185, 0]
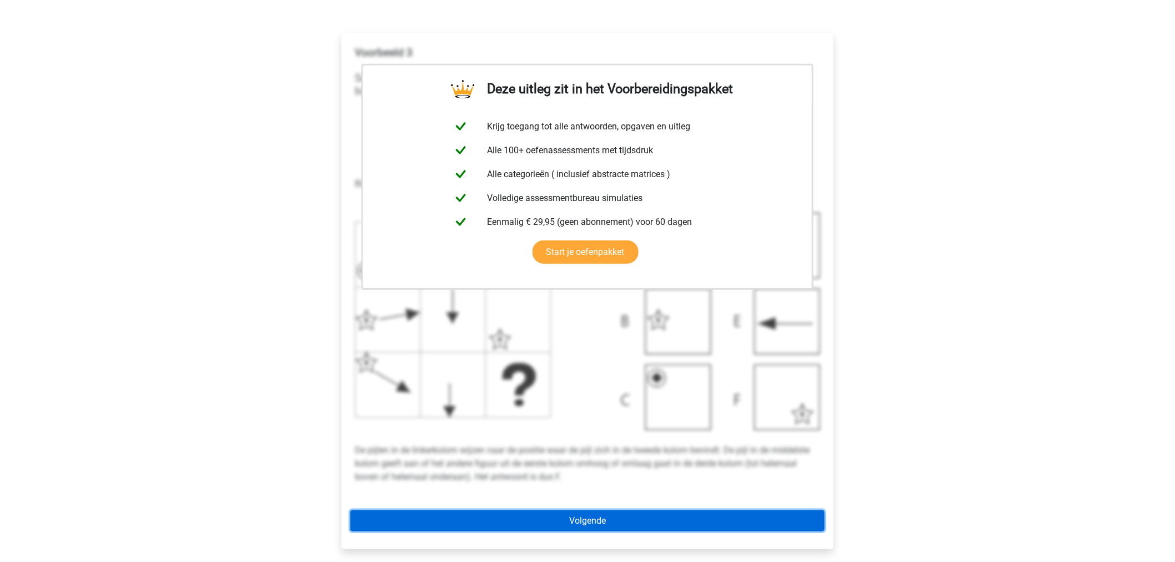
click at [562, 526] on link "Volgende" at bounding box center [587, 520] width 474 height 21
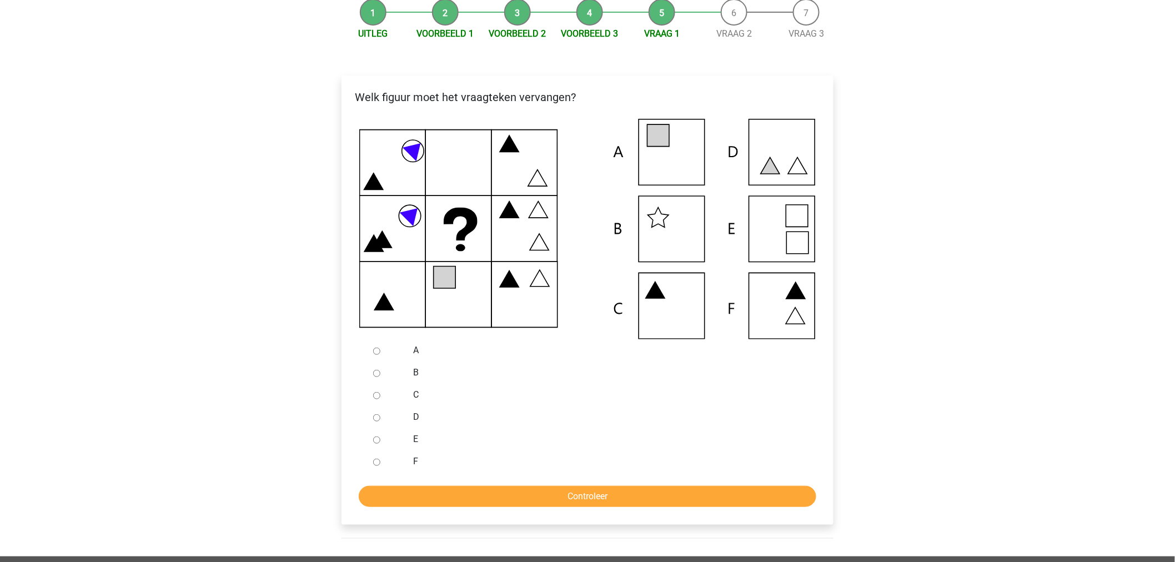
scroll to position [123, 0]
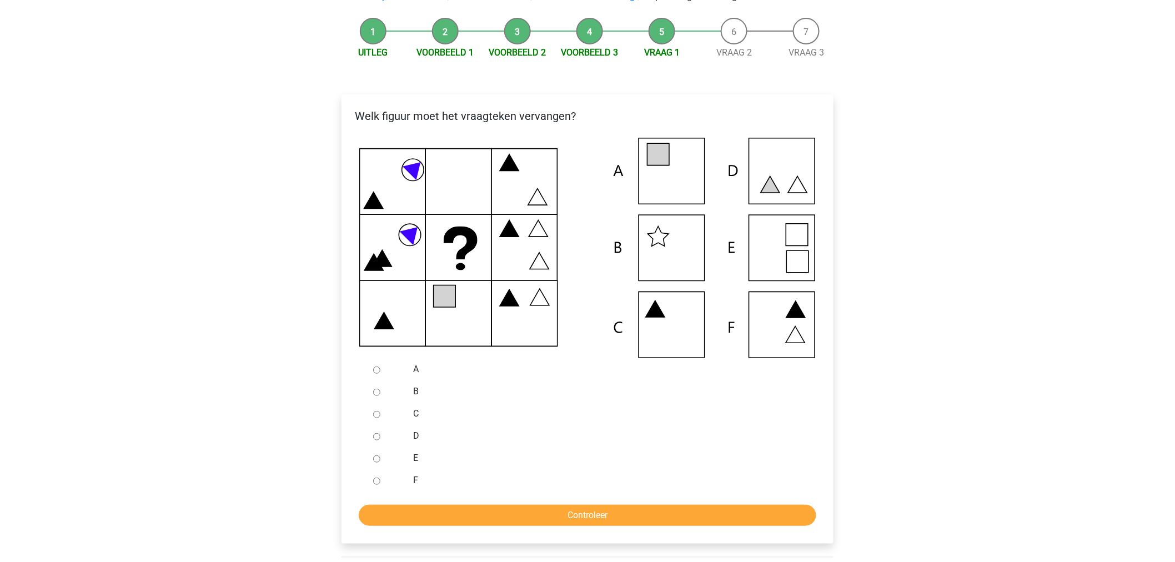
click at [372, 456] on div at bounding box center [387, 458] width 37 height 22
click at [376, 458] on input "E" at bounding box center [376, 458] width 7 height 7
radio input "true"
click at [628, 522] on input "Controleer" at bounding box center [587, 515] width 457 height 21
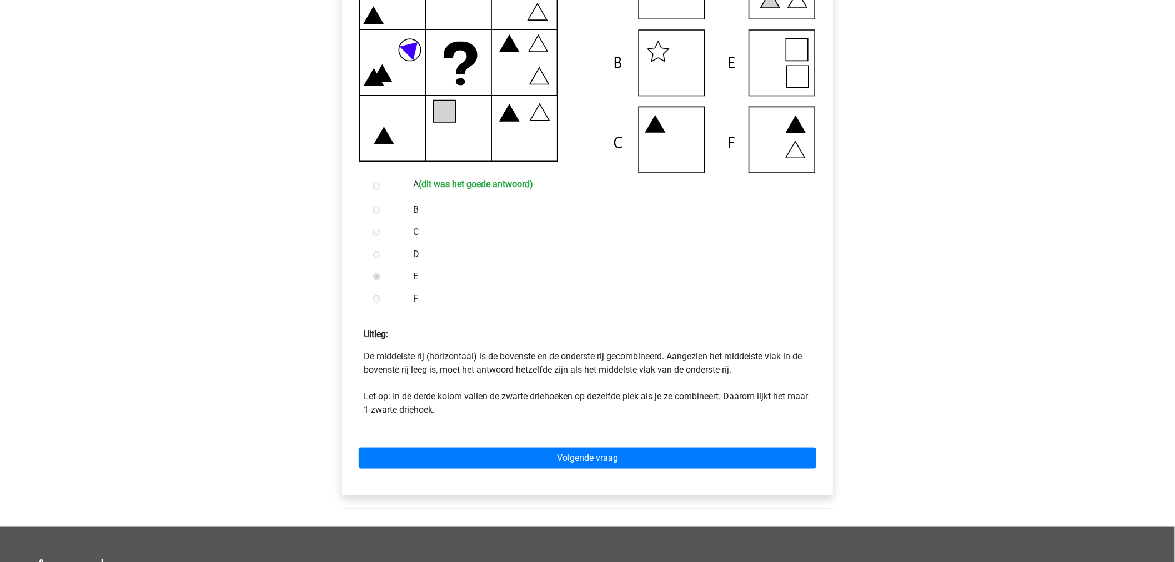
scroll to position [370, 0]
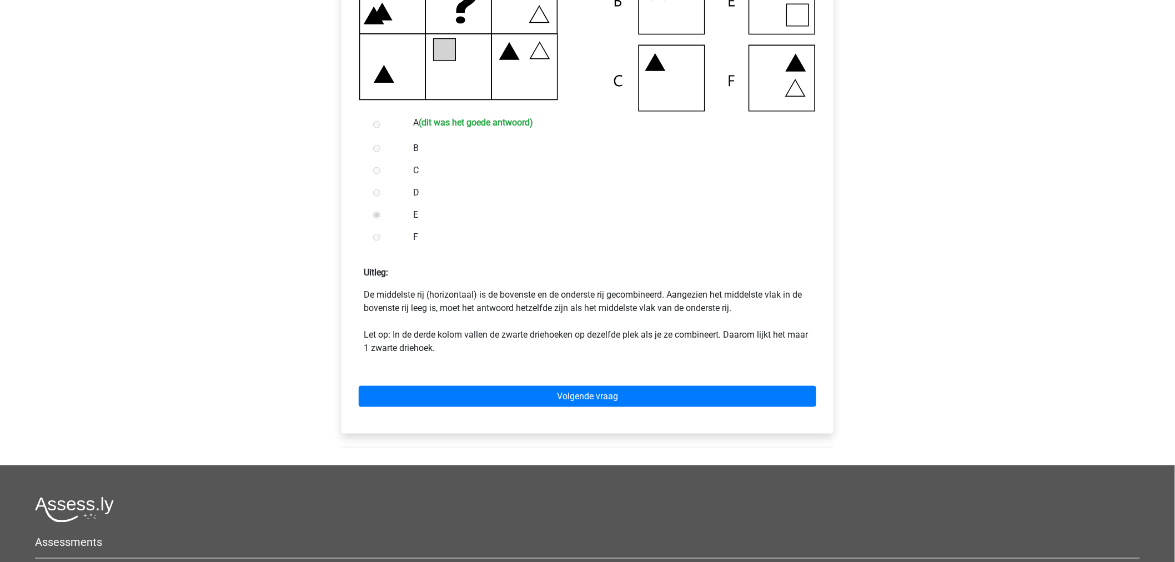
click at [567, 382] on div "Volgende vraag" at bounding box center [587, 394] width 474 height 61
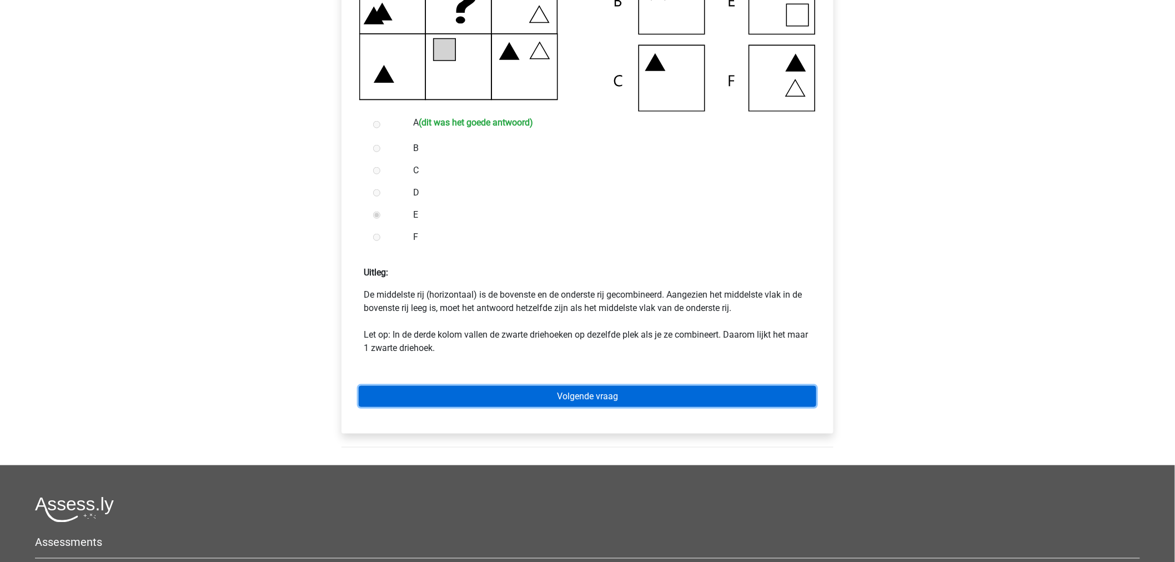
click at [566, 393] on link "Volgende vraag" at bounding box center [587, 396] width 457 height 21
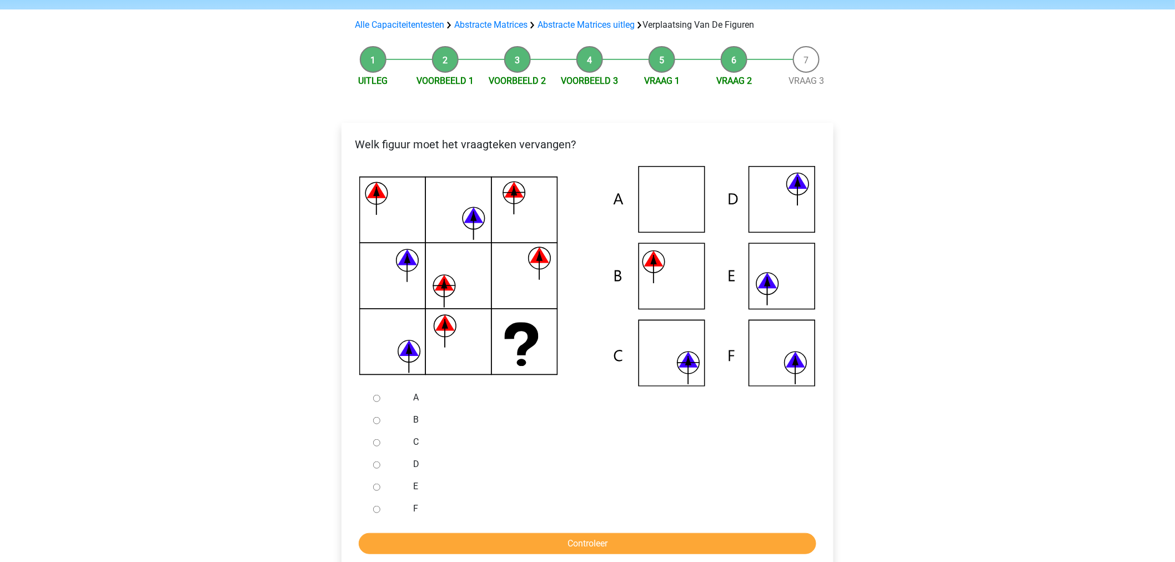
scroll to position [123, 0]
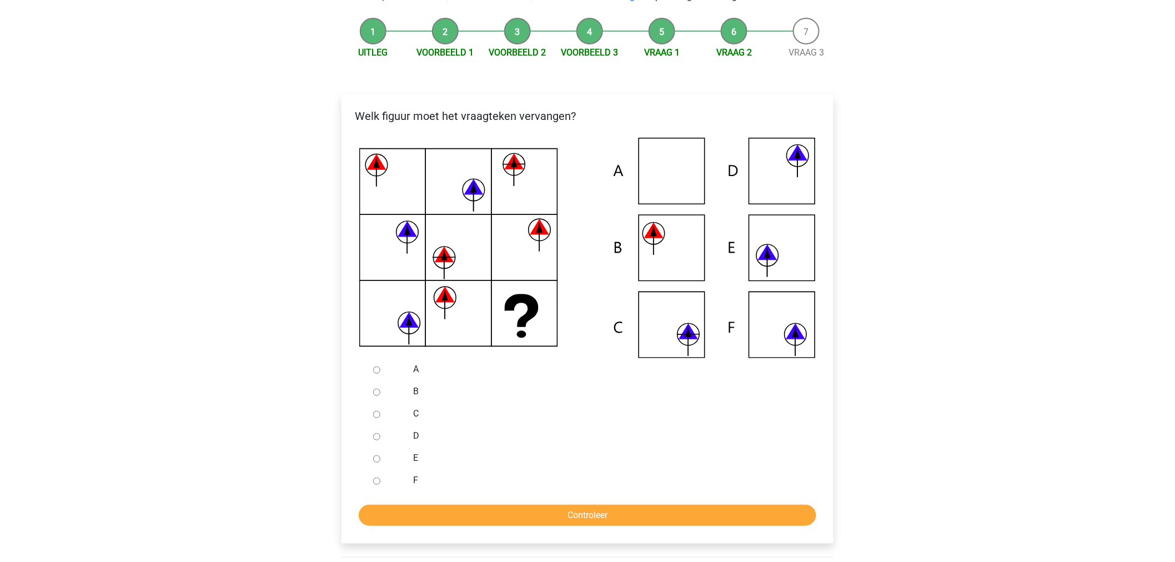
click at [680, 275] on icon at bounding box center [587, 248] width 456 height 220
click at [644, 241] on icon at bounding box center [587, 248] width 456 height 220
click at [414, 393] on label "B" at bounding box center [606, 391] width 384 height 13
click at [380, 393] on input "B" at bounding box center [376, 392] width 7 height 7
radio input "true"
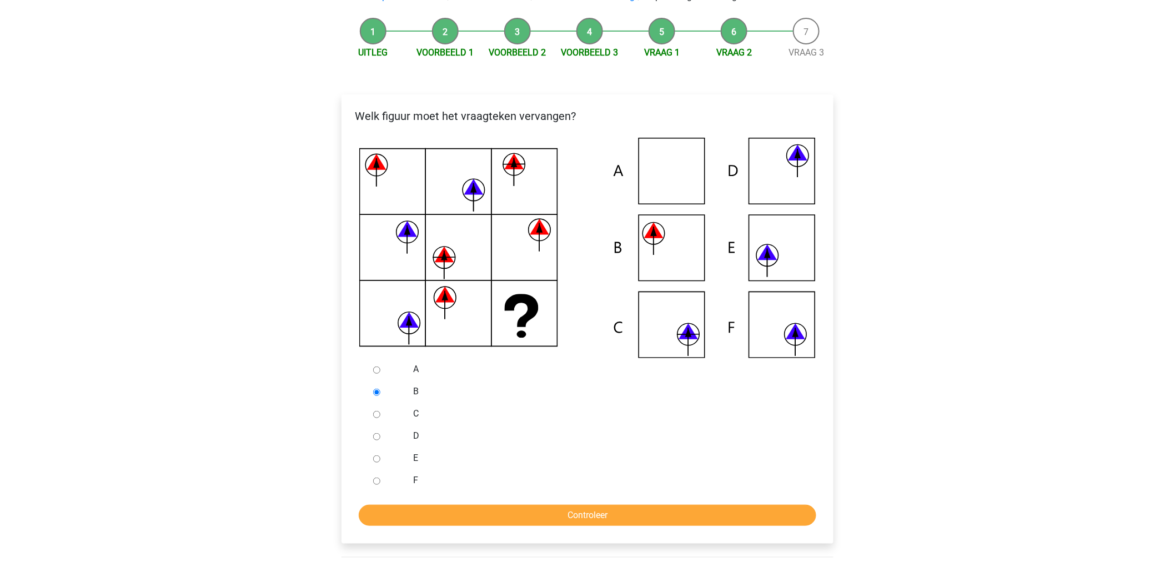
click at [650, 259] on icon at bounding box center [587, 248] width 456 height 220
click at [439, 512] on input "Controleer" at bounding box center [587, 515] width 457 height 21
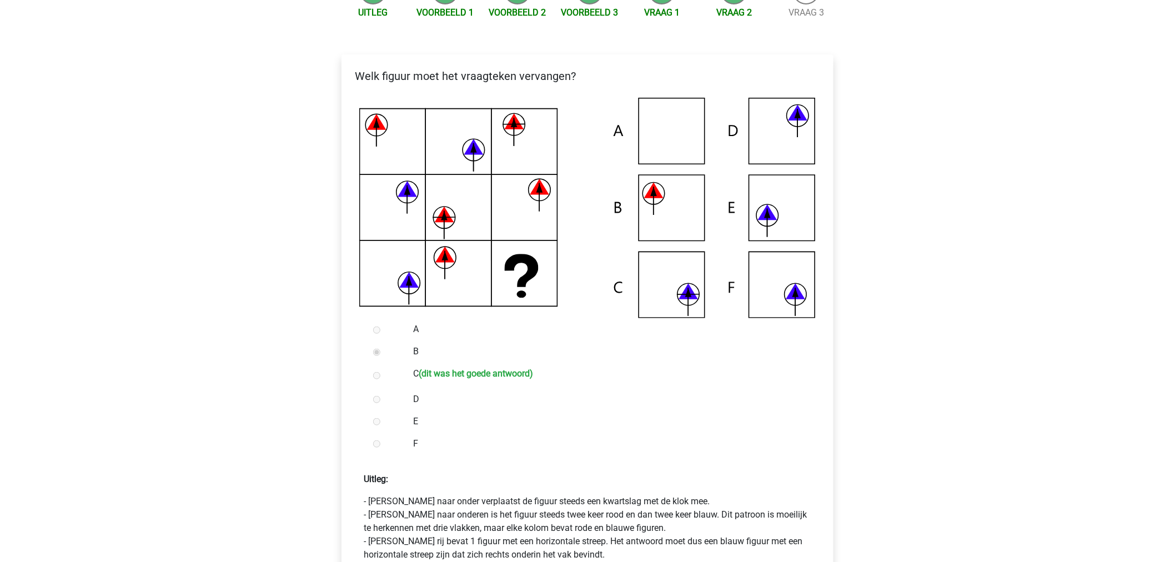
scroll to position [185, 0]
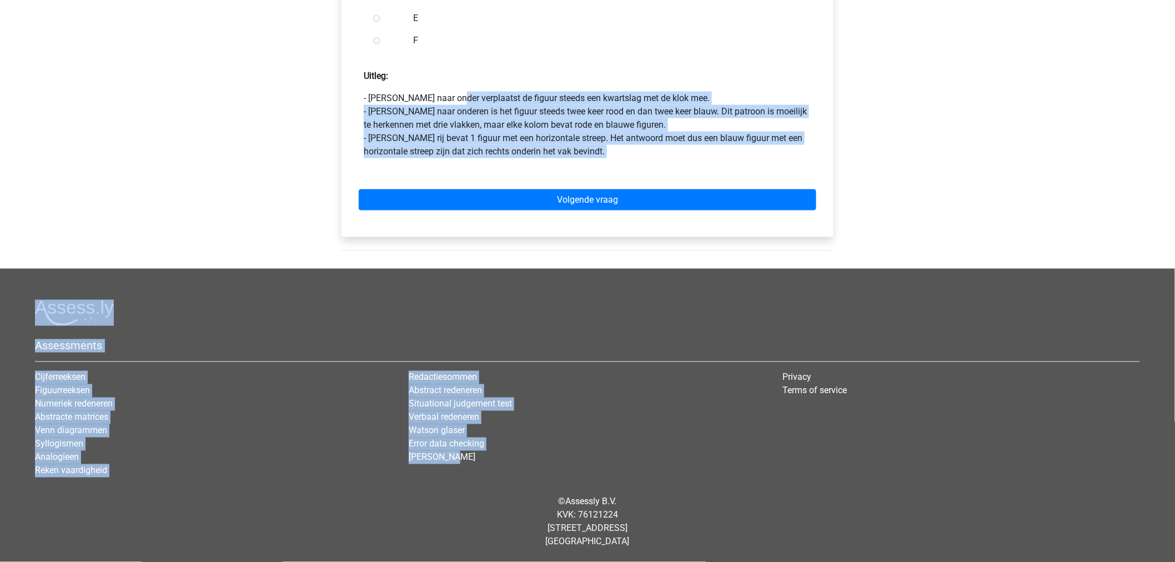
drag, startPoint x: 618, startPoint y: 546, endPoint x: 630, endPoint y: 409, distance: 137.6
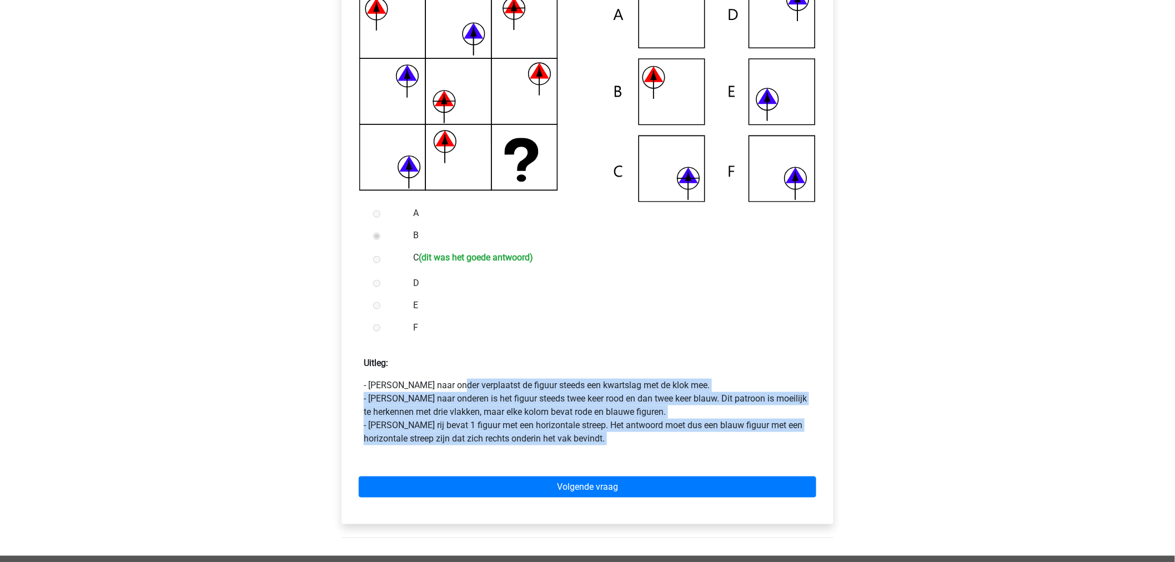
scroll to position [258, 0]
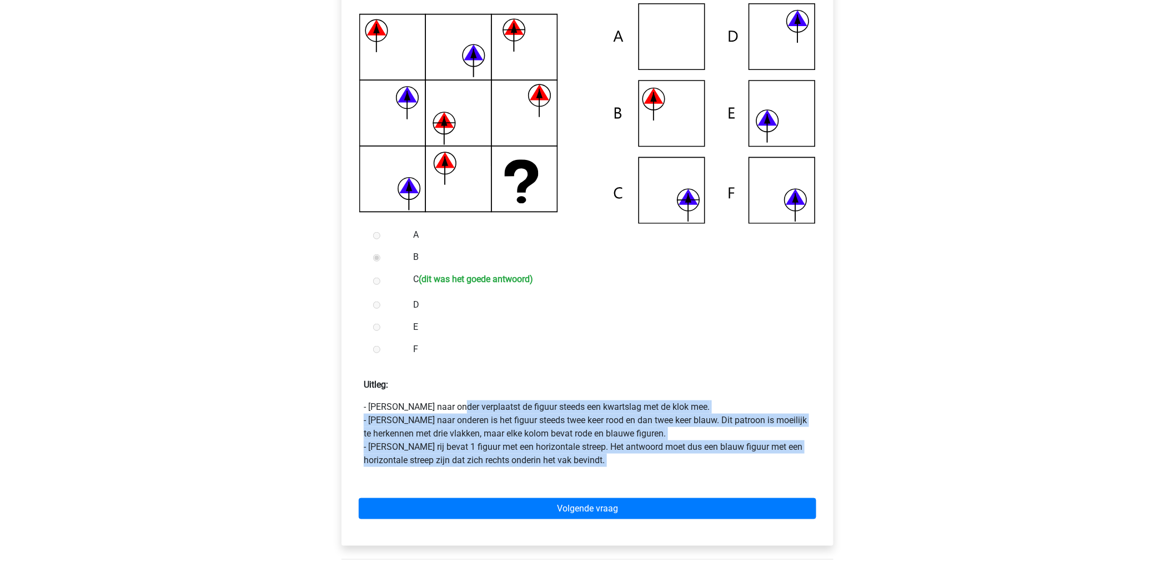
click at [622, 462] on p "- Van boven naar onder verplaatst de figuur steeds een kwartslag met de klok me…" at bounding box center [587, 433] width 447 height 67
drag, startPoint x: 620, startPoint y: 462, endPoint x: 369, endPoint y: 403, distance: 257.7
click at [369, 403] on p "- Van boven naar onder verplaatst de figuur steeds een kwartslag met de klok me…" at bounding box center [587, 433] width 447 height 67
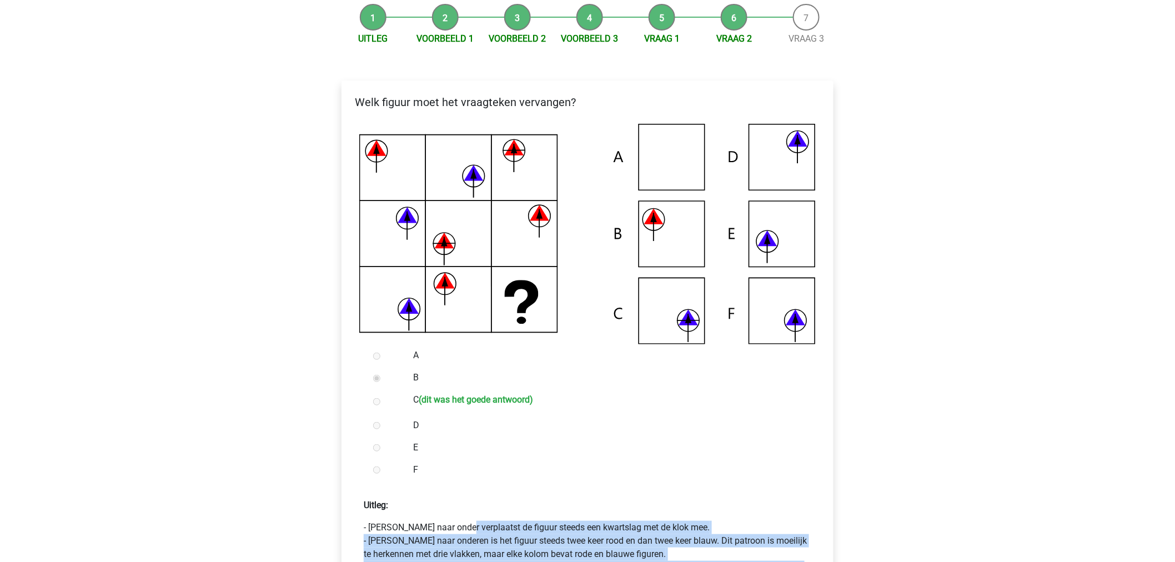
scroll to position [134, 0]
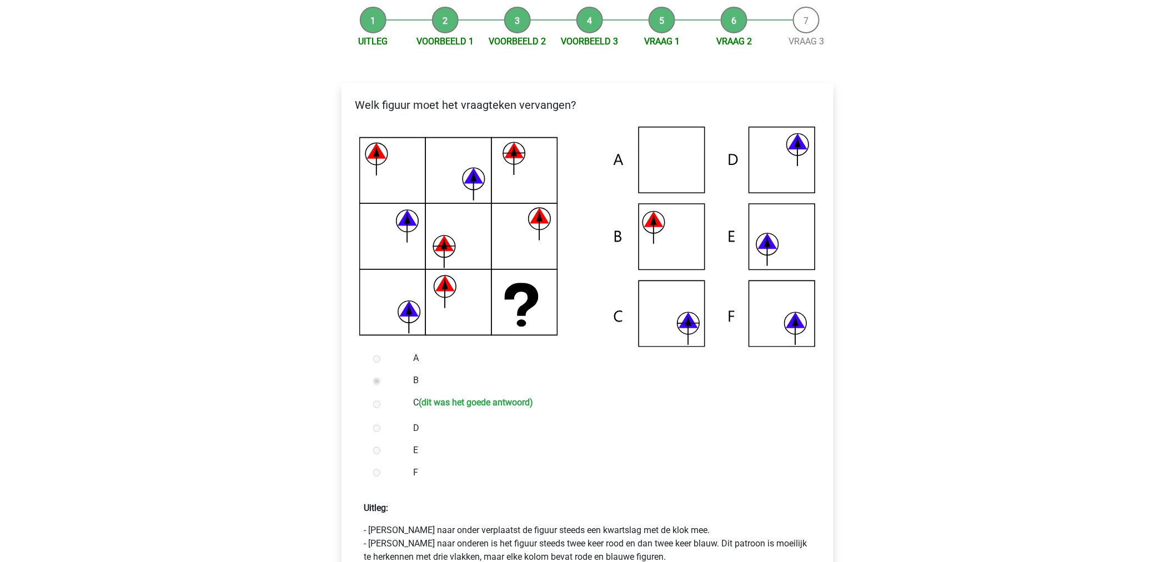
click at [653, 306] on icon at bounding box center [587, 237] width 456 height 220
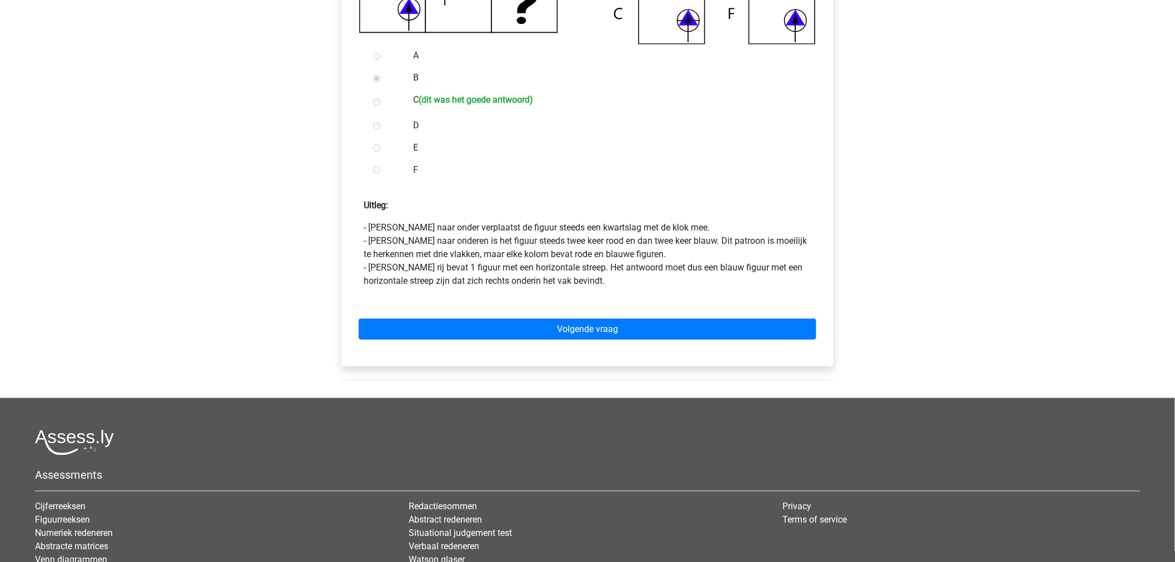
scroll to position [442, 0]
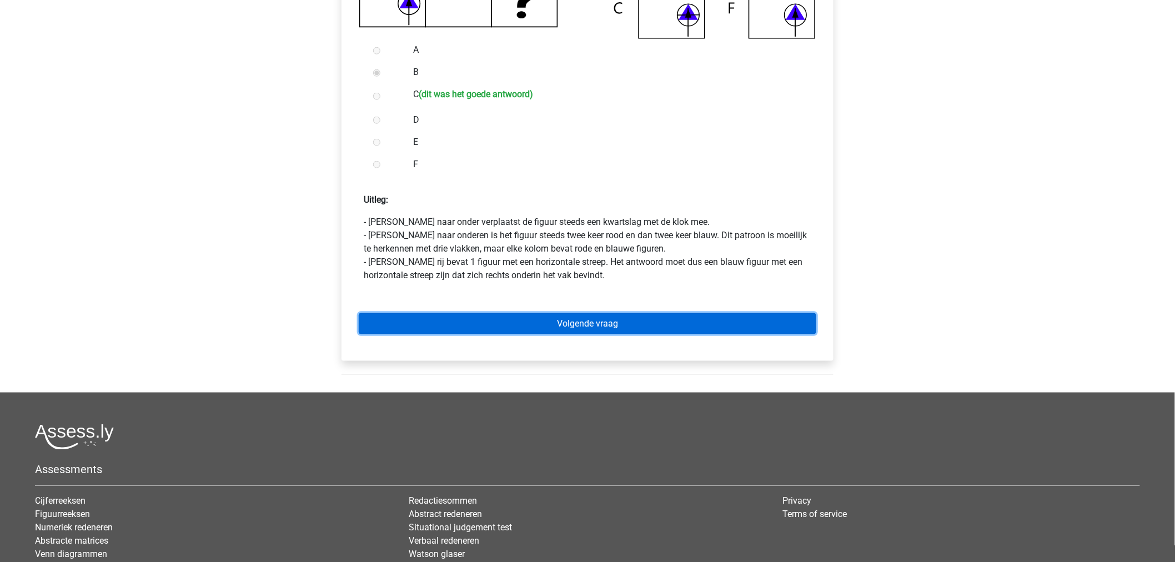
click at [621, 329] on link "Volgende vraag" at bounding box center [587, 323] width 457 height 21
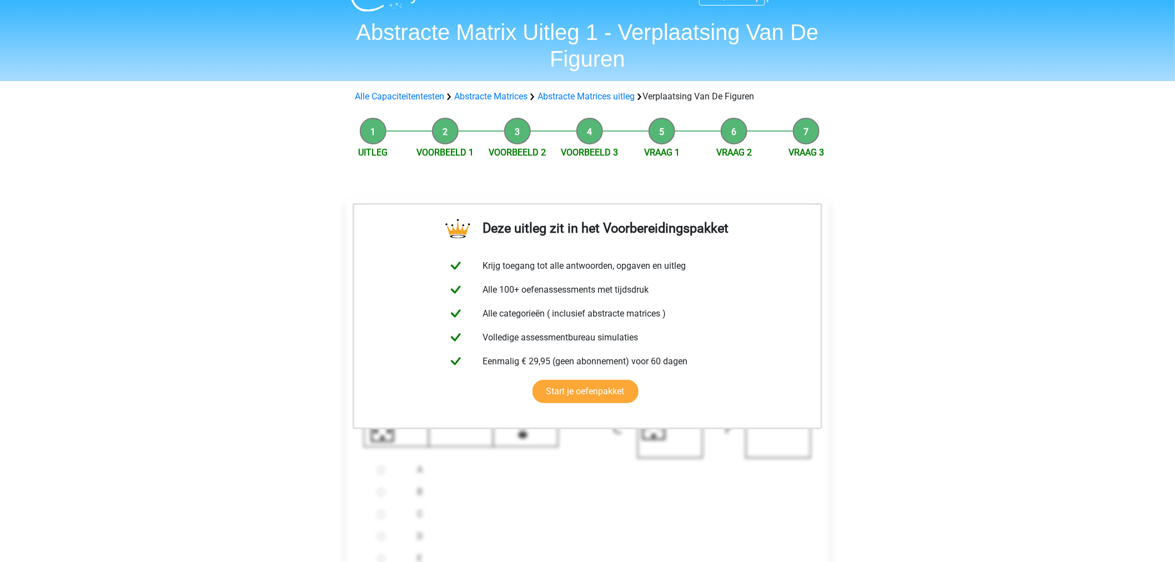
scroll to position [431, 0]
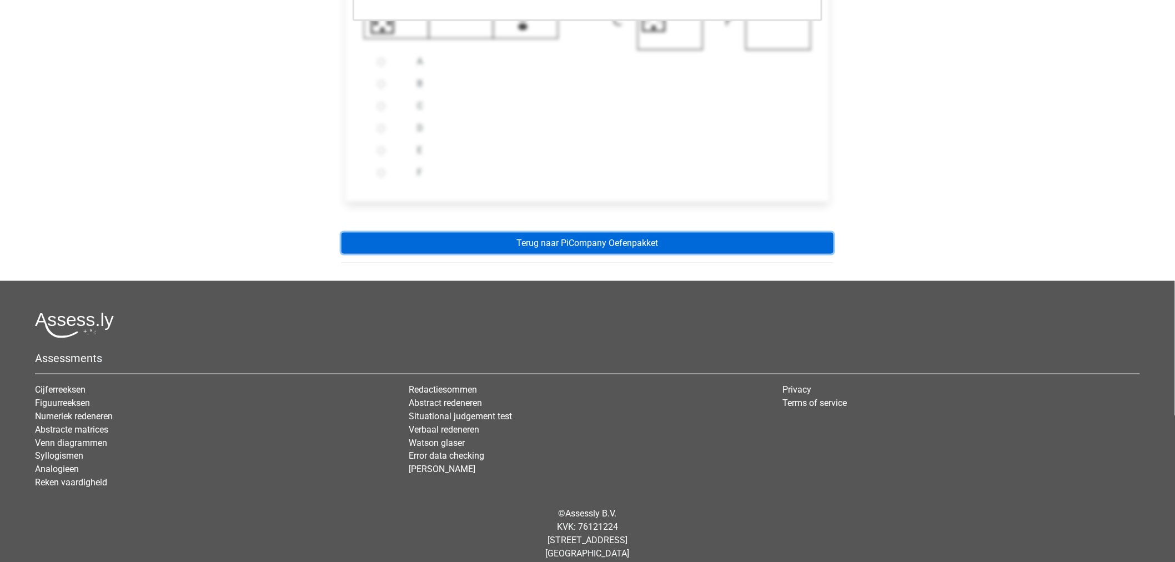
click at [640, 239] on link "Terug naar PiCompany Oefenpakket" at bounding box center [587, 243] width 492 height 21
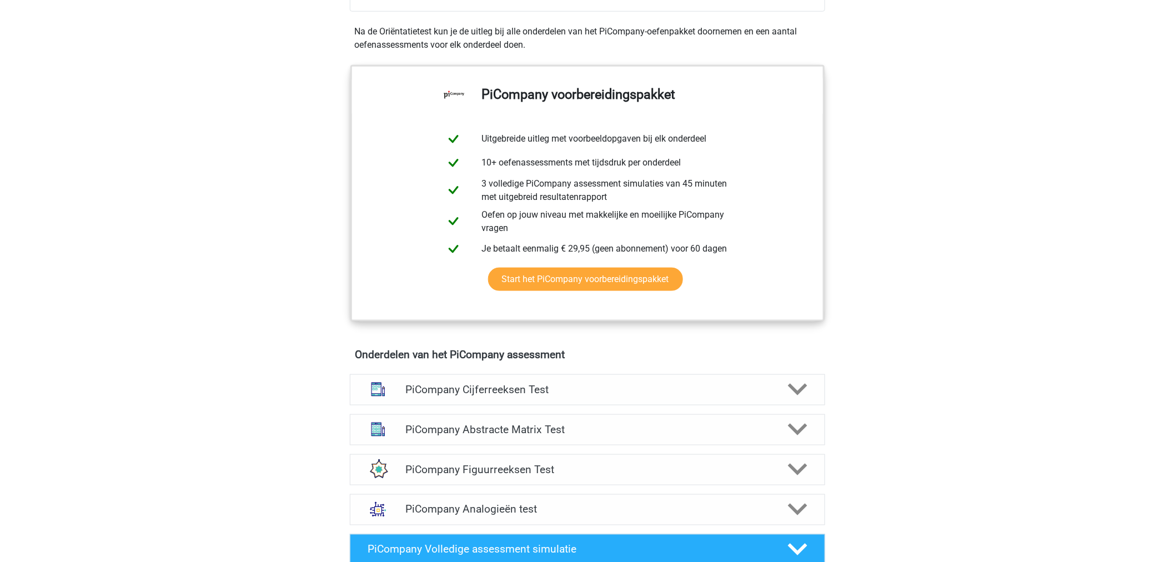
scroll to position [493, 0]
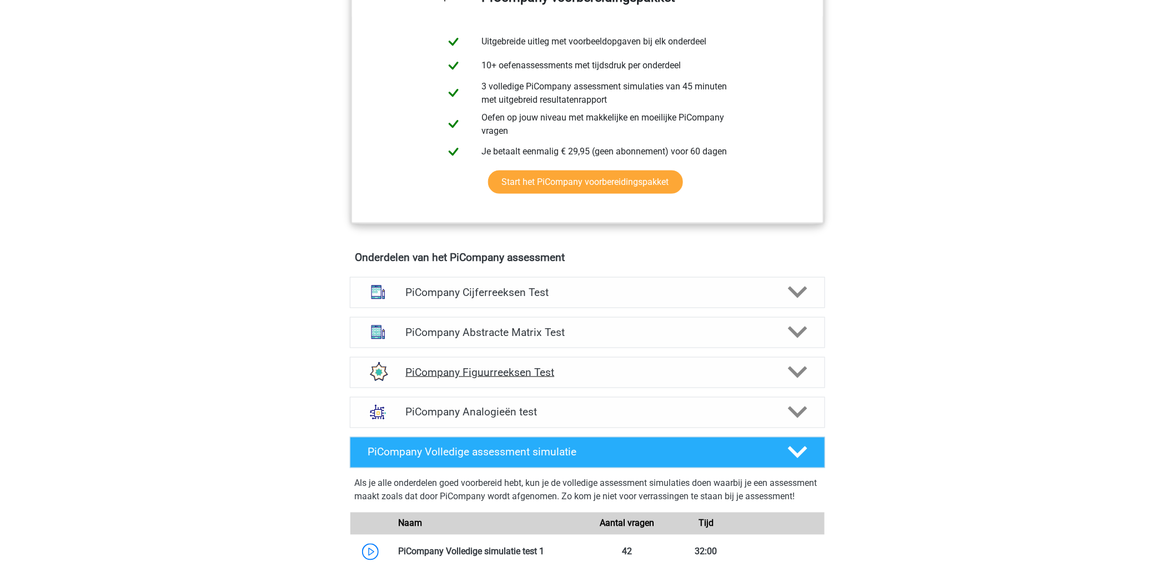
click at [505, 379] on h4 "PiCompany Figuurreeksen Test" at bounding box center [587, 372] width 364 height 13
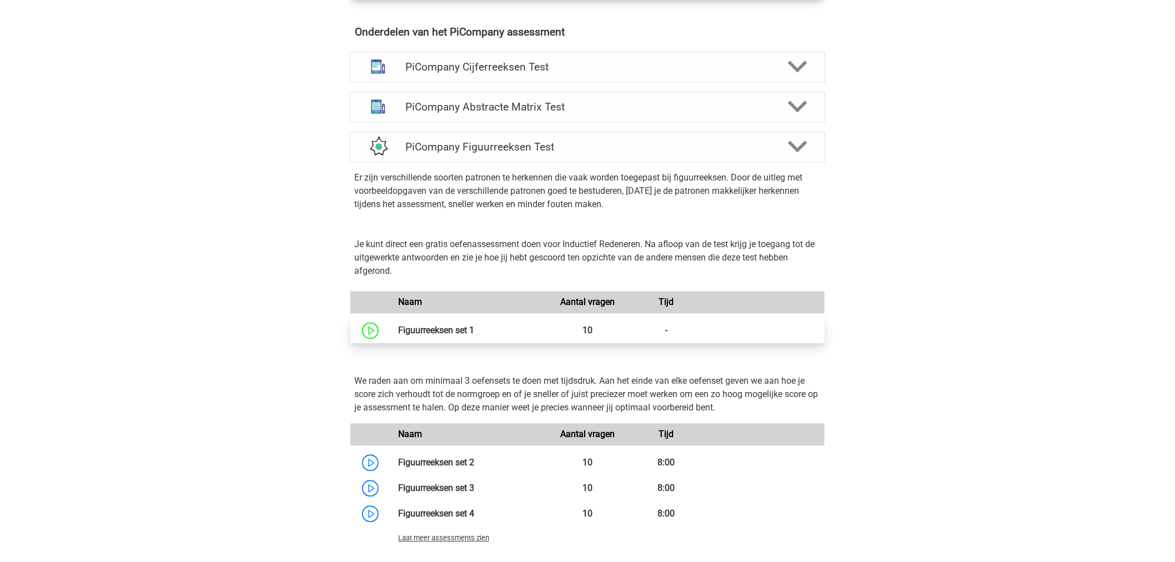
scroll to position [740, 0]
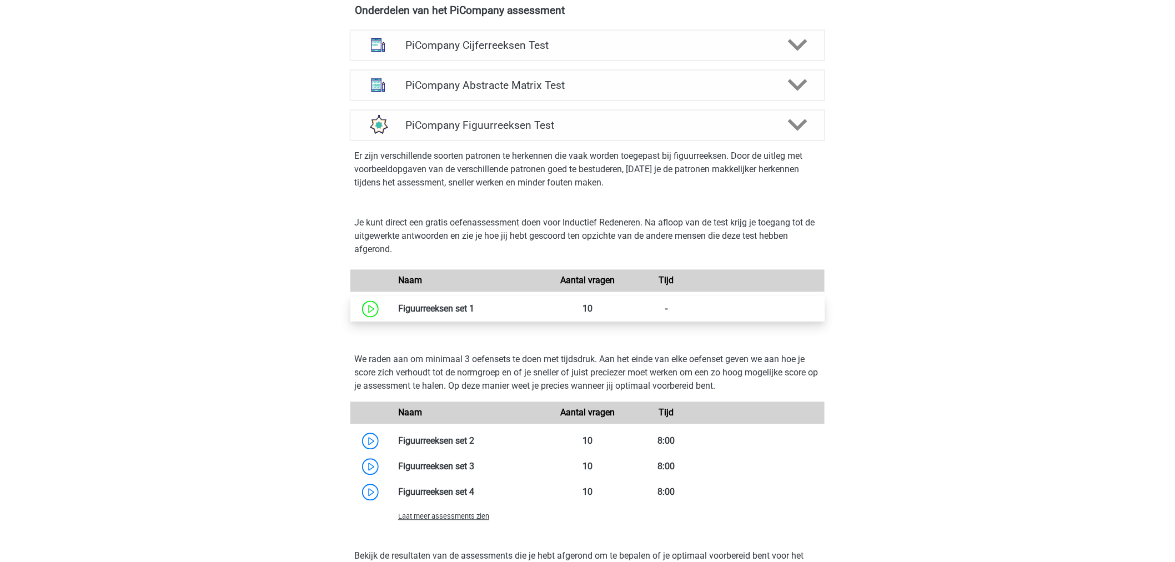
click at [474, 314] on link at bounding box center [474, 309] width 0 height 11
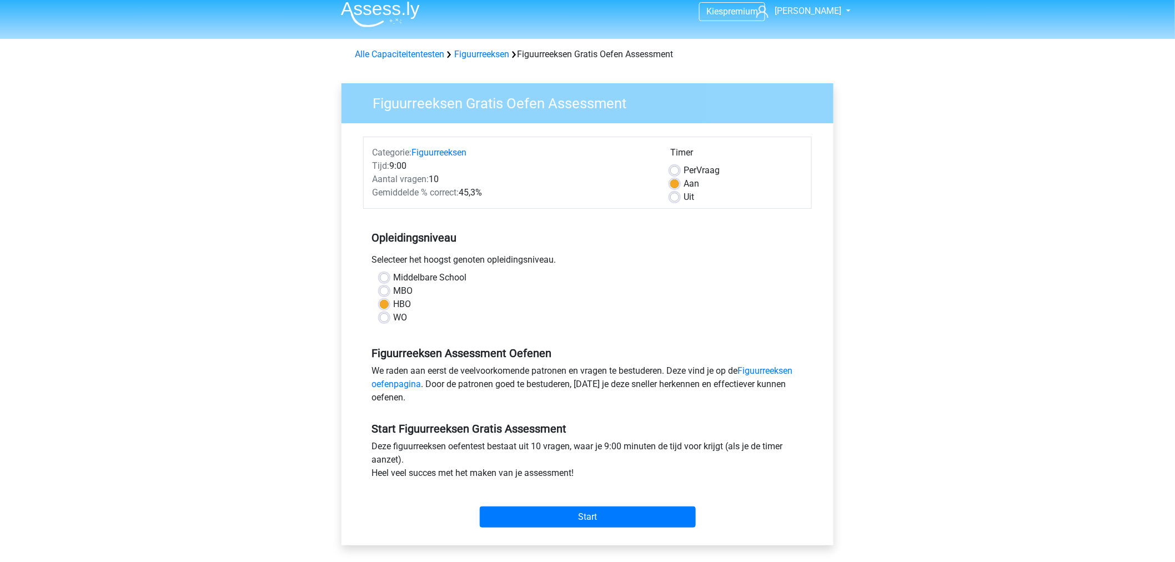
scroll to position [123, 0]
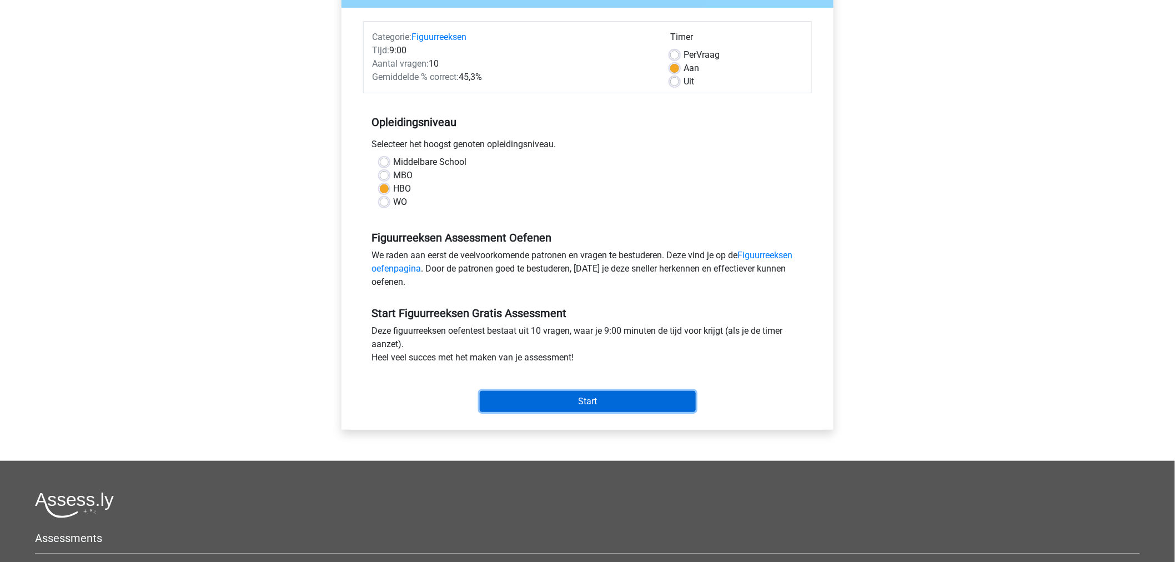
click at [547, 407] on input "Start" at bounding box center [588, 401] width 216 height 21
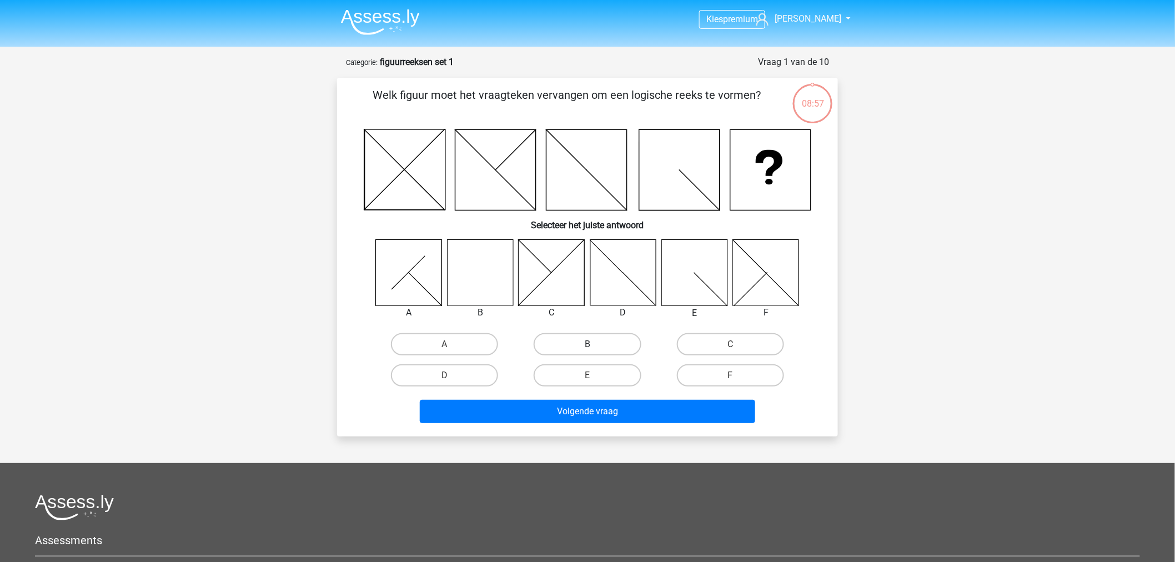
click at [552, 335] on label "B" at bounding box center [587, 344] width 107 height 22
click at [587, 344] on input "B" at bounding box center [590, 347] width 7 height 7
radio input "true"
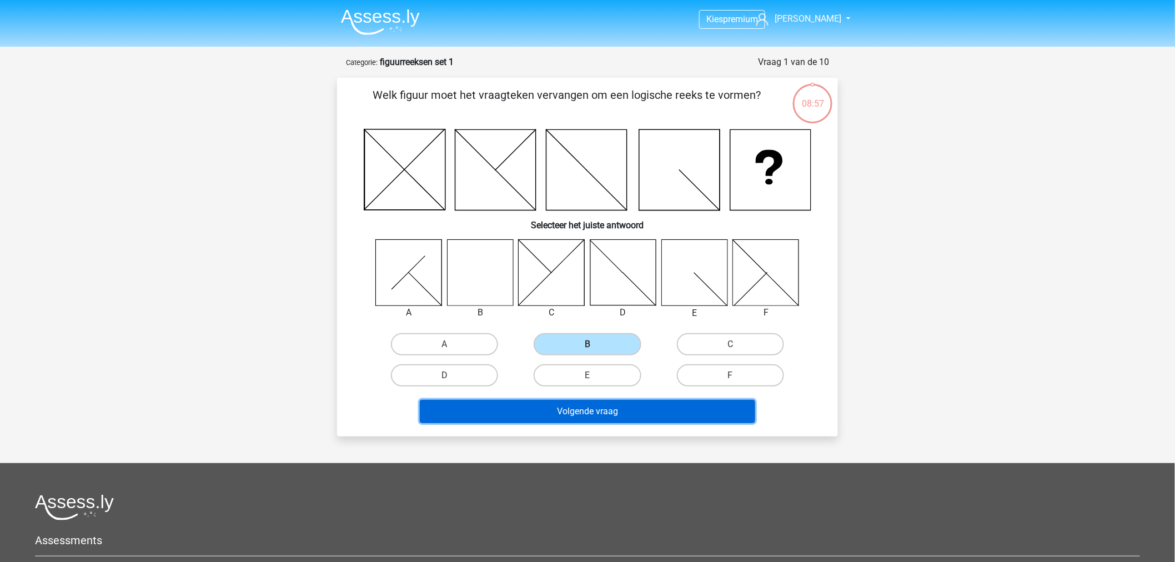
click at [560, 413] on button "Volgende vraag" at bounding box center [588, 411] width 336 height 23
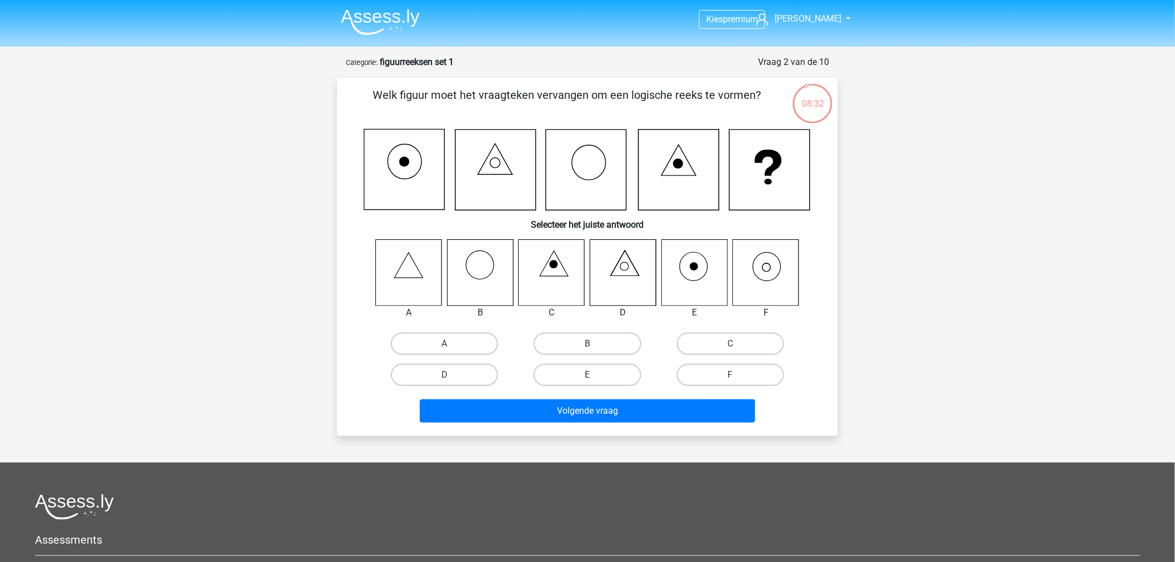
click at [749, 265] on icon at bounding box center [766, 272] width 66 height 66
click at [727, 368] on label "F" at bounding box center [730, 375] width 107 height 22
click at [730, 375] on input "F" at bounding box center [733, 378] width 7 height 7
radio input "true"
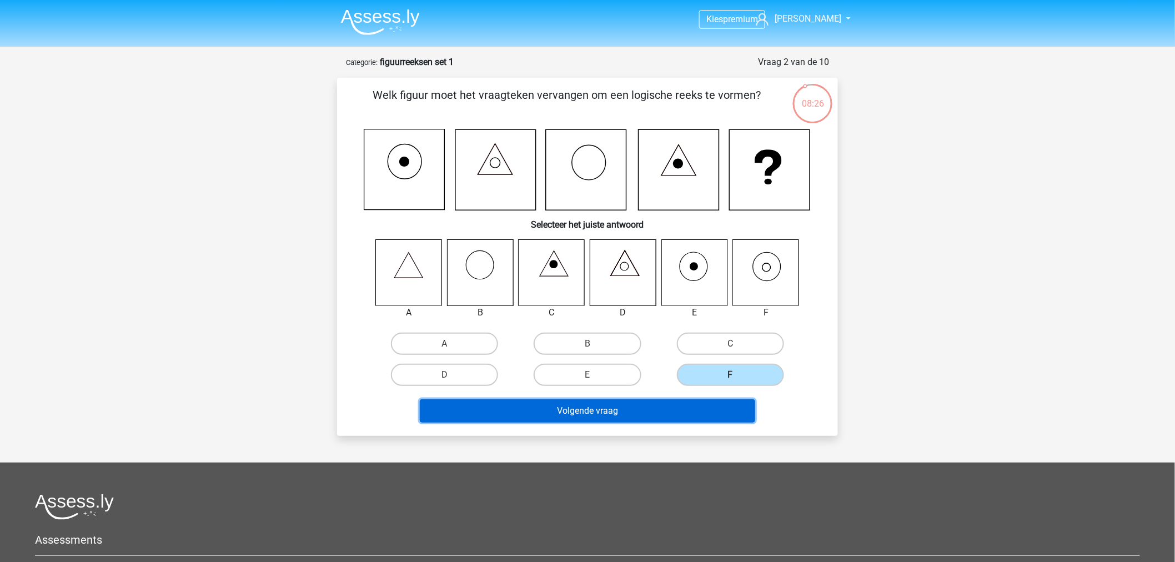
click at [621, 403] on button "Volgende vraag" at bounding box center [588, 410] width 336 height 23
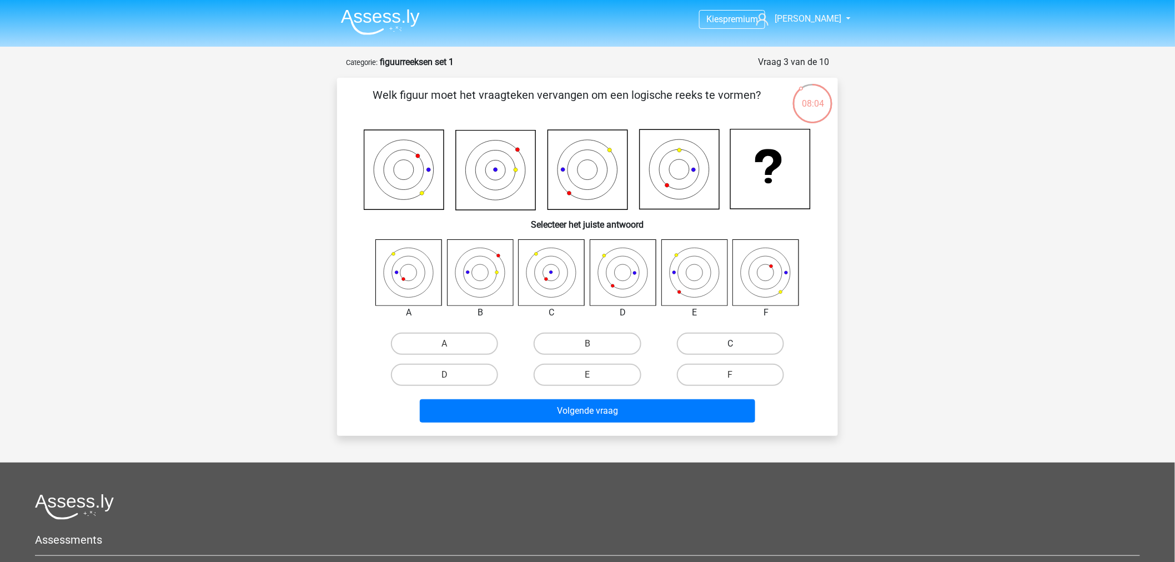
click at [739, 342] on label "C" at bounding box center [730, 344] width 107 height 22
click at [737, 344] on input "C" at bounding box center [733, 347] width 7 height 7
radio input "true"
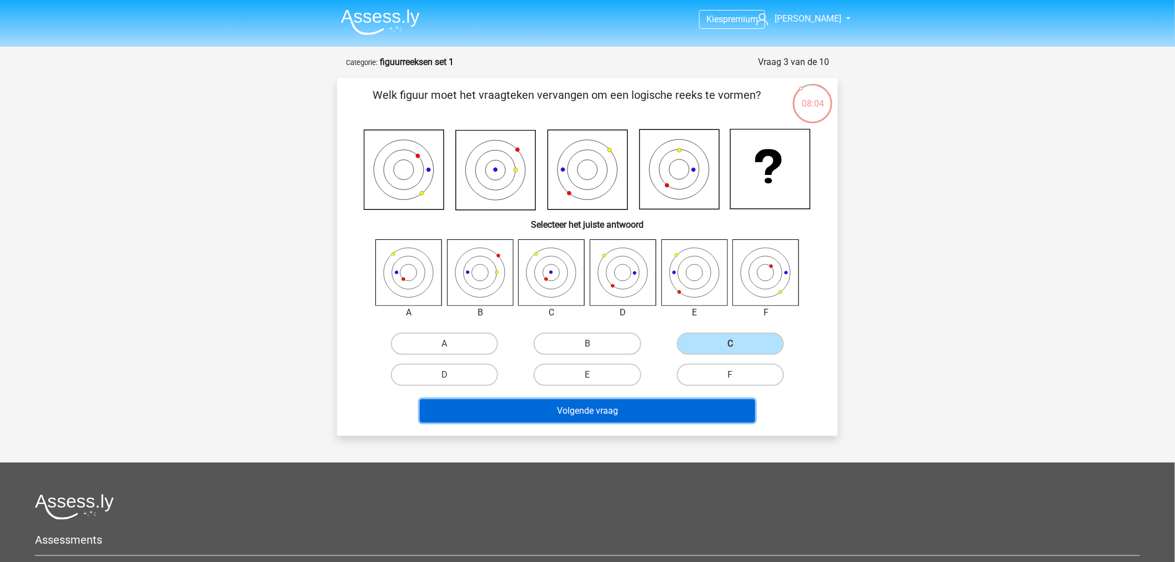
click at [708, 404] on button "Volgende vraag" at bounding box center [588, 410] width 336 height 23
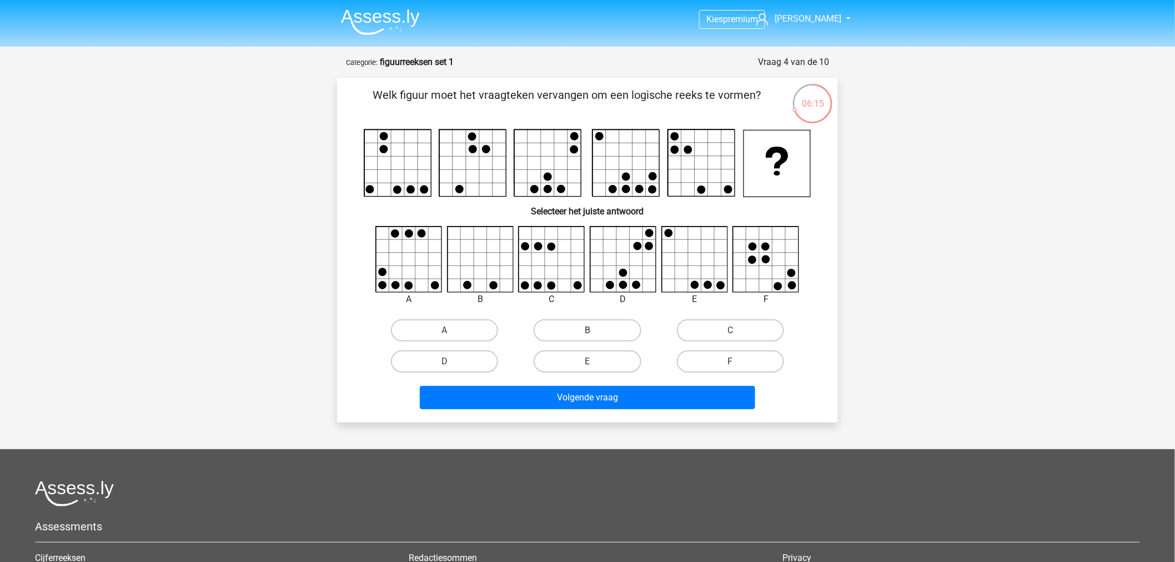
click at [606, 328] on label "B" at bounding box center [587, 330] width 107 height 22
click at [595, 330] on input "B" at bounding box center [590, 333] width 7 height 7
radio input "true"
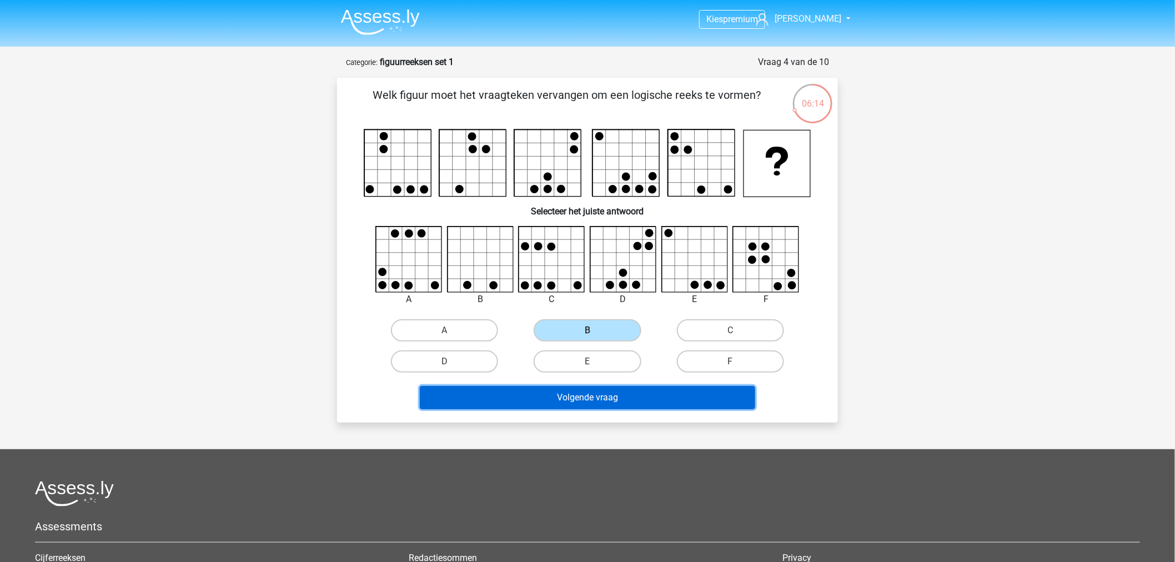
click at [636, 397] on button "Volgende vraag" at bounding box center [588, 397] width 336 height 23
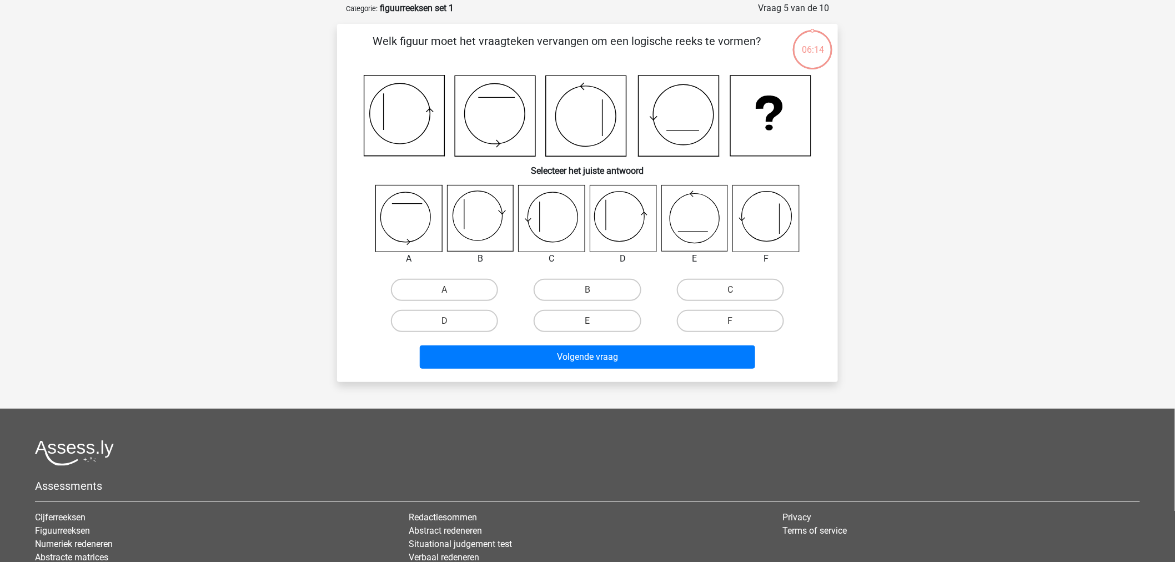
scroll to position [56, 0]
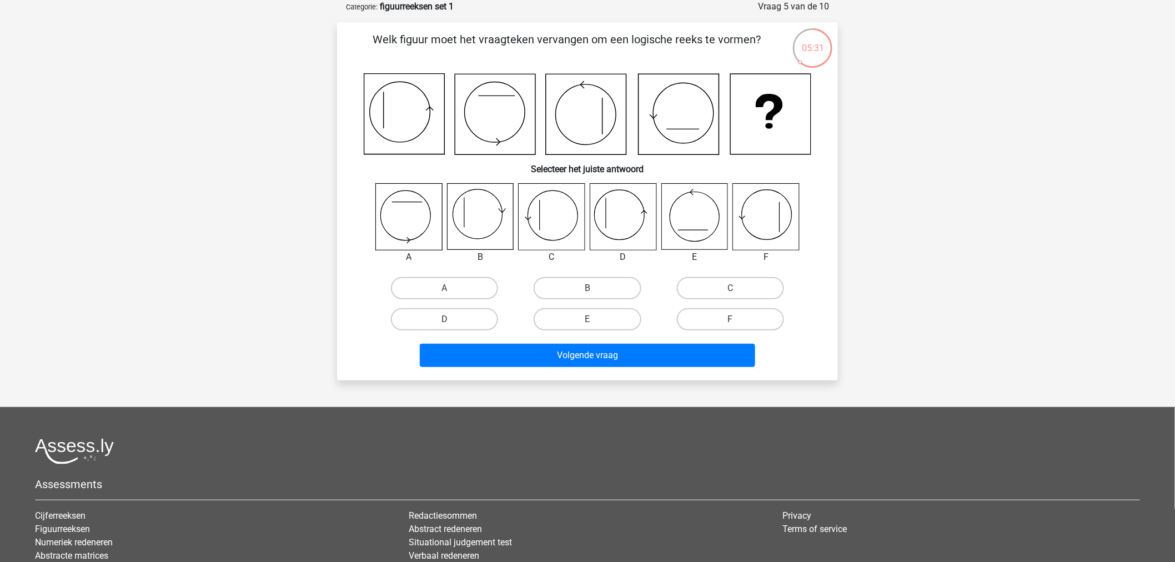
drag, startPoint x: 365, startPoint y: 72, endPoint x: 441, endPoint y: 125, distance: 92.1
click at [441, 125] on div "Welk figuur moet het vraagteken vervangen om een logische reeks te vormen? Sele…" at bounding box center [587, 201] width 492 height 340
drag, startPoint x: 357, startPoint y: 153, endPoint x: 437, endPoint y: 115, distance: 88.7
click at [437, 115] on div at bounding box center [587, 114] width 465 height 82
click at [485, 317] on label "D" at bounding box center [444, 319] width 107 height 22
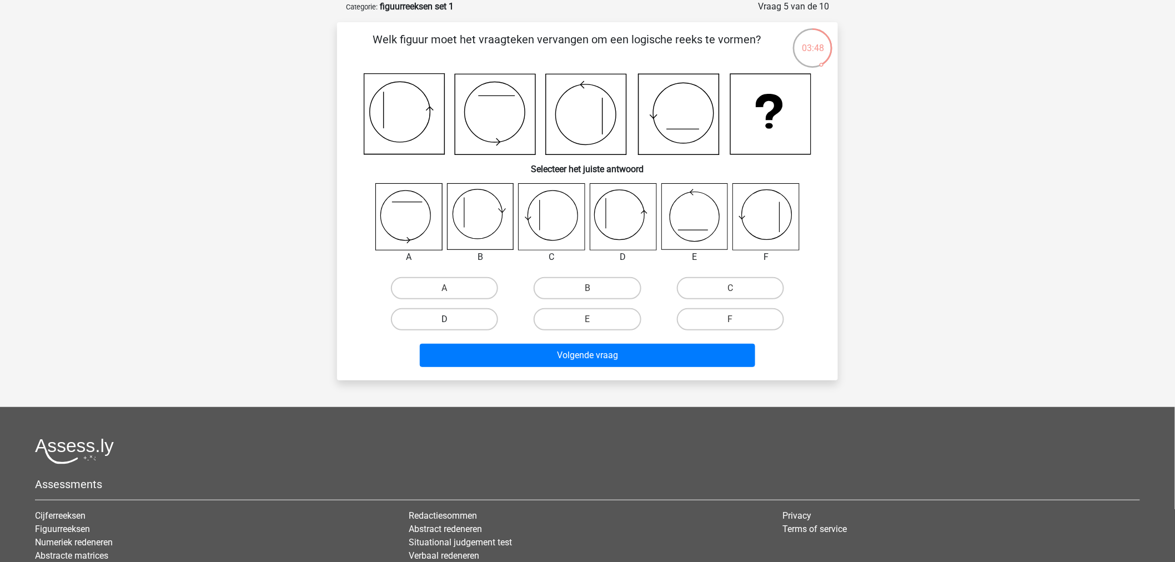
click at [452, 319] on input "D" at bounding box center [448, 322] width 7 height 7
radio input "true"
click at [595, 340] on div "Volgende vraag" at bounding box center [587, 353] width 465 height 37
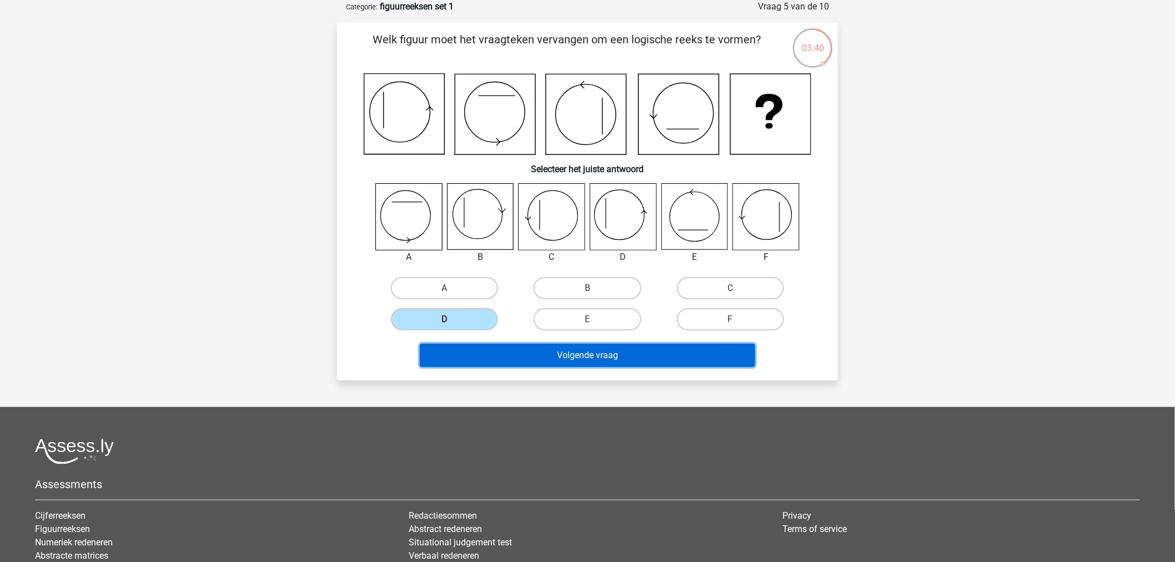
click at [645, 356] on button "Volgende vraag" at bounding box center [588, 355] width 336 height 23
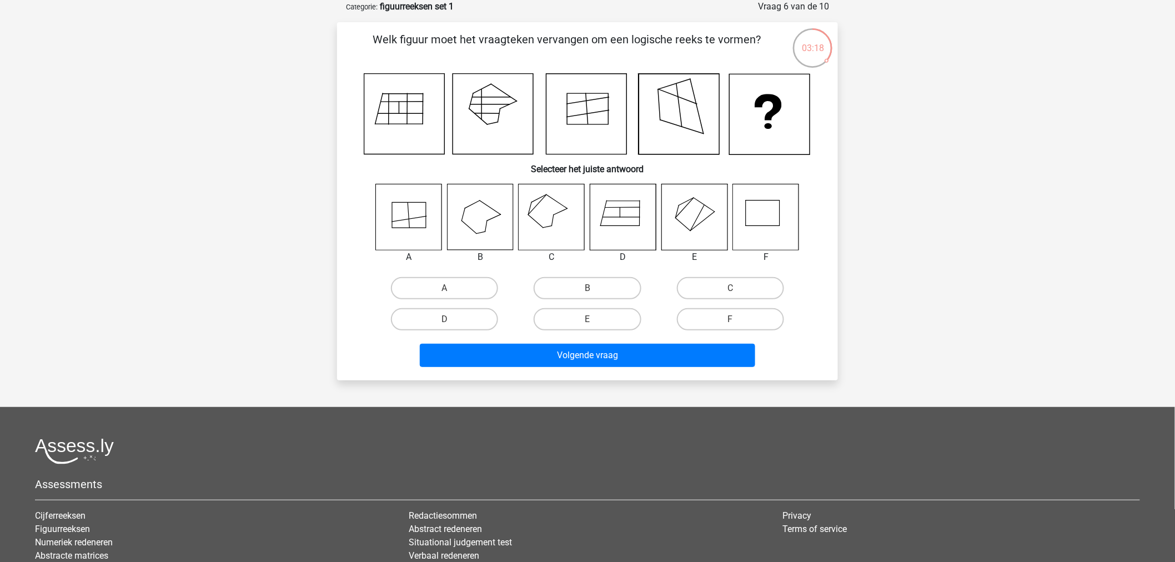
click at [550, 207] on icon at bounding box center [552, 217] width 66 height 66
click at [692, 286] on label "C" at bounding box center [730, 288] width 107 height 22
click at [730, 288] on input "C" at bounding box center [733, 291] width 7 height 7
radio input "true"
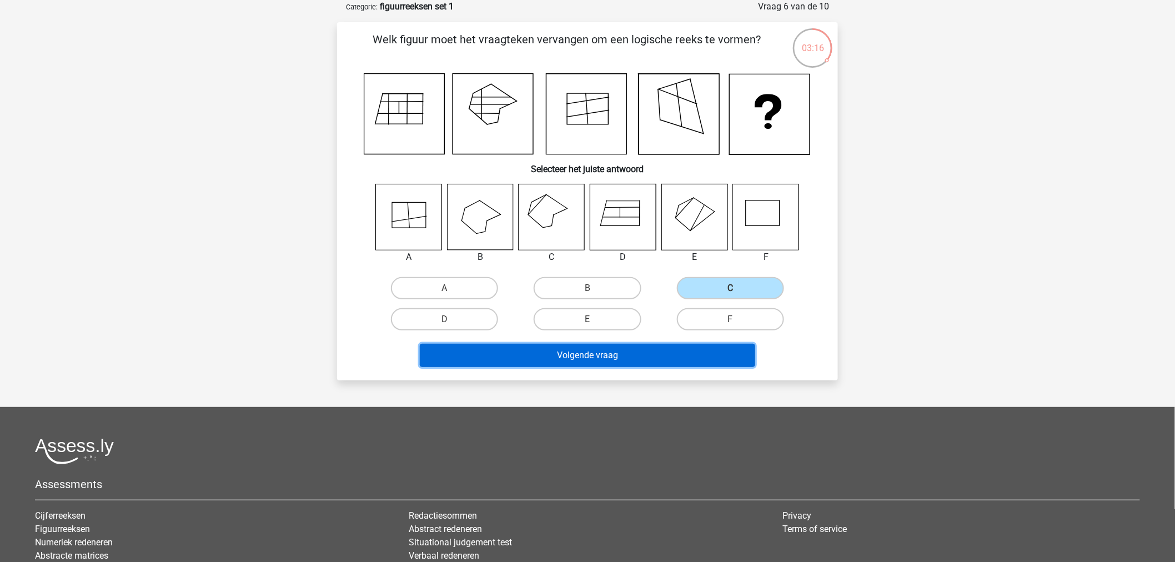
click at [664, 345] on button "Volgende vraag" at bounding box center [588, 355] width 336 height 23
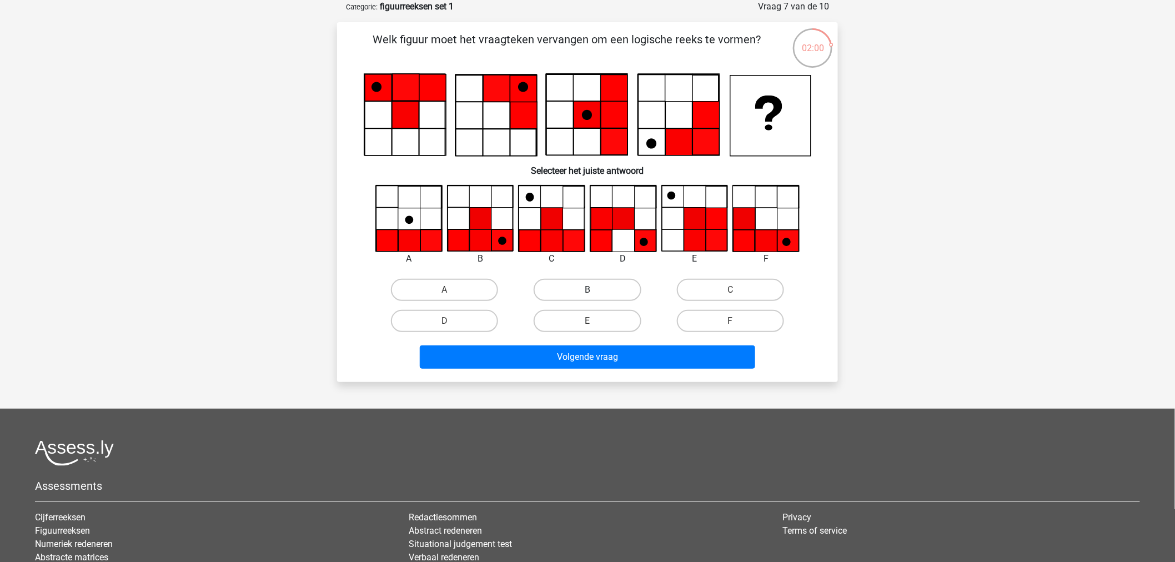
click at [601, 293] on label "B" at bounding box center [587, 290] width 107 height 22
click at [595, 293] on input "B" at bounding box center [590, 293] width 7 height 7
radio input "true"
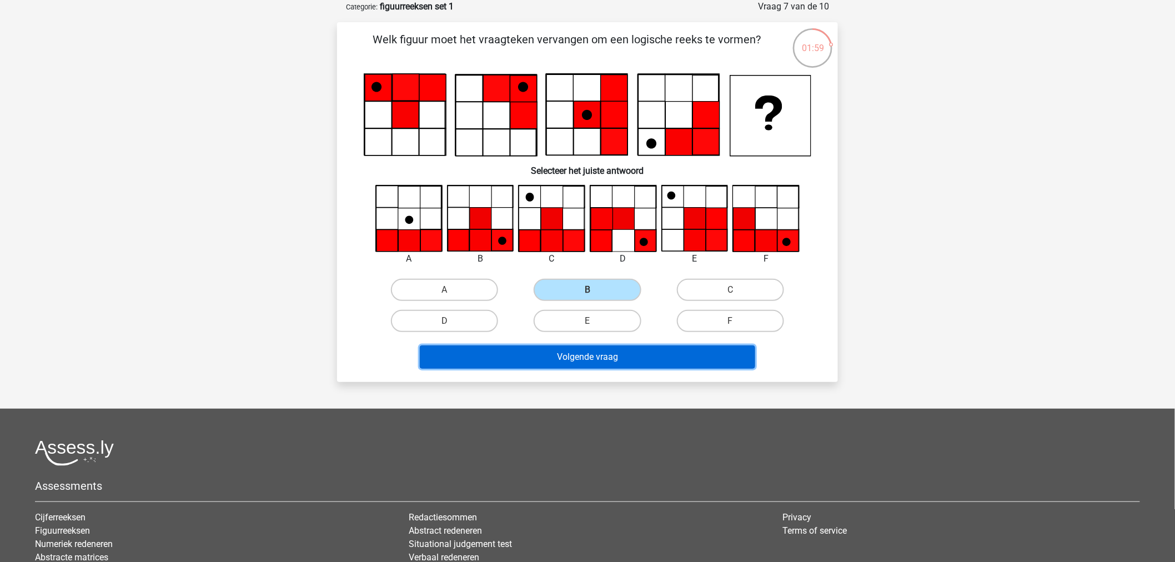
click at [603, 359] on button "Volgende vraag" at bounding box center [588, 356] width 336 height 23
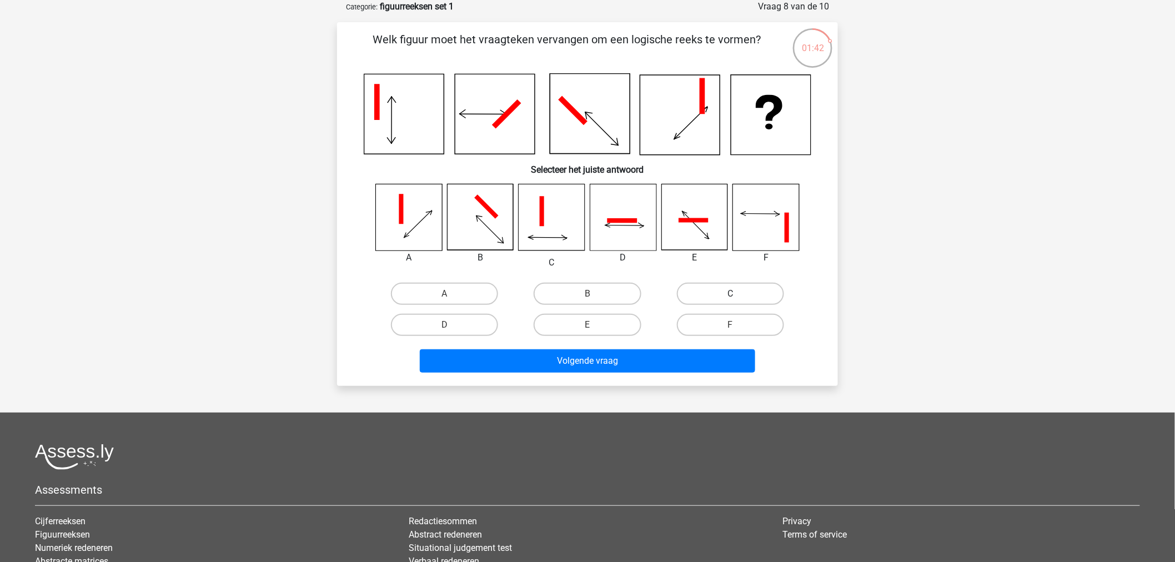
click at [688, 289] on label "C" at bounding box center [730, 294] width 107 height 22
click at [730, 294] on input "C" at bounding box center [733, 297] width 7 height 7
radio input "true"
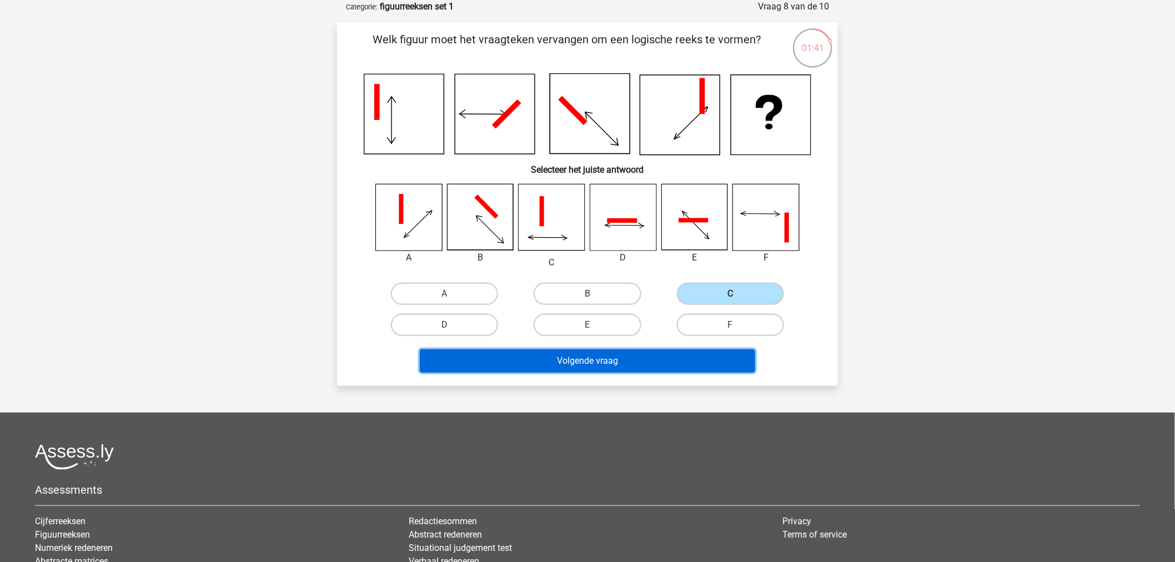
click at [653, 369] on button "Volgende vraag" at bounding box center [588, 360] width 336 height 23
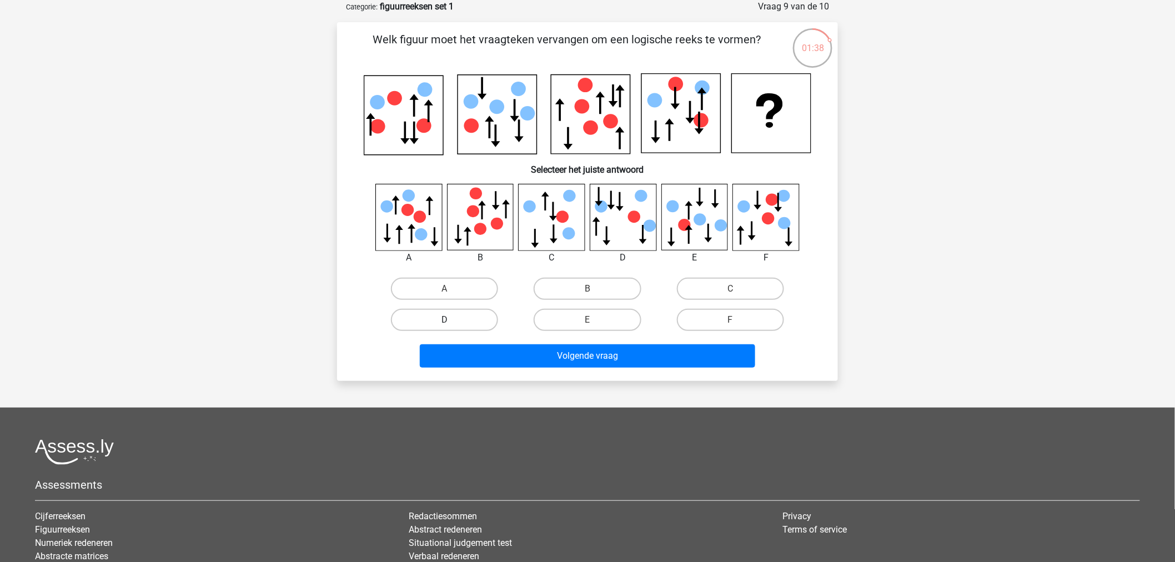
click at [481, 312] on label "D" at bounding box center [444, 320] width 107 height 22
click at [452, 320] on input "D" at bounding box center [448, 323] width 7 height 7
radio input "true"
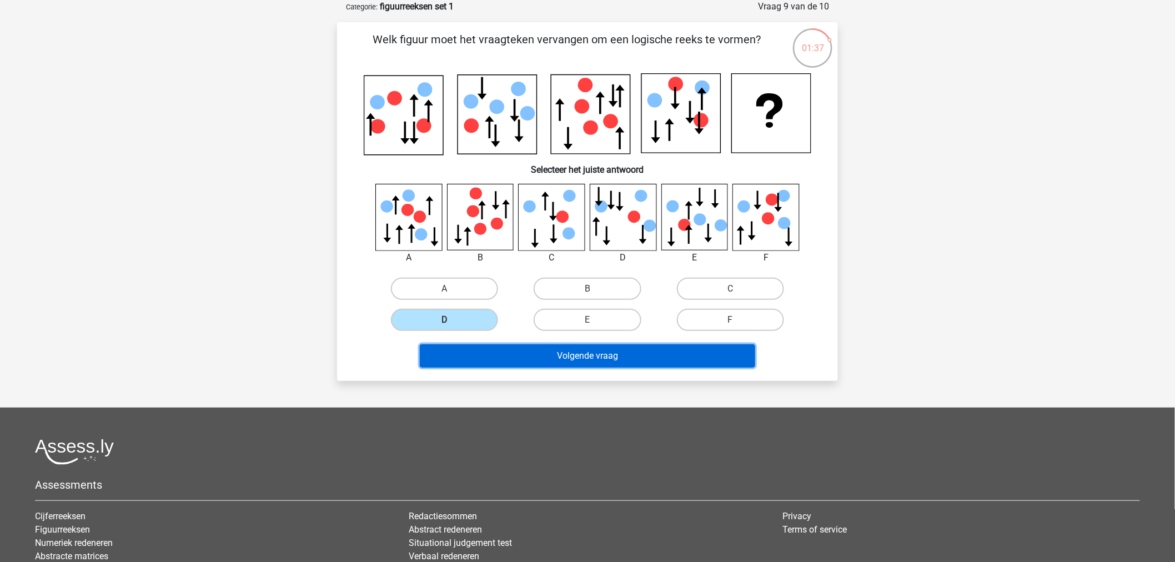
click at [507, 345] on button "Volgende vraag" at bounding box center [588, 355] width 336 height 23
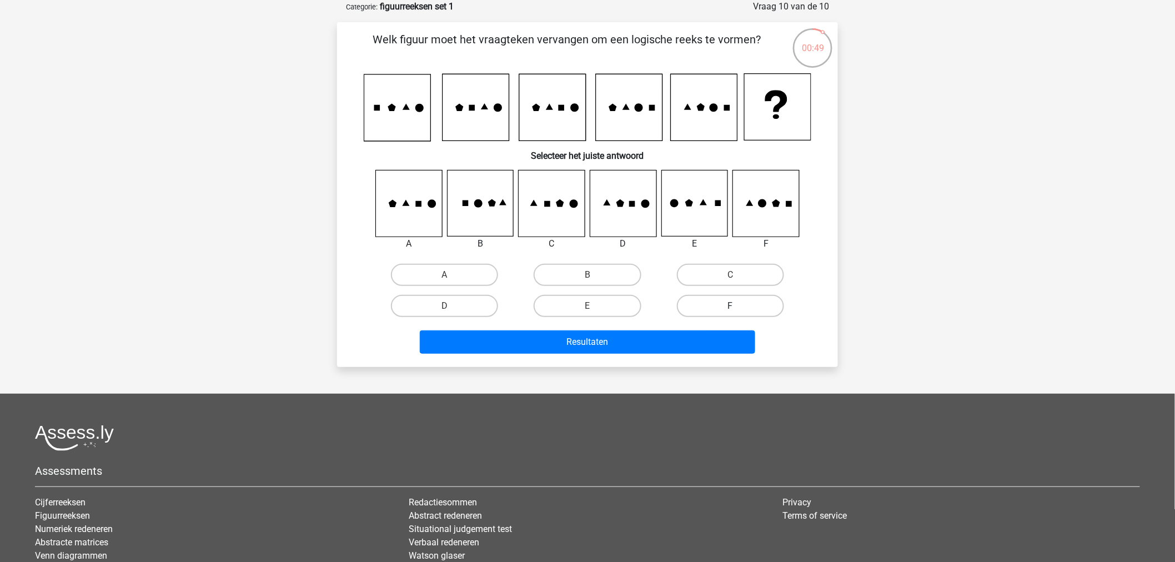
click at [718, 296] on label "F" at bounding box center [730, 306] width 107 height 22
click at [730, 306] on input "F" at bounding box center [733, 309] width 7 height 7
radio input "true"
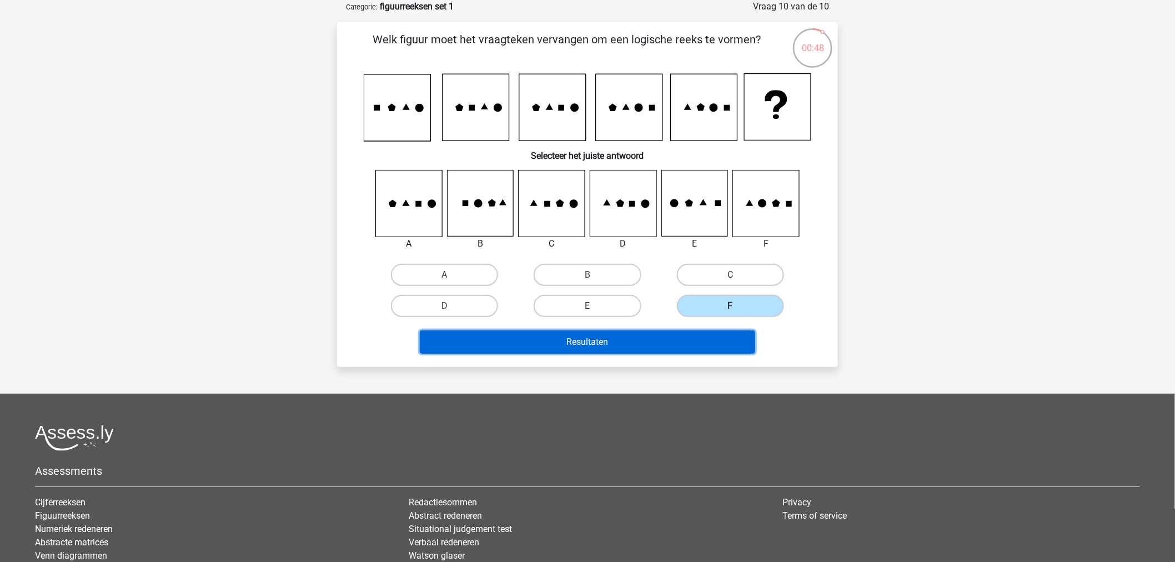
click at [636, 335] on button "Resultaten" at bounding box center [588, 341] width 336 height 23
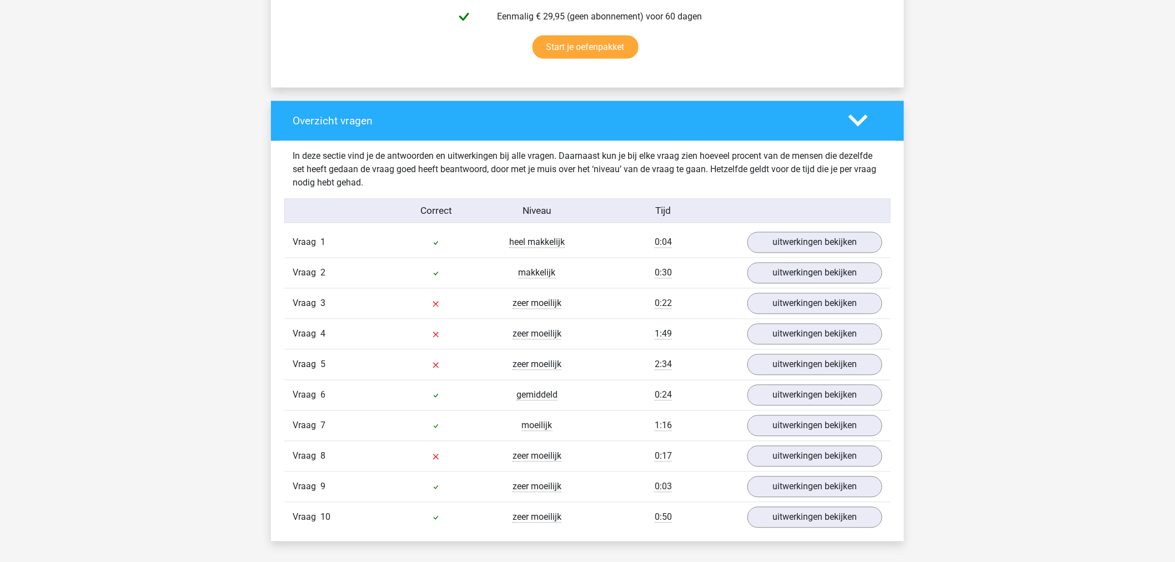
scroll to position [740, 0]
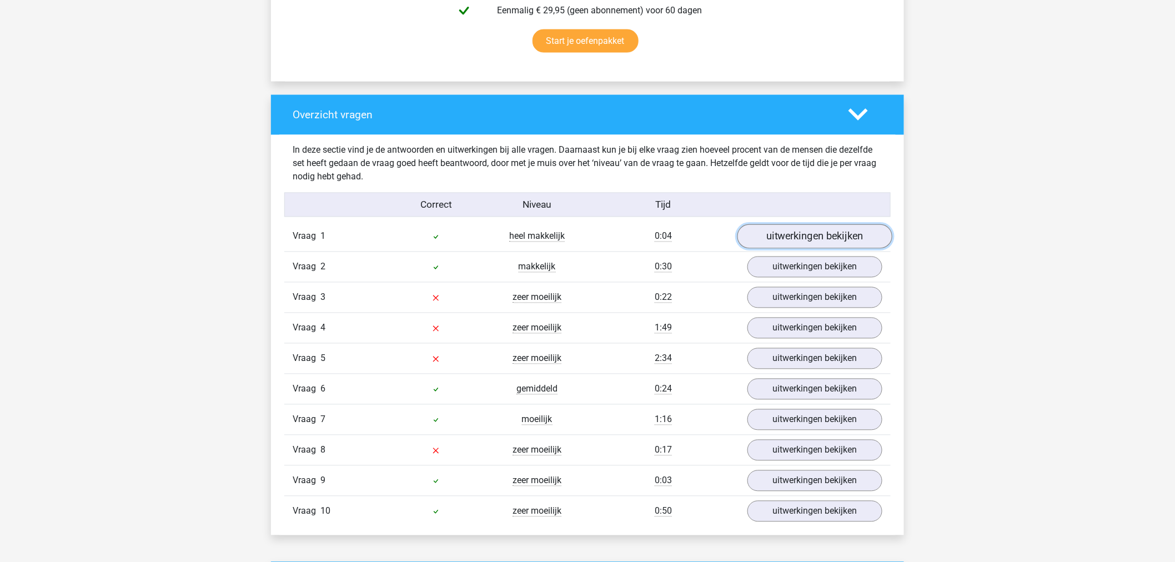
click at [802, 240] on link "uitwerkingen bekijken" at bounding box center [814, 236] width 155 height 24
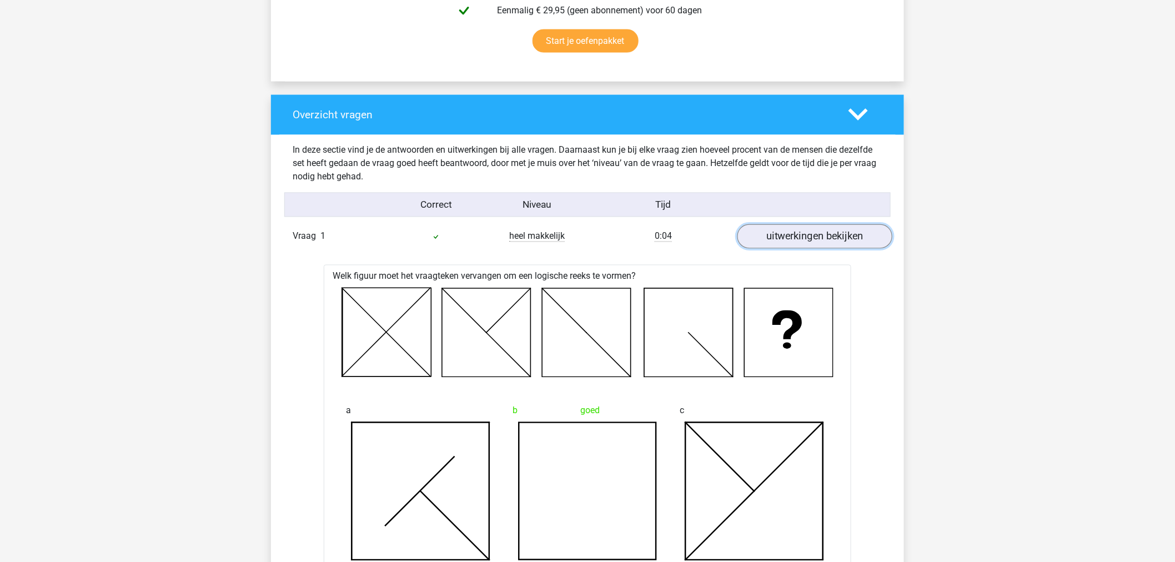
scroll to position [987, 0]
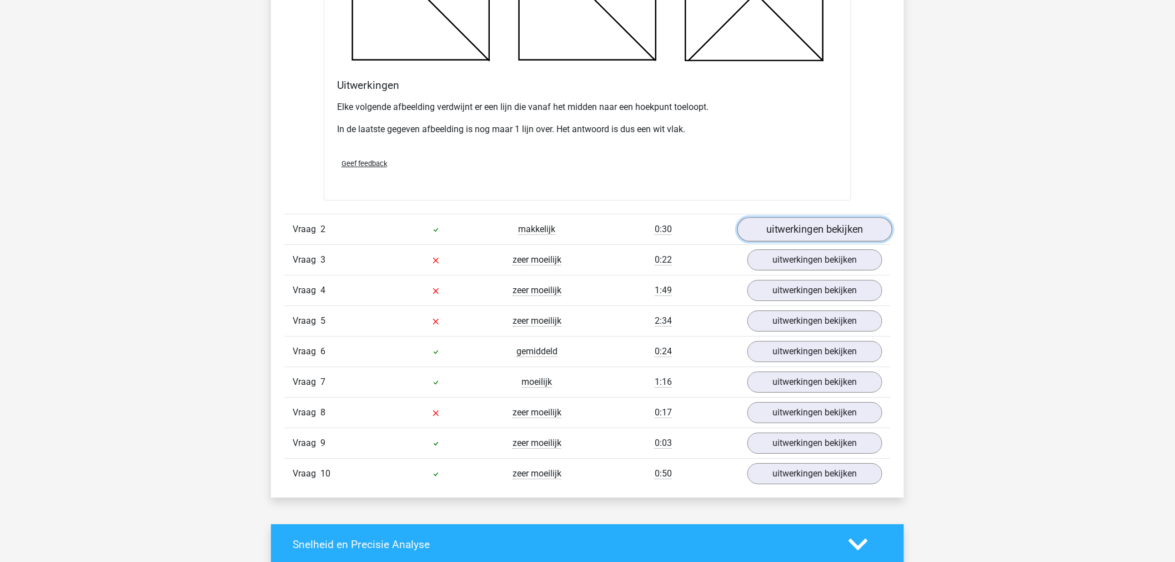
click at [799, 235] on link "uitwerkingen bekijken" at bounding box center [814, 229] width 155 height 24
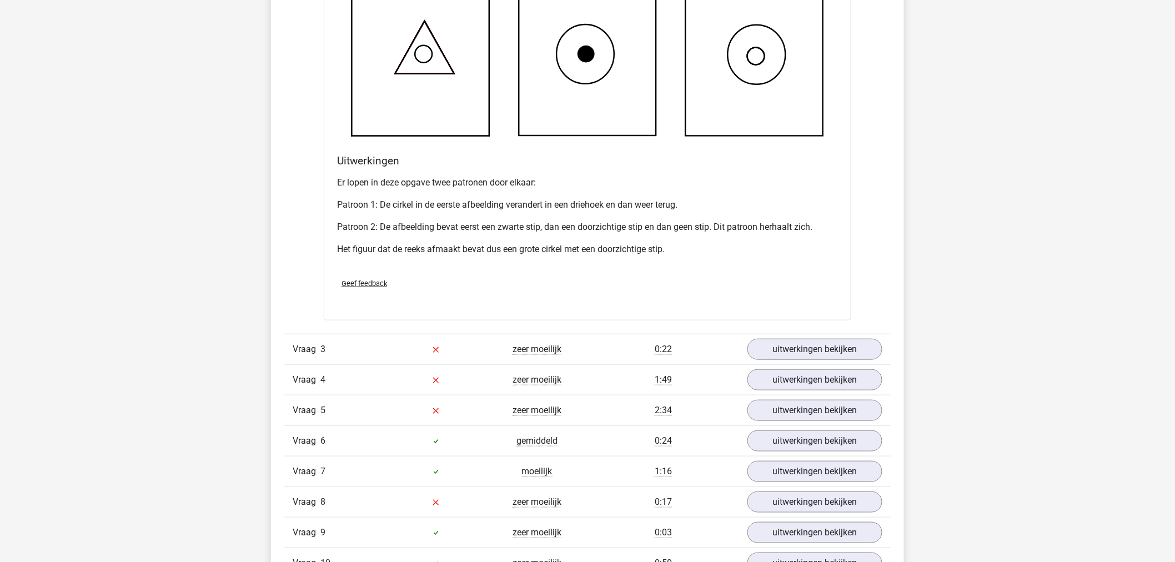
scroll to position [2097, 0]
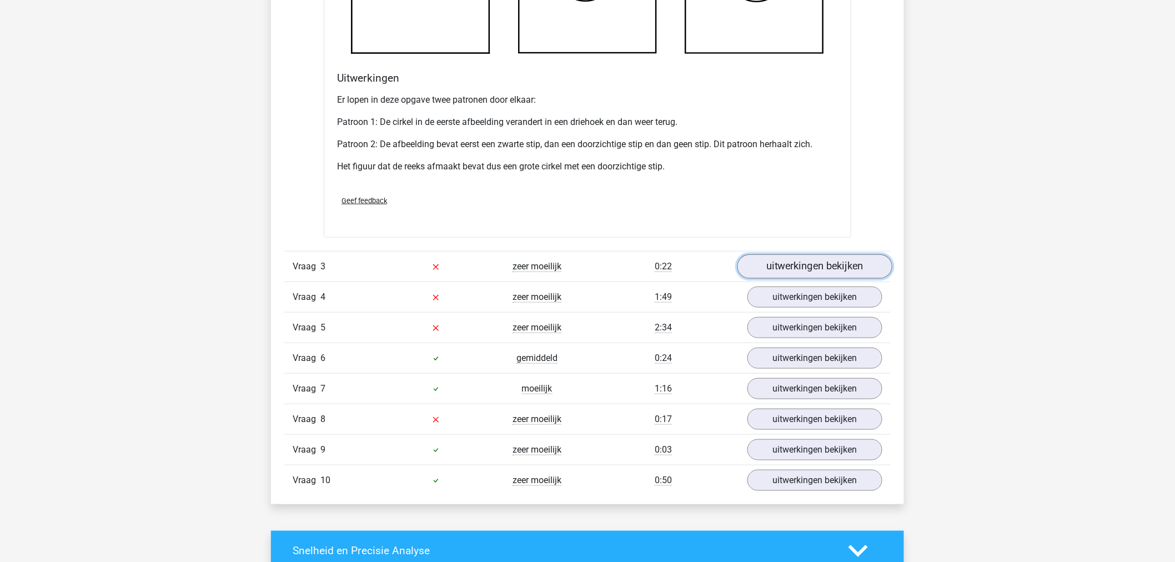
click at [797, 259] on link "uitwerkingen bekijken" at bounding box center [814, 267] width 155 height 24
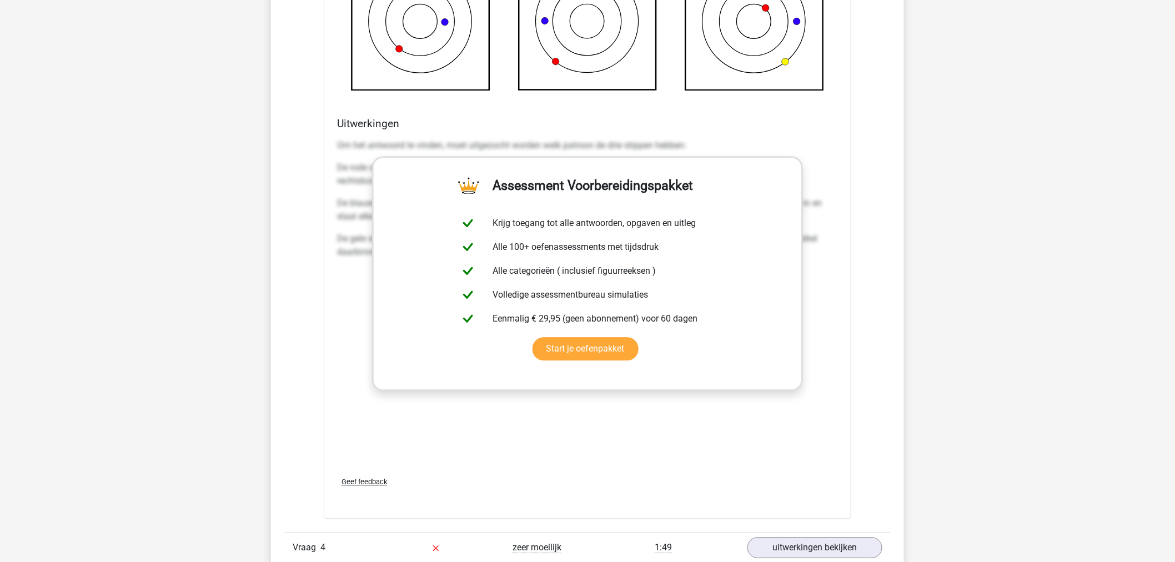
scroll to position [3022, 0]
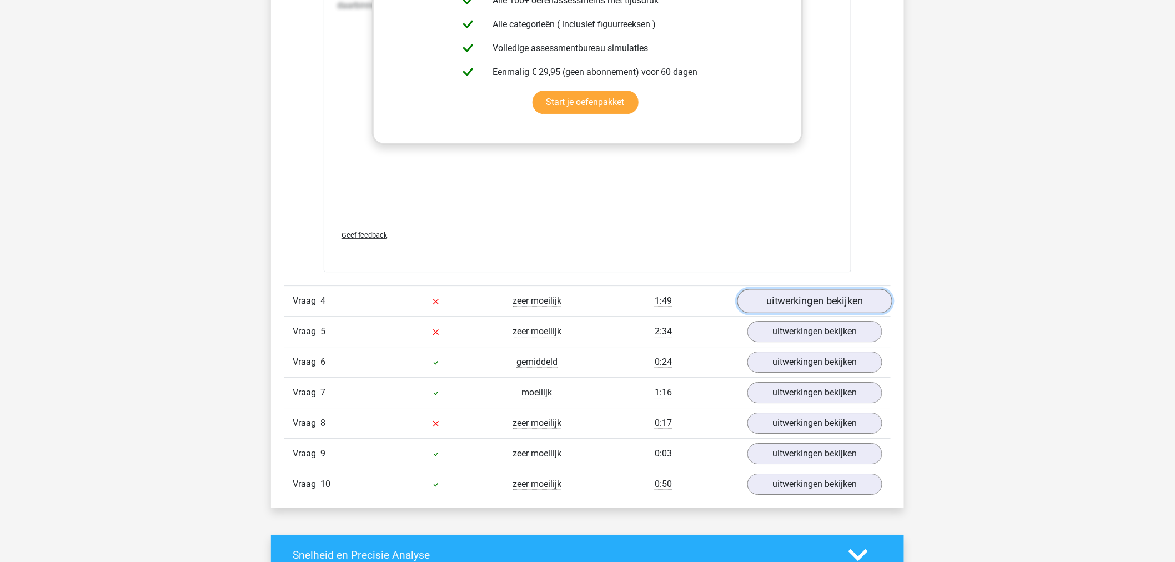
click at [837, 293] on link "uitwerkingen bekijken" at bounding box center [814, 301] width 155 height 24
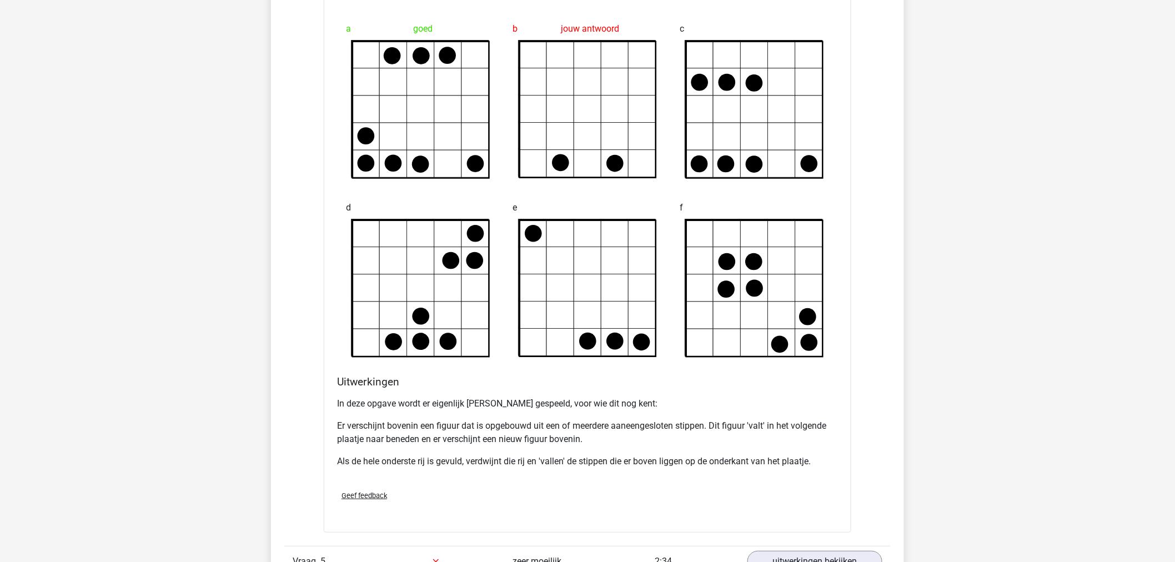
scroll to position [3701, 0]
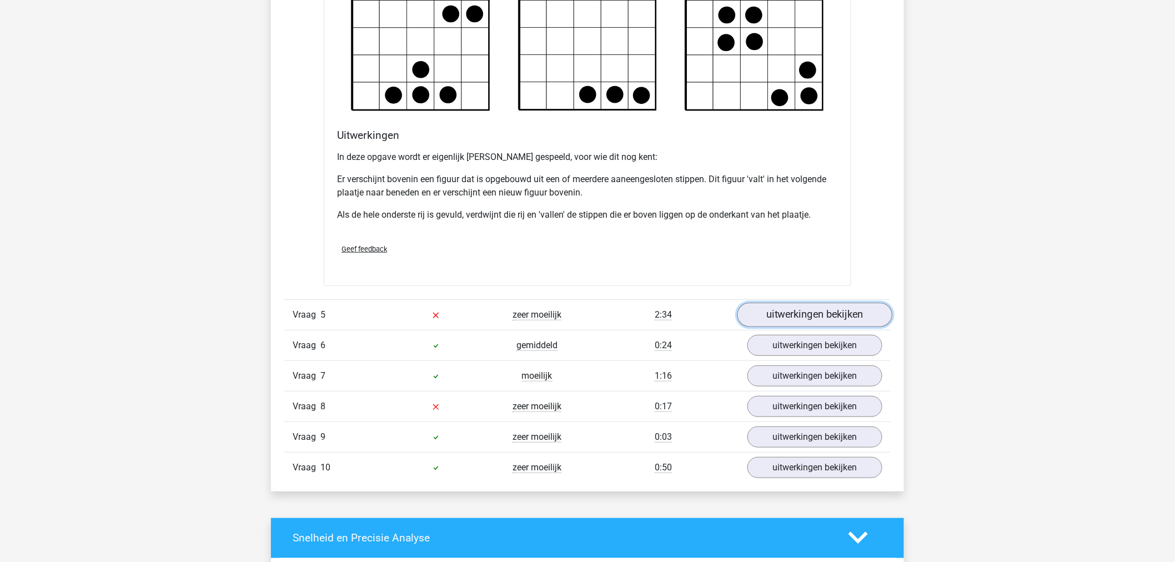
click at [792, 320] on link "uitwerkingen bekijken" at bounding box center [814, 315] width 155 height 24
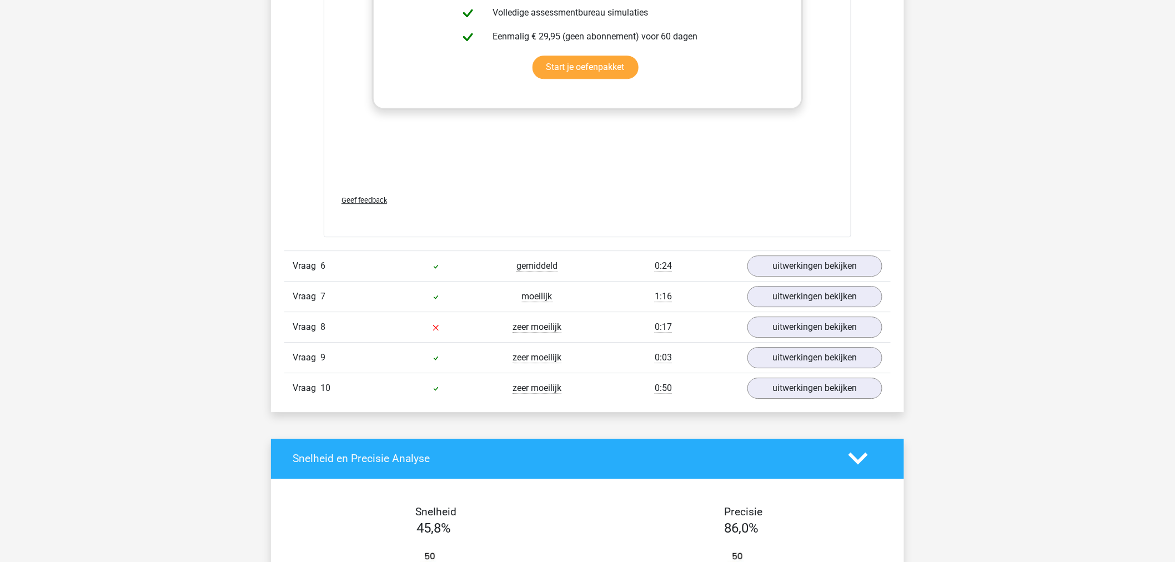
scroll to position [4688, 0]
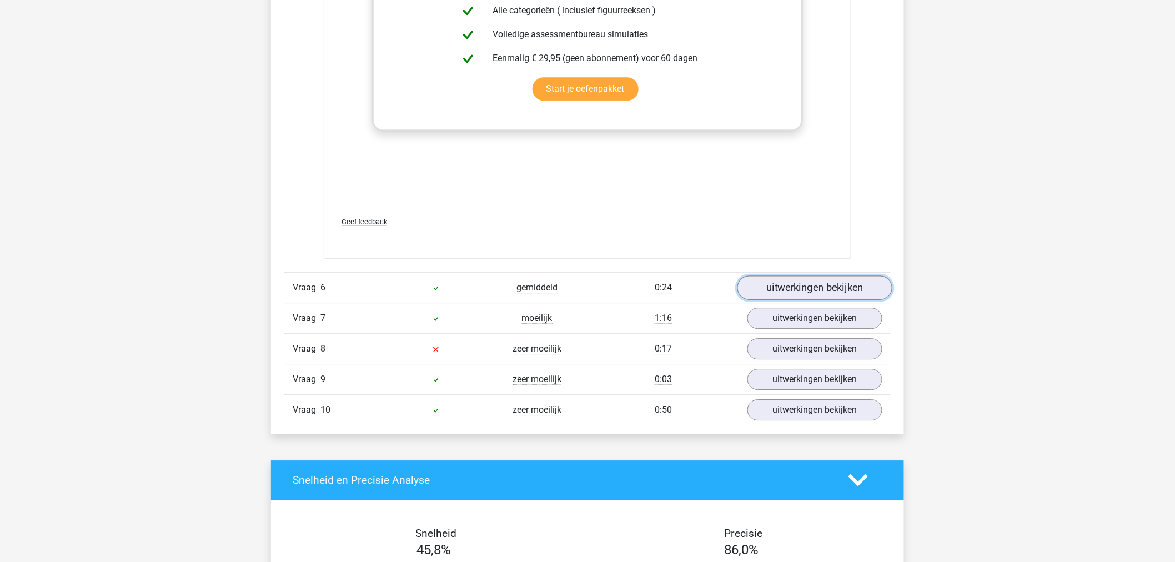
click at [837, 295] on link "uitwerkingen bekijken" at bounding box center [814, 287] width 155 height 24
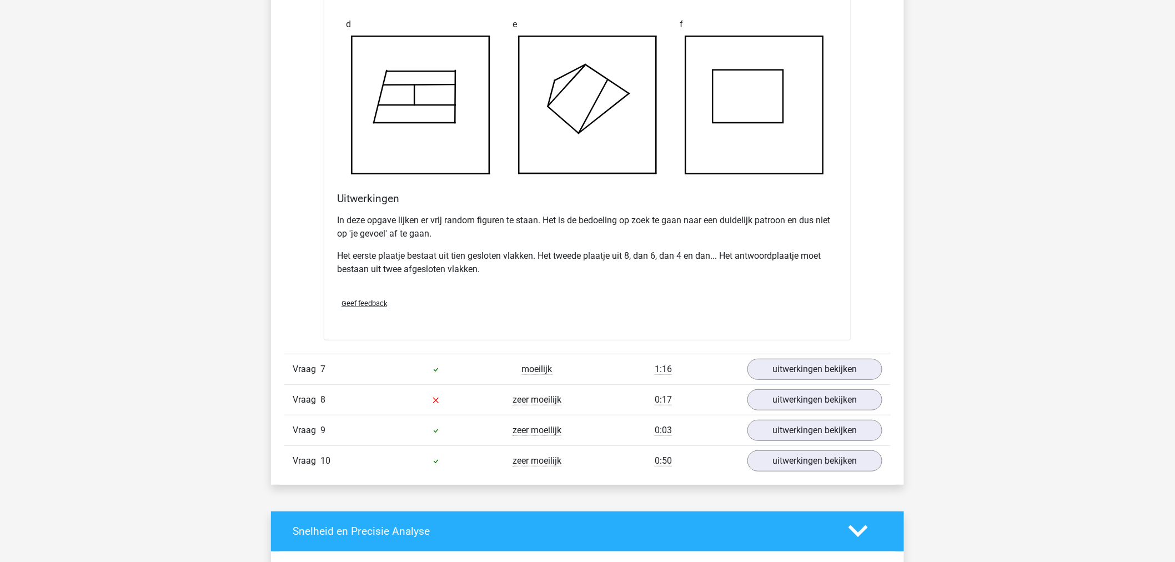
scroll to position [5304, 0]
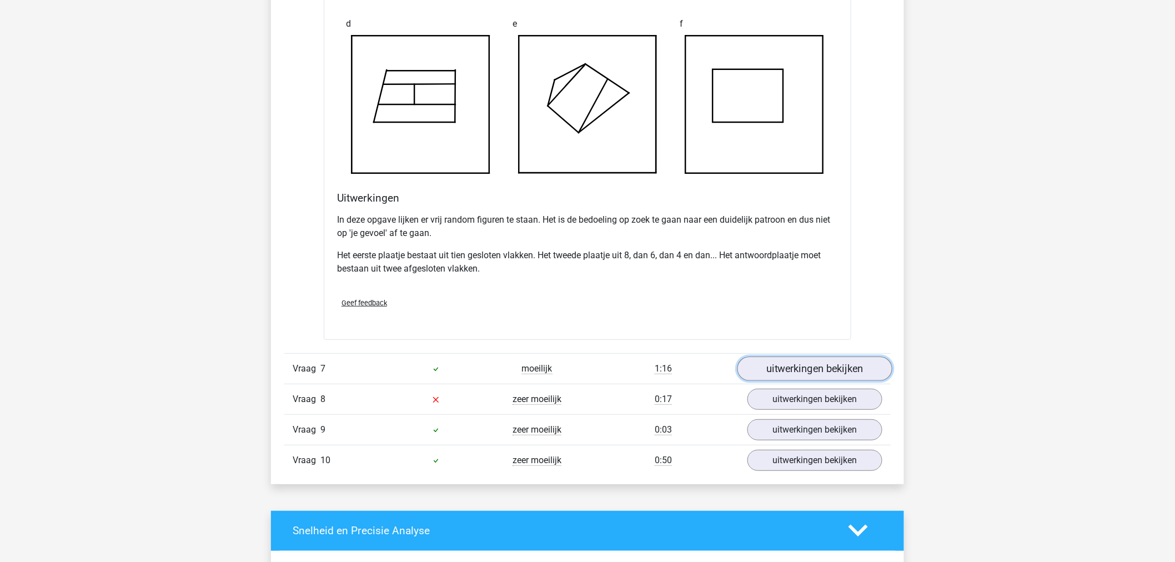
click at [805, 363] on link "uitwerkingen bekijken" at bounding box center [814, 368] width 155 height 24
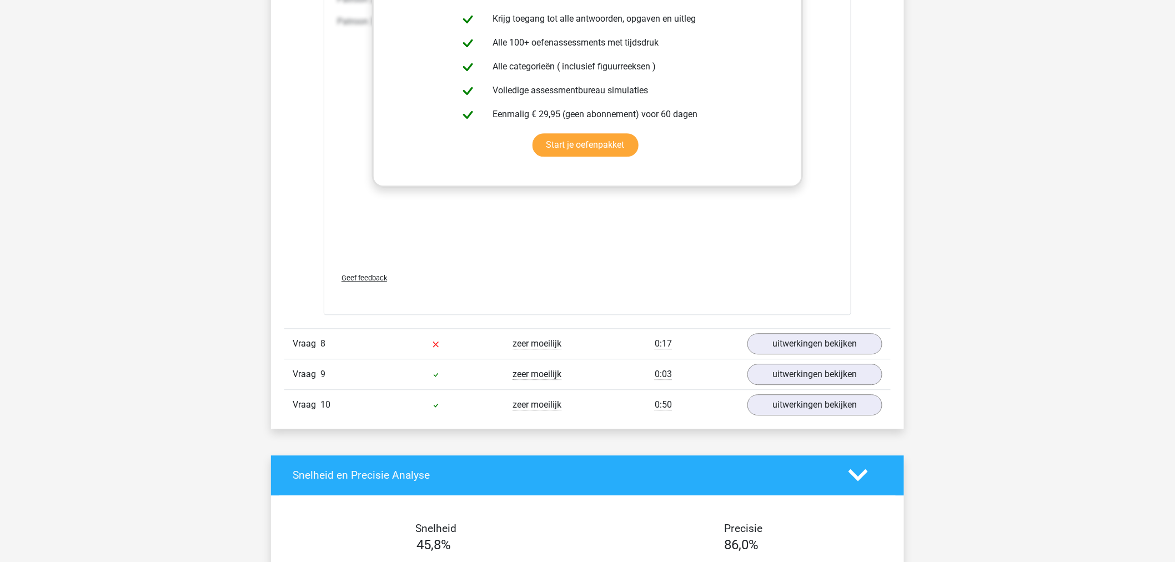
scroll to position [6415, 0]
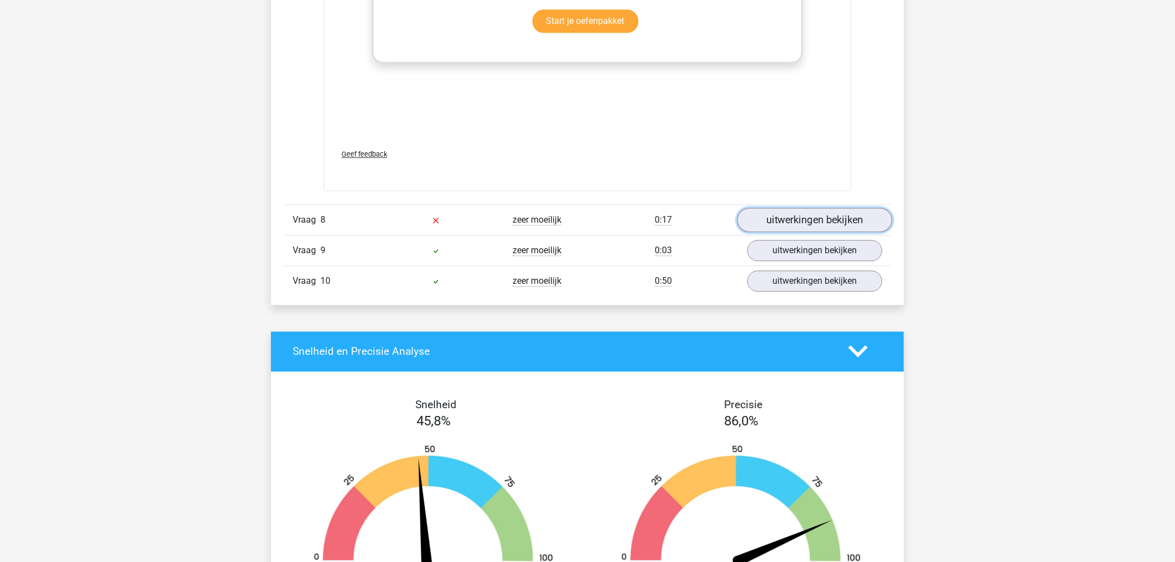
click at [791, 215] on link "uitwerkingen bekijken" at bounding box center [814, 220] width 155 height 24
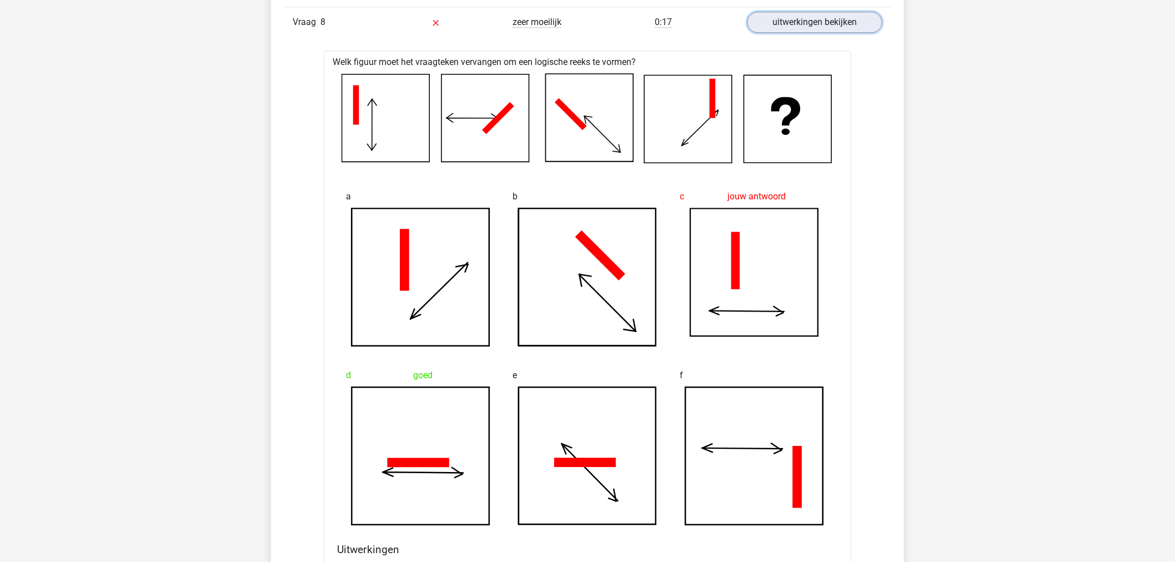
scroll to position [6785, 0]
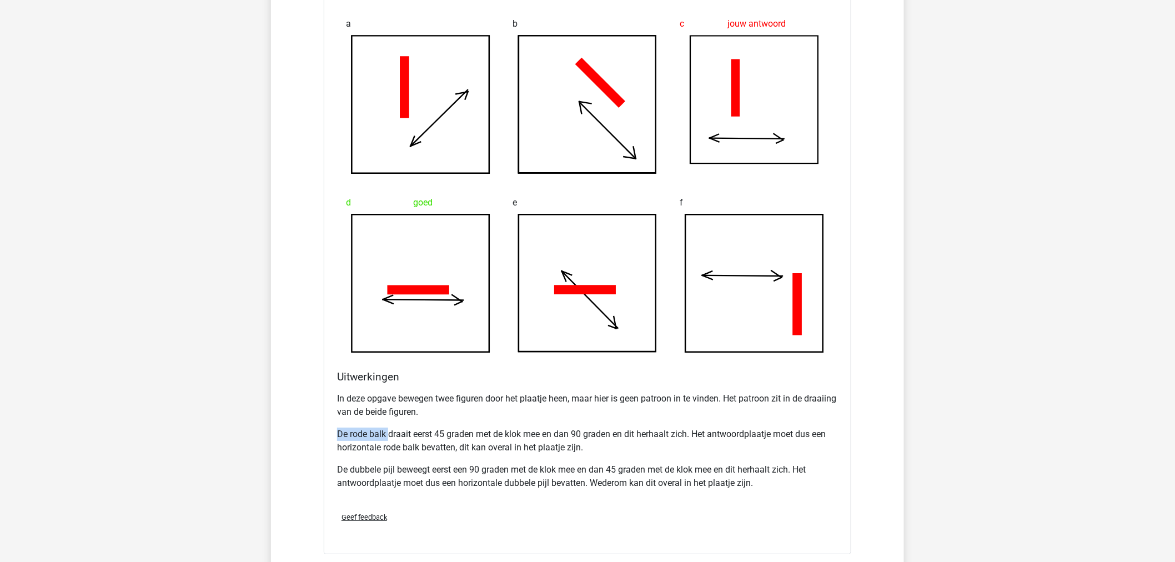
drag, startPoint x: 335, startPoint y: 428, endPoint x: 459, endPoint y: 440, distance: 123.8
click at [459, 440] on div "Uitwerkingen In deze opgave bewegen twee figuren door het plaatje heen, maar hi…" at bounding box center [588, 436] width 510 height 133
click at [587, 450] on p "De rode balk draait eerst 45 graden met de klok mee en dan 90 graden en dit her…" at bounding box center [587, 440] width 501 height 27
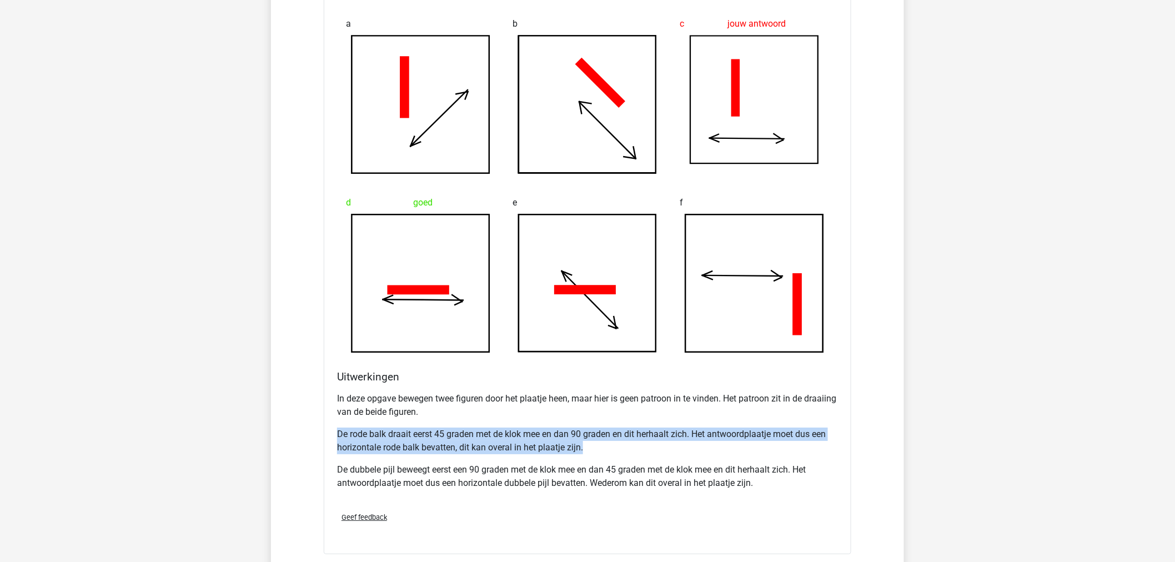
drag, startPoint x: 587, startPoint y: 451, endPoint x: 359, endPoint y: 428, distance: 229.3
click at [333, 437] on div "Uitwerkingen In deze opgave bewegen twee figuren door het plaatje heen, maar hi…" at bounding box center [588, 436] width 510 height 133
click at [561, 507] on div "Geef feedback" at bounding box center [588, 517] width 510 height 28
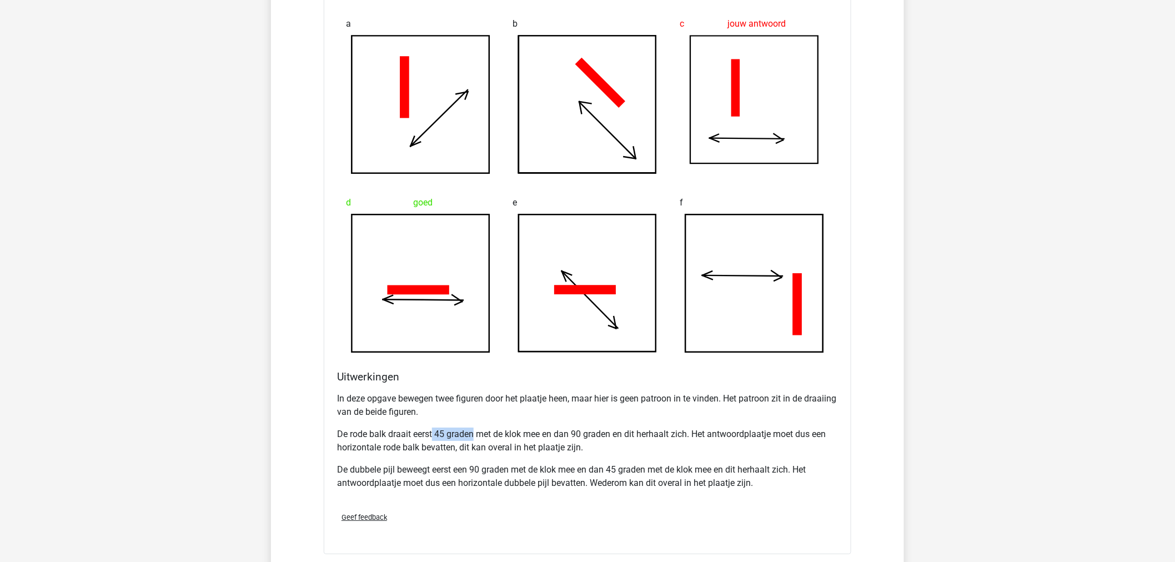
drag, startPoint x: 432, startPoint y: 434, endPoint x: 474, endPoint y: 436, distance: 42.2
click at [474, 436] on p "De rode balk draait eerst 45 graden met de klok mee en dan 90 graden en dit her…" at bounding box center [587, 440] width 501 height 27
copy p "45 graden"
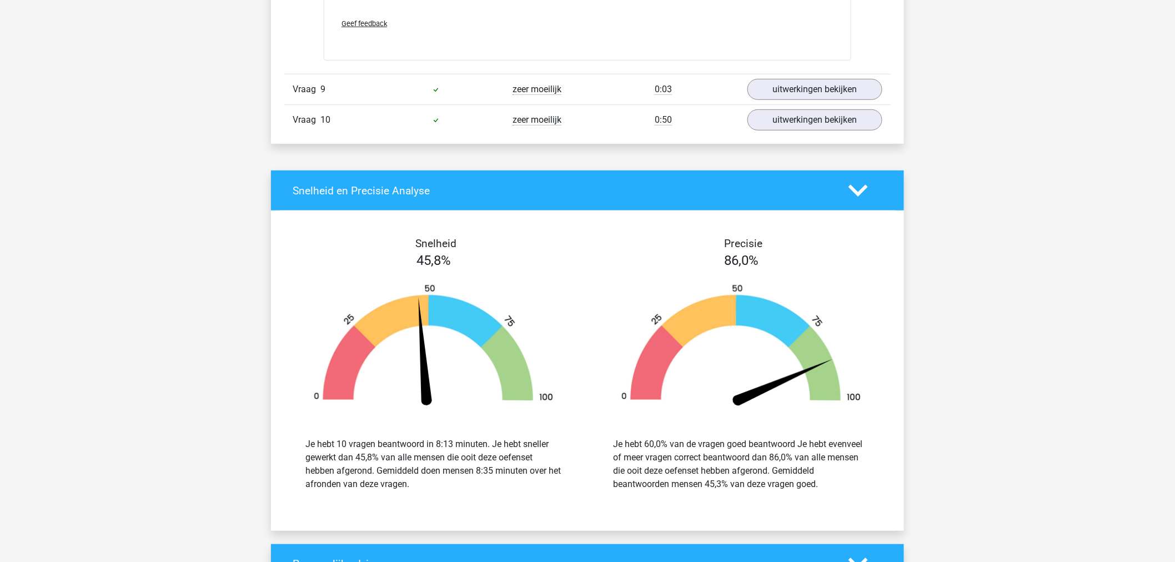
scroll to position [7340, 0]
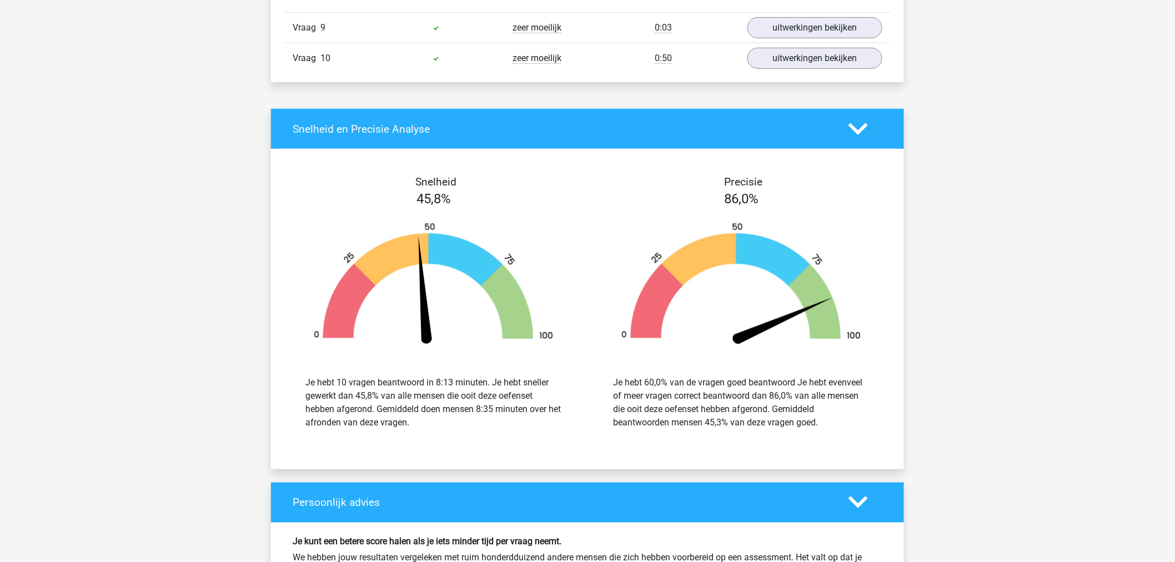
click at [585, 264] on div "Snelheid 45,8% Je hebt 10 vragen beantwoord in 8:13 minuten. Je hebt sneller ge…" at bounding box center [434, 308] width 308 height 266
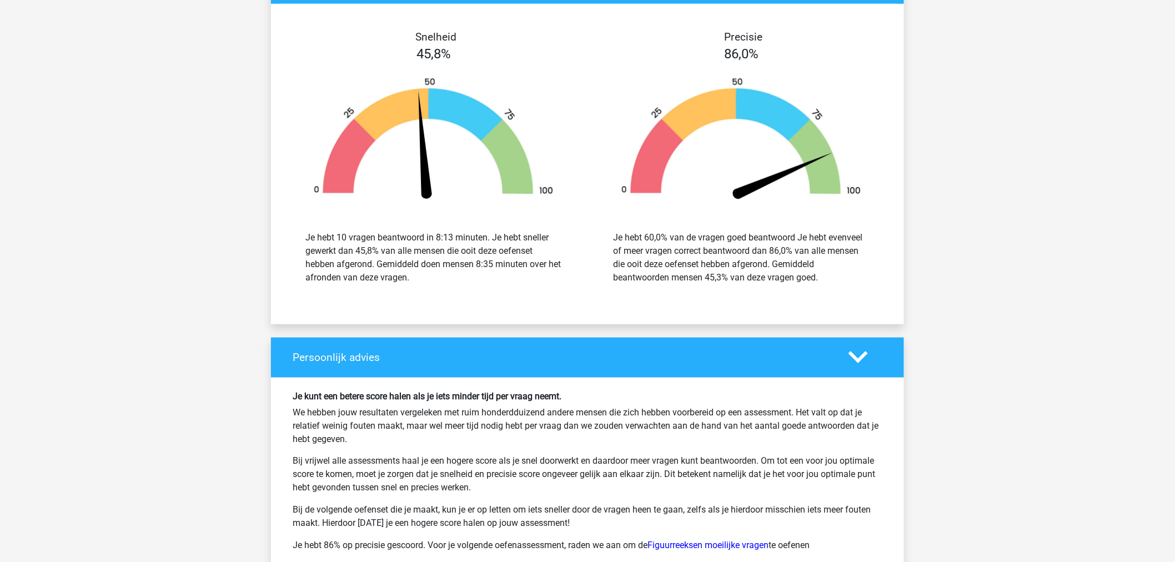
scroll to position [7463, 0]
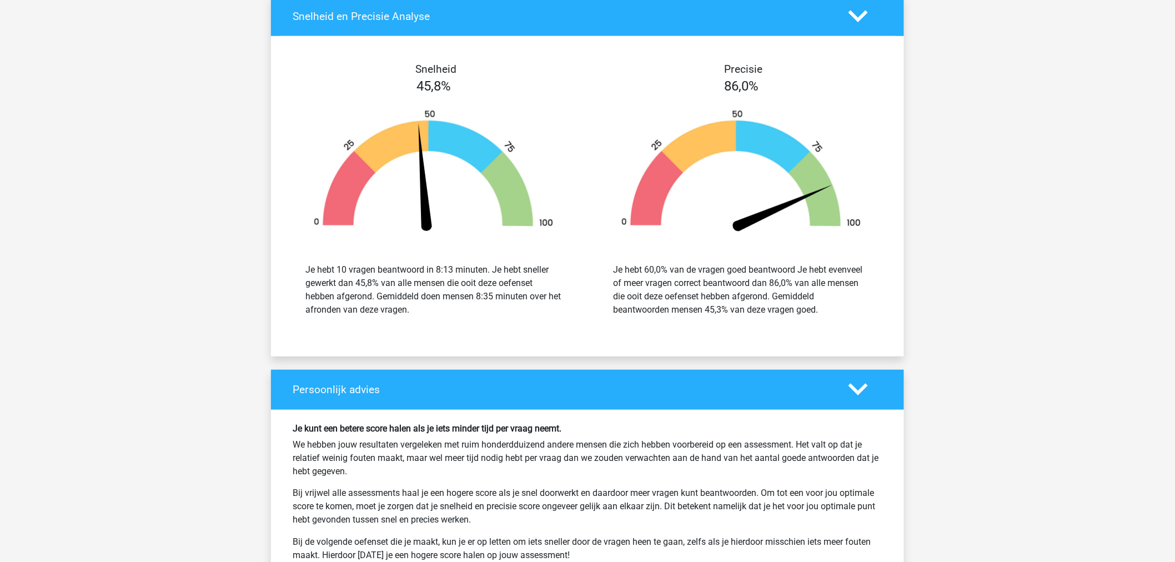
drag, startPoint x: 267, startPoint y: 343, endPoint x: 267, endPoint y: 322, distance: 21.1
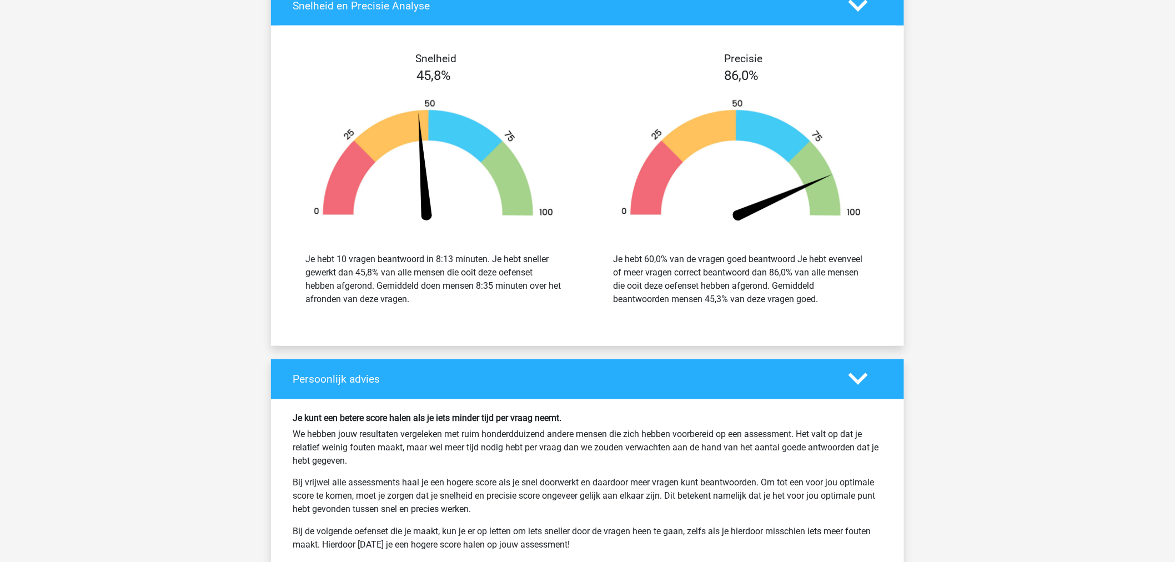
scroll to position [7457, 0]
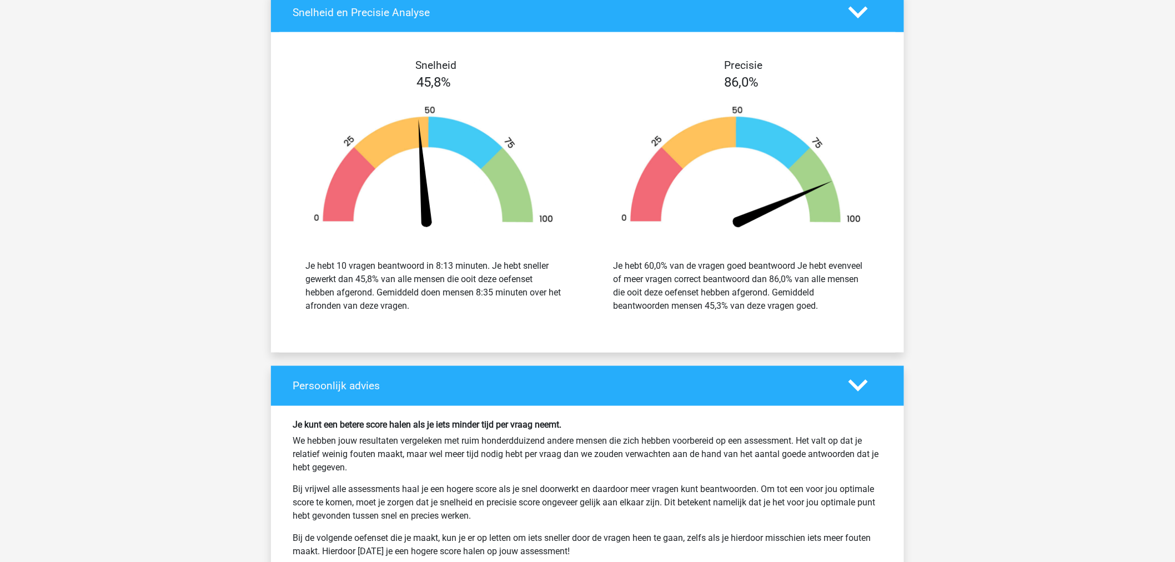
drag, startPoint x: 232, startPoint y: 302, endPoint x: 232, endPoint y: 284, distance: 18.3
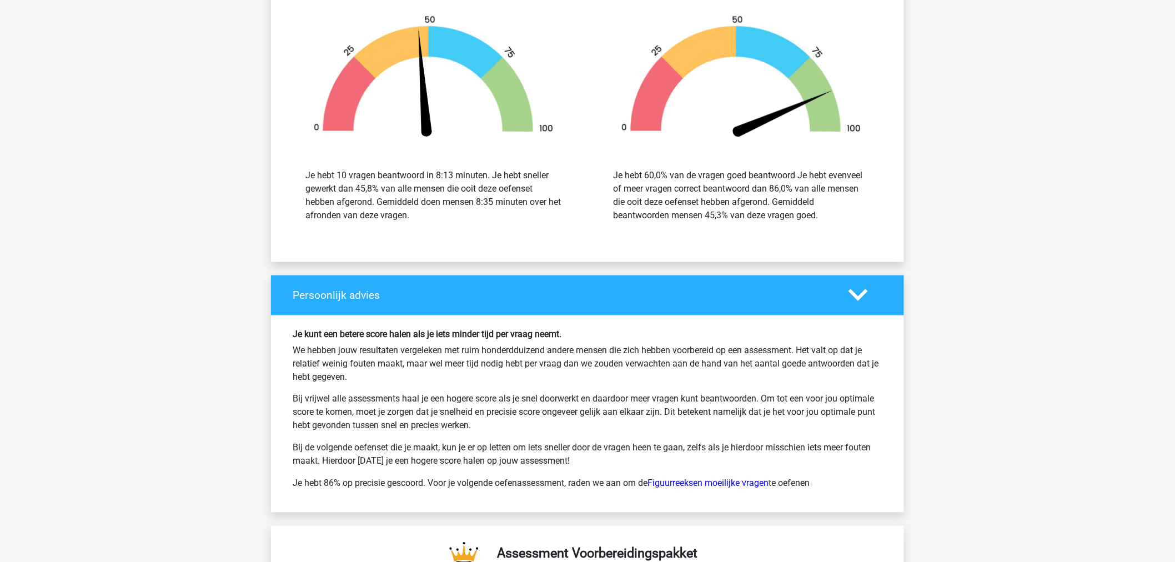
scroll to position [7518, 0]
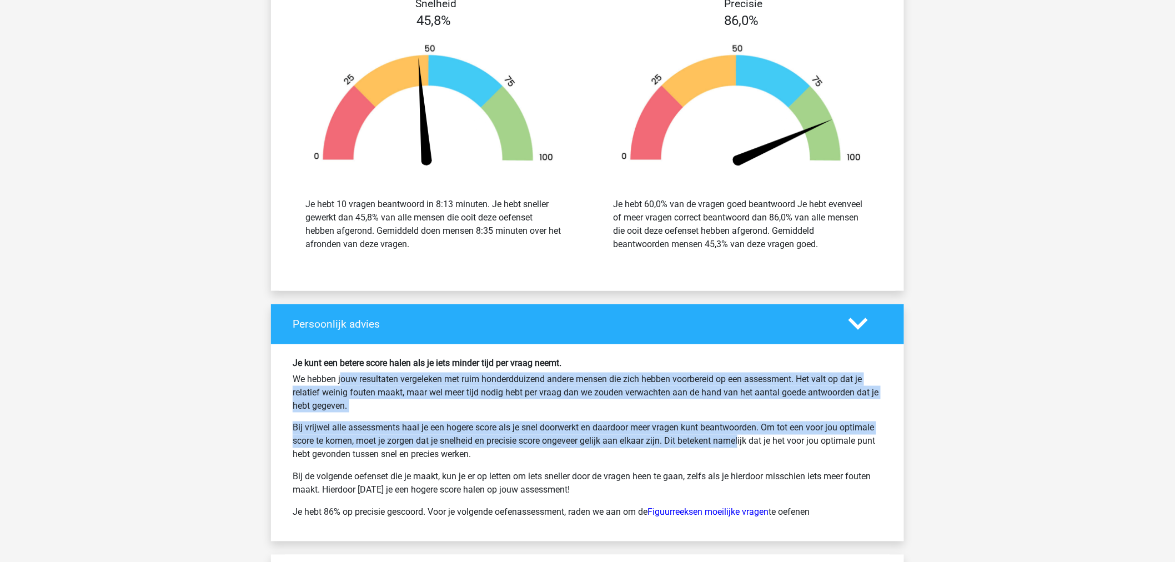
drag, startPoint x: 291, startPoint y: 375, endPoint x: 696, endPoint y: 444, distance: 410.6
click at [696, 444] on div "Je kunt een betere score halen als je iets minder tijd per vraag neemt. We hebb…" at bounding box center [587, 443] width 606 height 170
click at [696, 444] on p "Bij vrijwel alle assessments haal je een hogere score als je snel doorwerkt en …" at bounding box center [588, 441] width 590 height 40
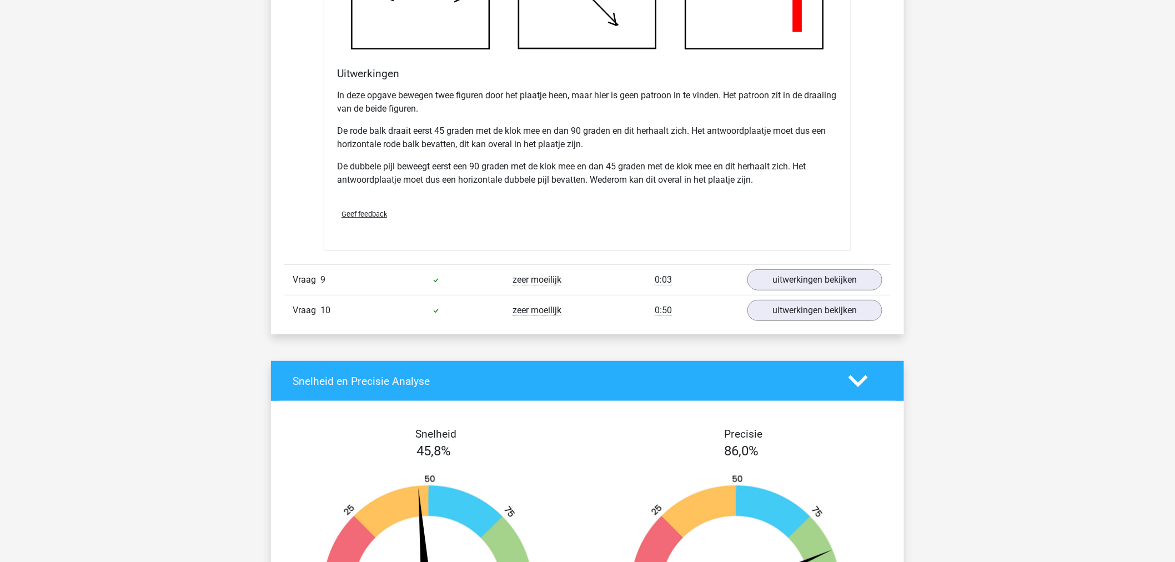
scroll to position [7087, 0]
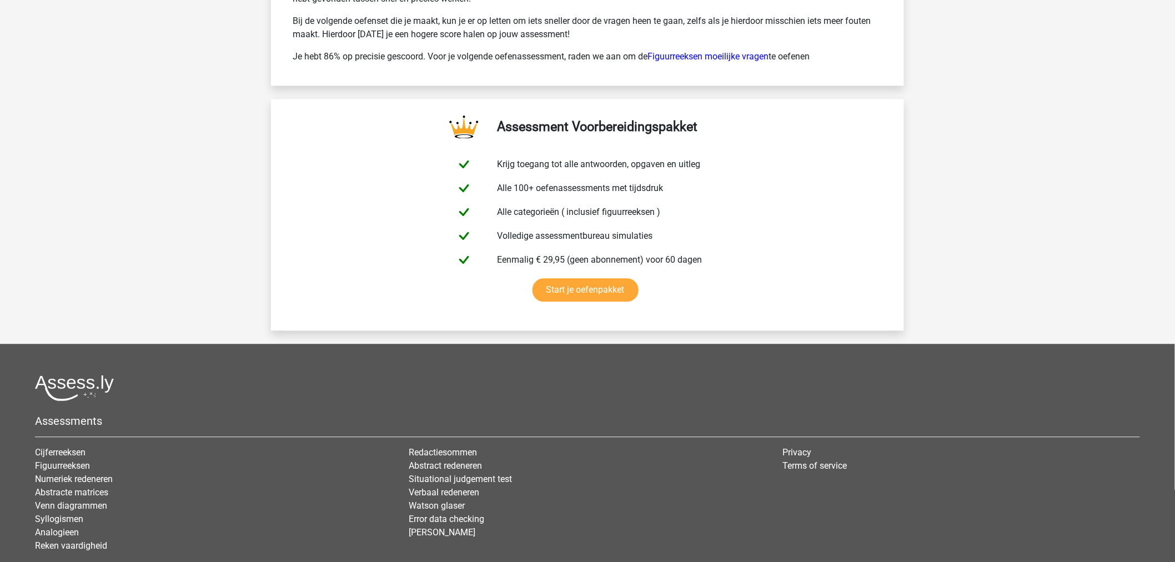
drag, startPoint x: 352, startPoint y: 419, endPoint x: 353, endPoint y: 380, distance: 38.3
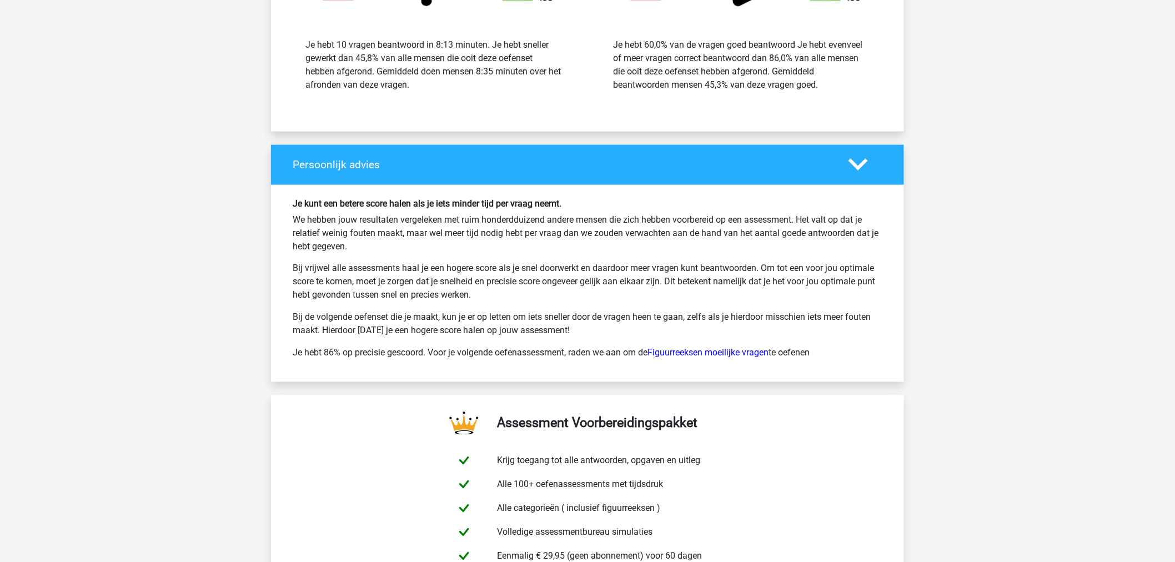
scroll to position [8050, 0]
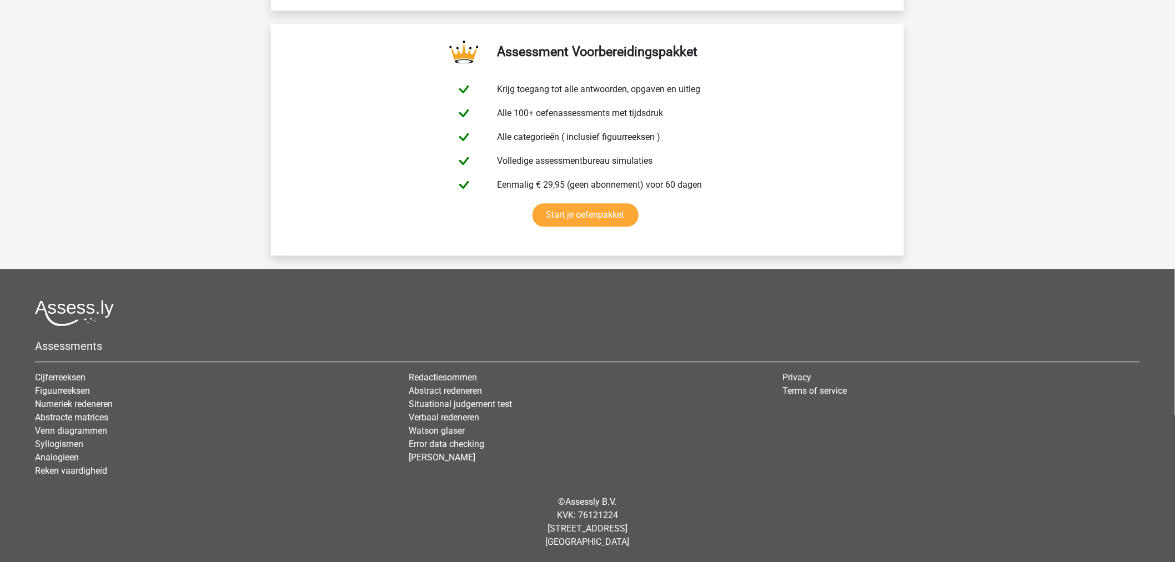
drag, startPoint x: 199, startPoint y: 299, endPoint x: 215, endPoint y: 475, distance: 176.7
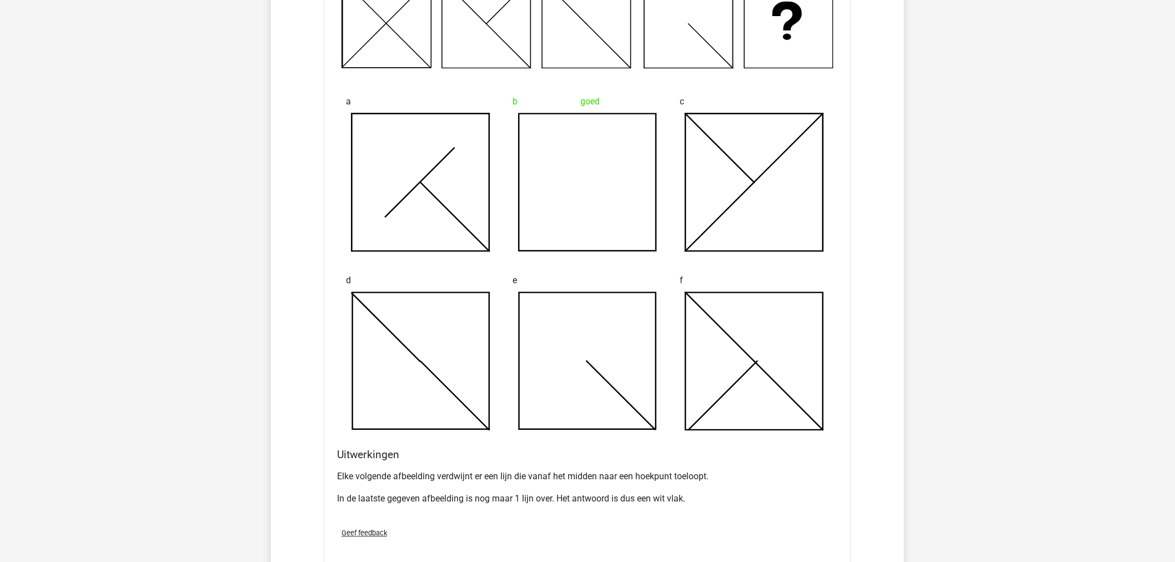
scroll to position [925, 0]
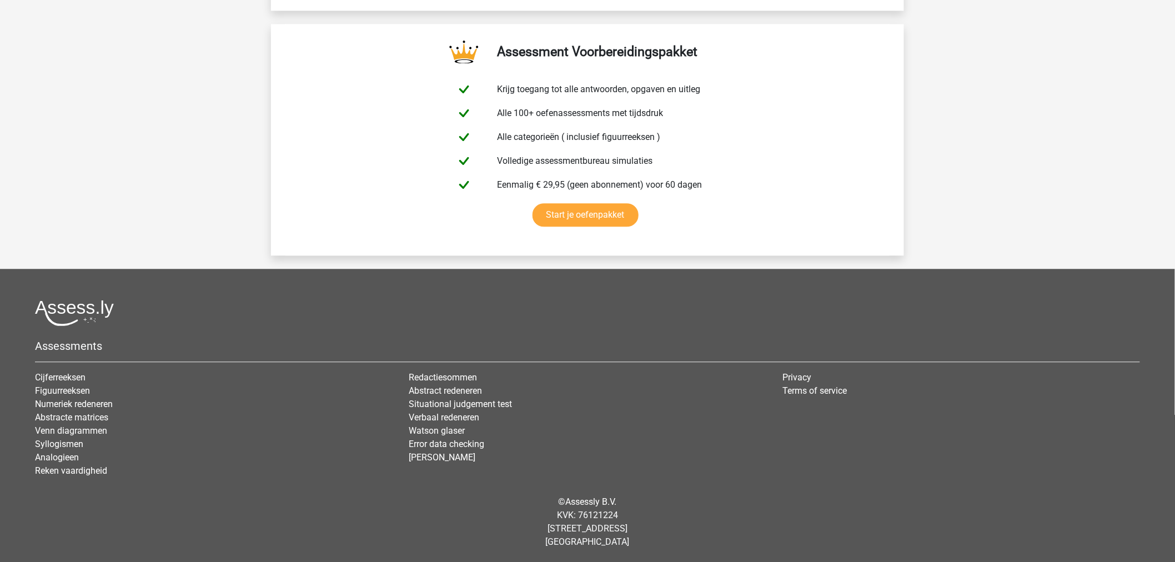
drag, startPoint x: 195, startPoint y: 150, endPoint x: 268, endPoint y: 527, distance: 384.5
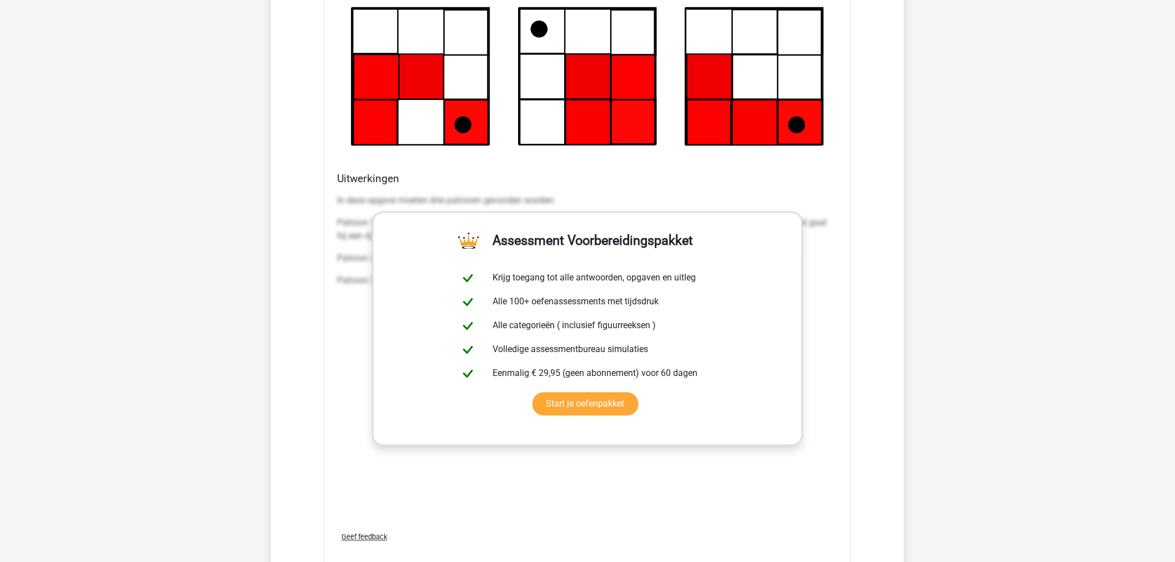
scroll to position [6076, 0]
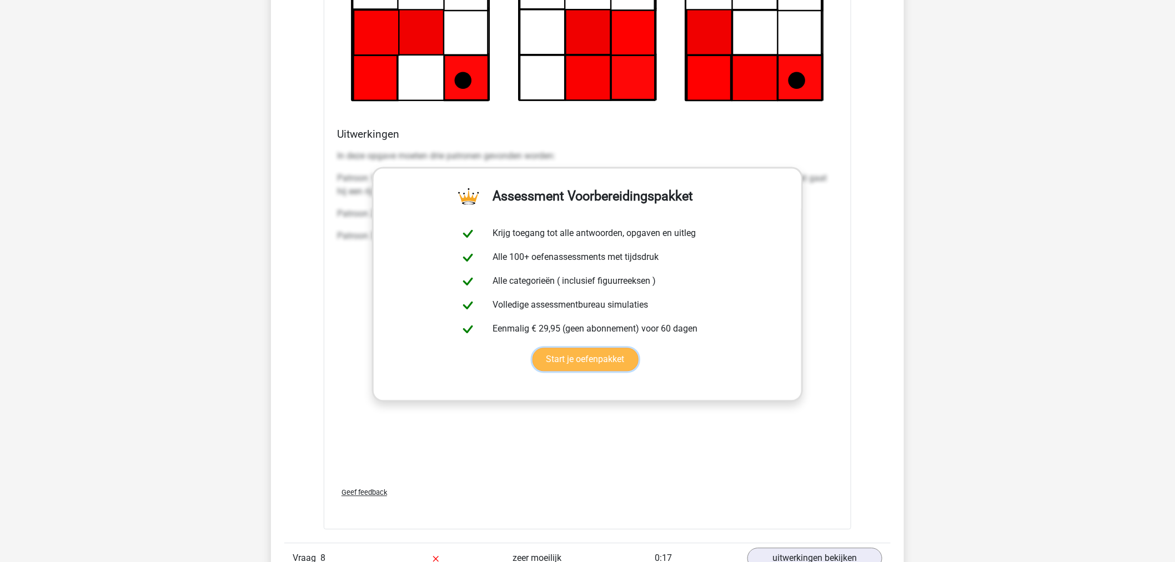
click at [600, 352] on link "Start je oefenpakket" at bounding box center [585, 359] width 106 height 23
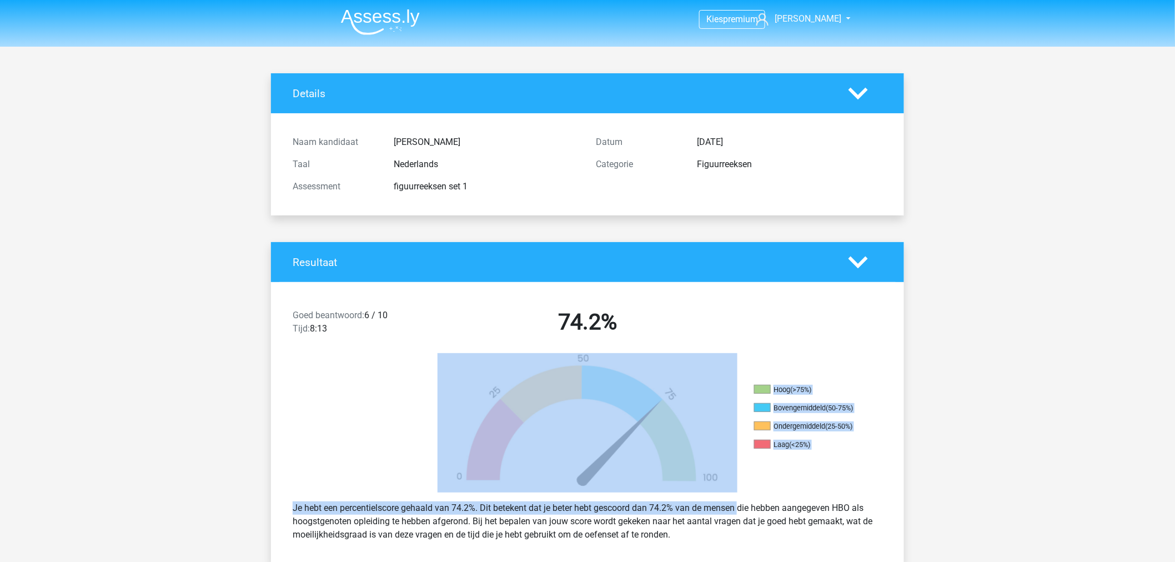
drag, startPoint x: 295, startPoint y: 492, endPoint x: 708, endPoint y: 506, distance: 413.3
click at [703, 504] on div "Goed beantwoord: 6 / 10 Tijd: 8:13 74.2% Hoog (>75%) Bovengemiddeld (50-75%) On…" at bounding box center [587, 422] width 616 height 281
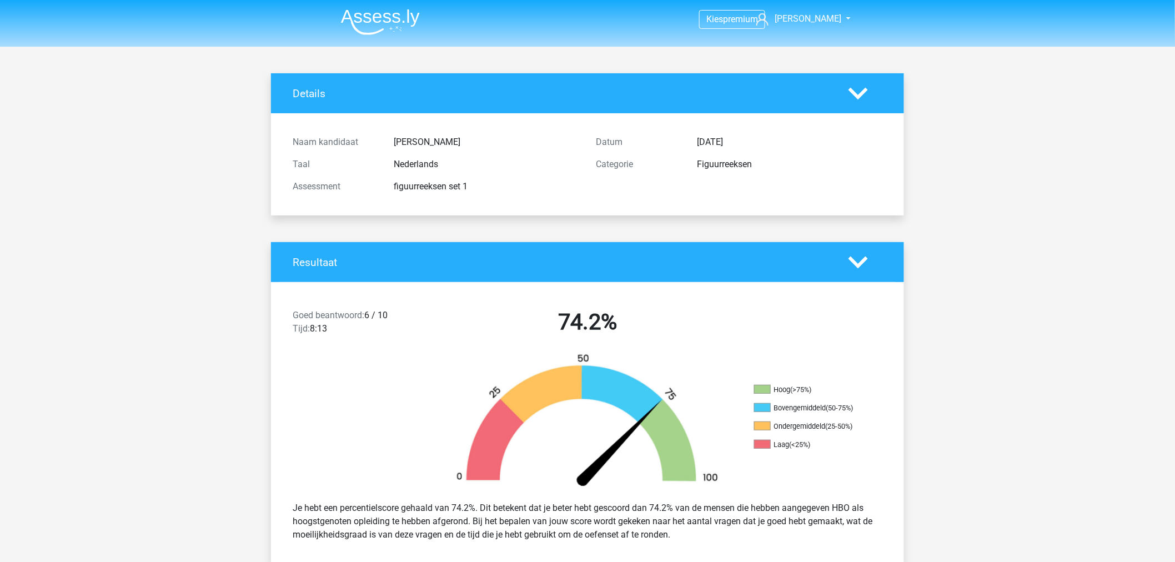
click at [708, 506] on div "Je hebt een percentielscore gehaald van 74.2%. Dit betekent dat je beter hebt g…" at bounding box center [587, 521] width 606 height 49
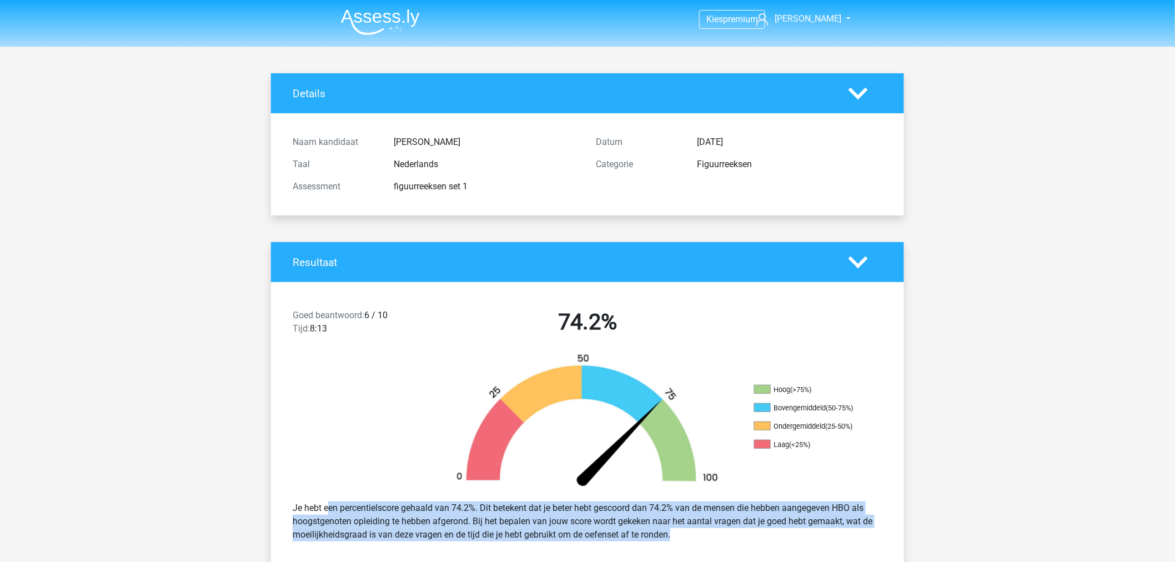
click at [708, 506] on div "Je hebt een percentielscore gehaald van 74.2%. Dit betekent dat je beter hebt g…" at bounding box center [587, 521] width 606 height 49
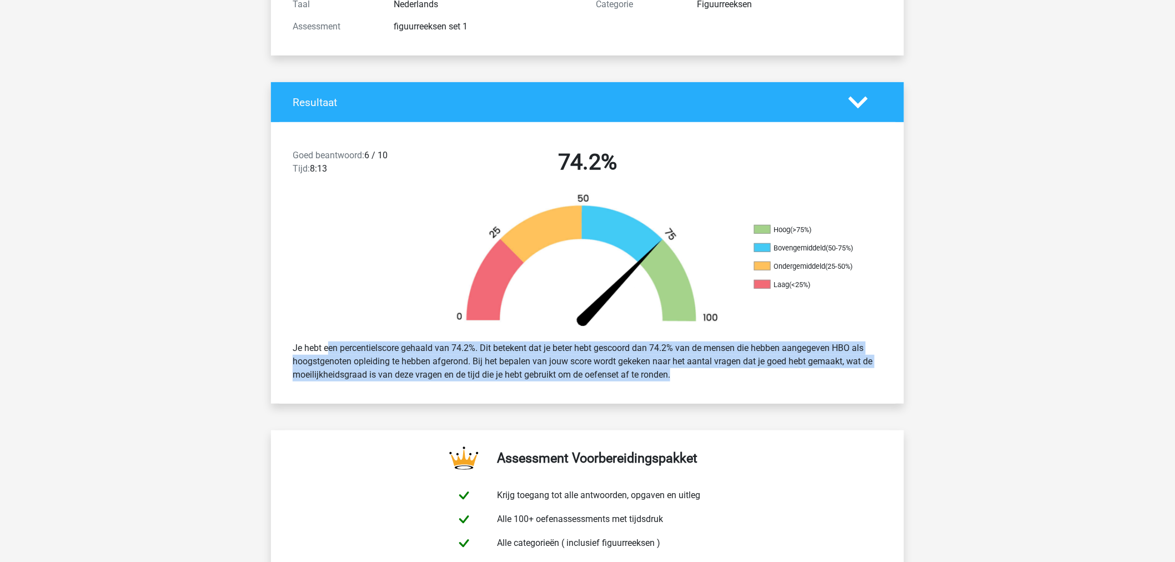
scroll to position [246, 0]
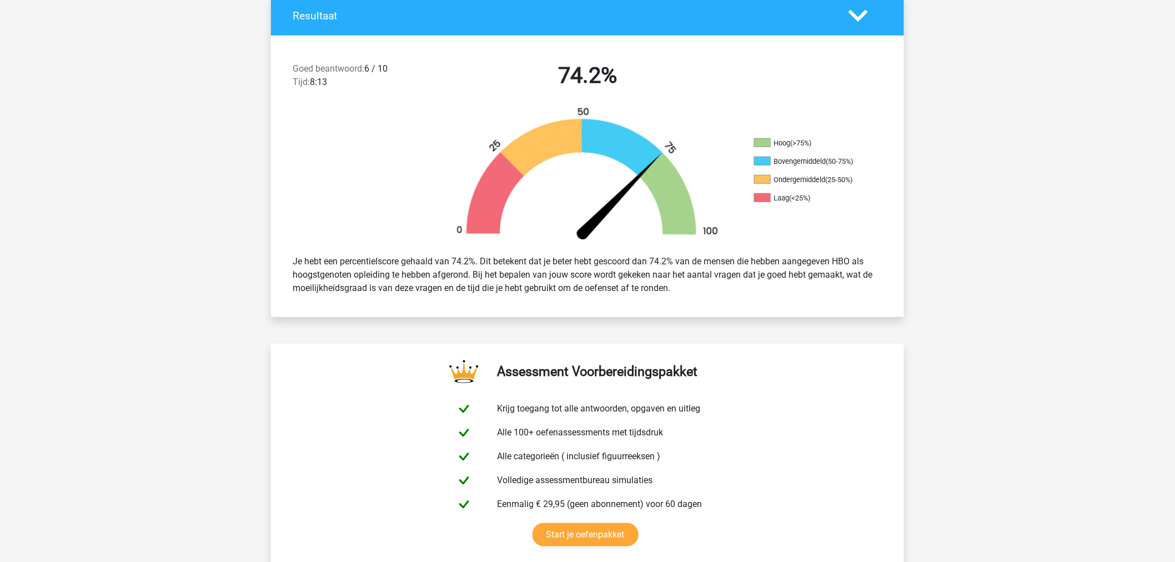
click at [420, 200] on div at bounding box center [350, 176] width 158 height 139
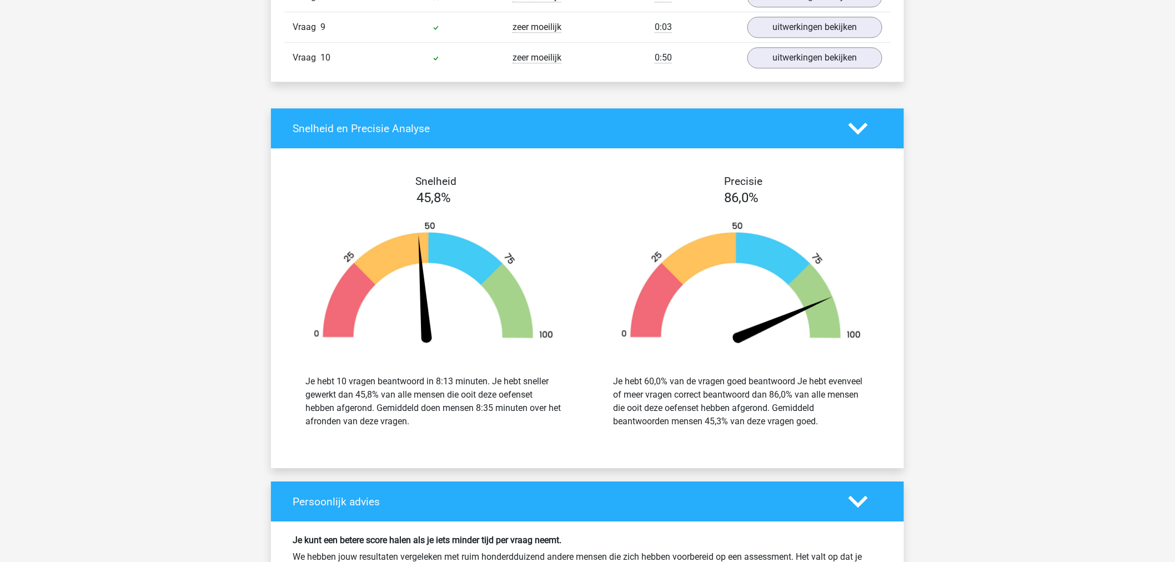
scroll to position [1172, 0]
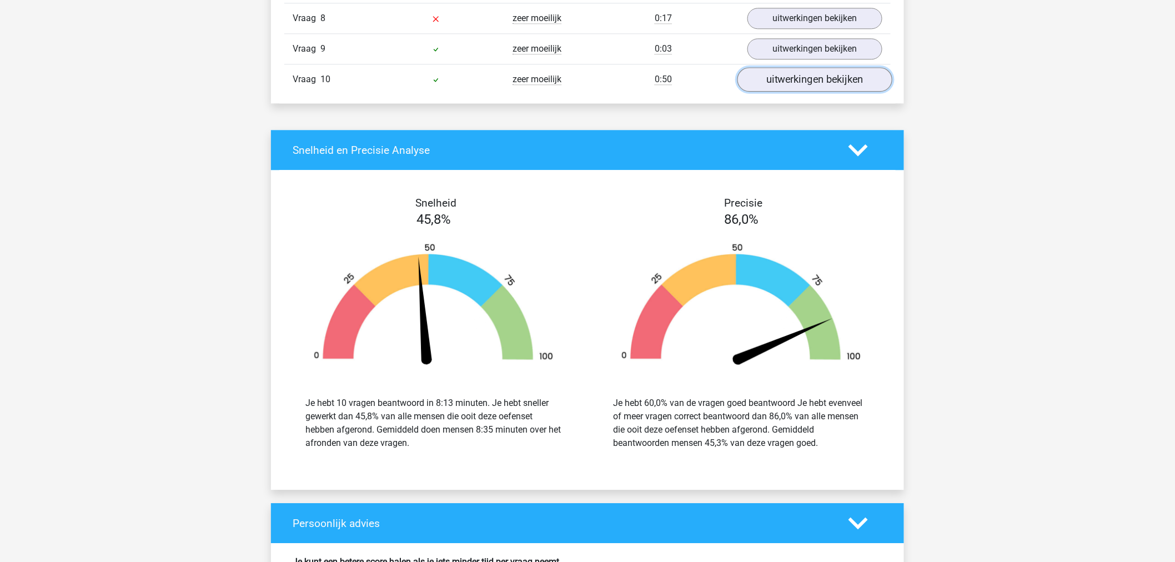
click at [857, 80] on link "uitwerkingen bekijken" at bounding box center [814, 79] width 155 height 24
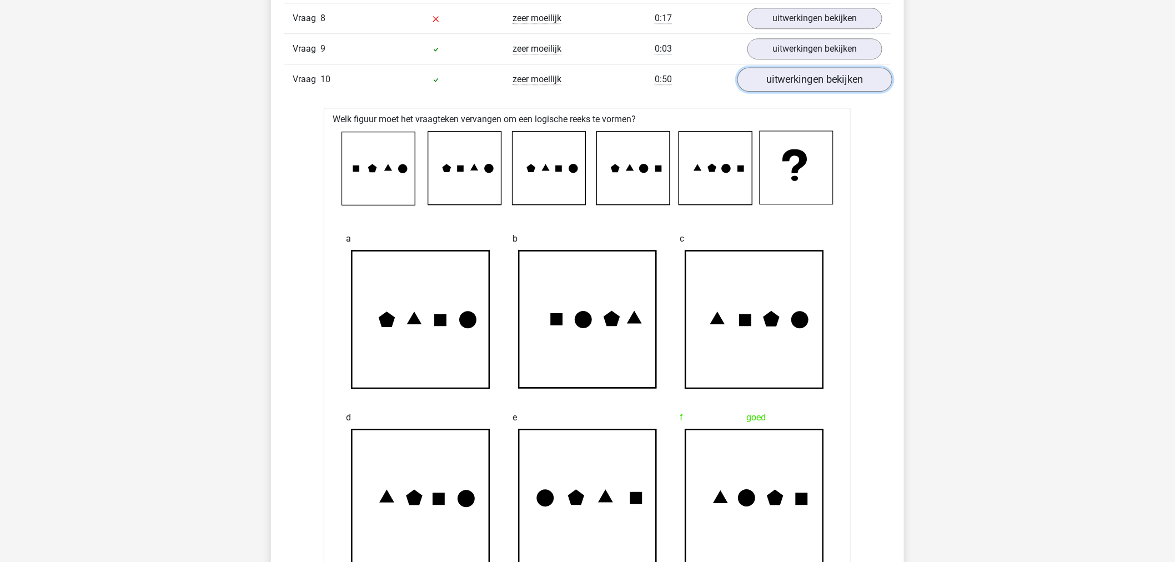
click at [819, 70] on link "uitwerkingen bekijken" at bounding box center [814, 79] width 155 height 24
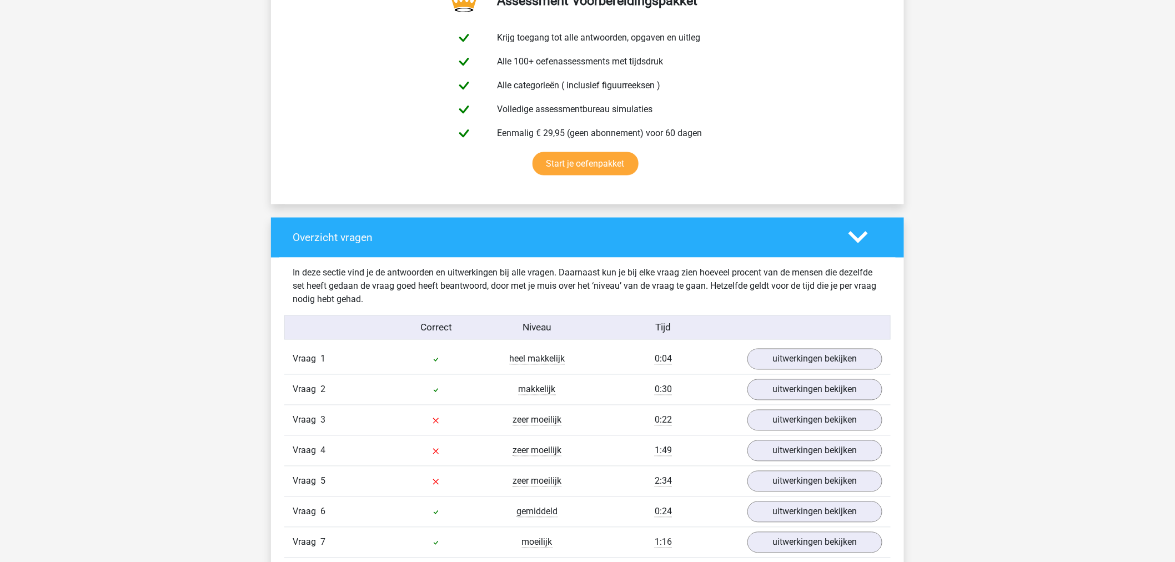
scroll to position [802, 0]
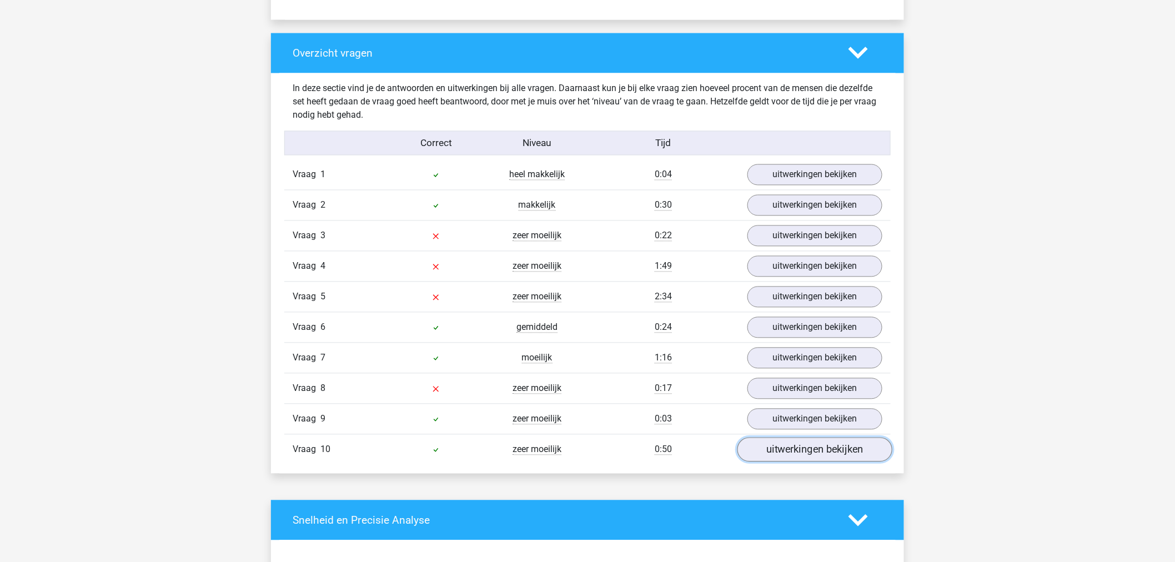
click at [764, 444] on link "uitwerkingen bekijken" at bounding box center [814, 449] width 155 height 24
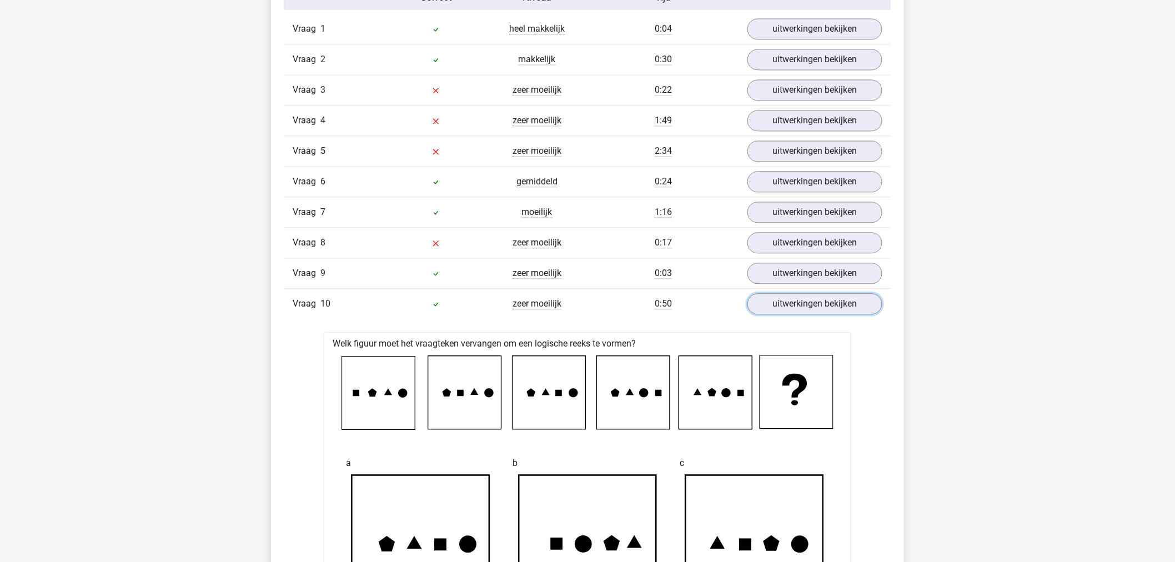
scroll to position [925, 0]
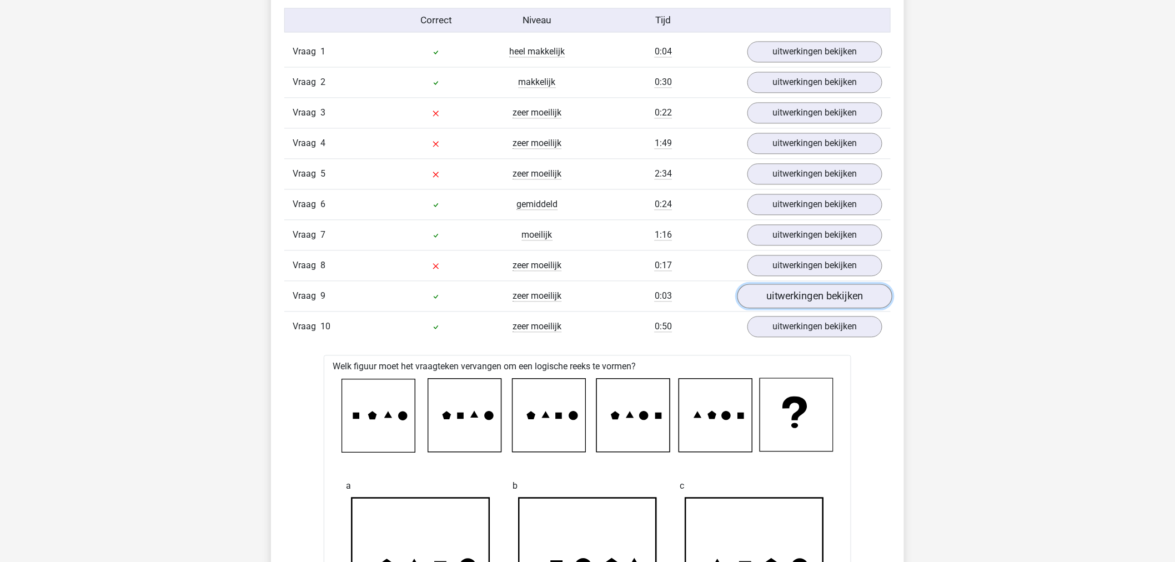
click at [786, 296] on link "uitwerkingen bekijken" at bounding box center [814, 296] width 155 height 24
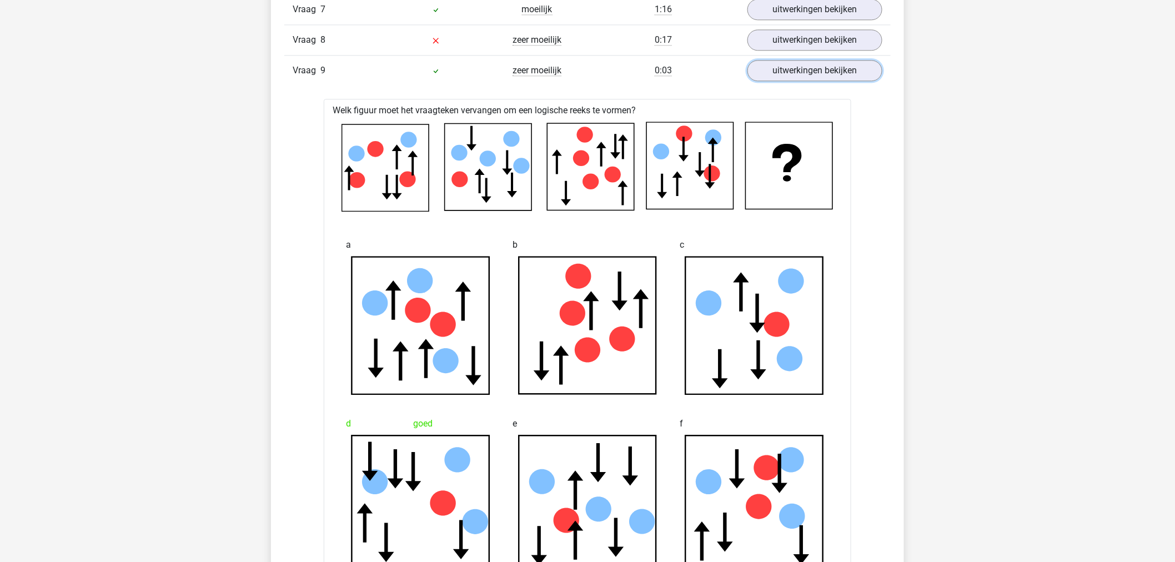
scroll to position [1172, 0]
